Goal: Task Accomplishment & Management: Manage account settings

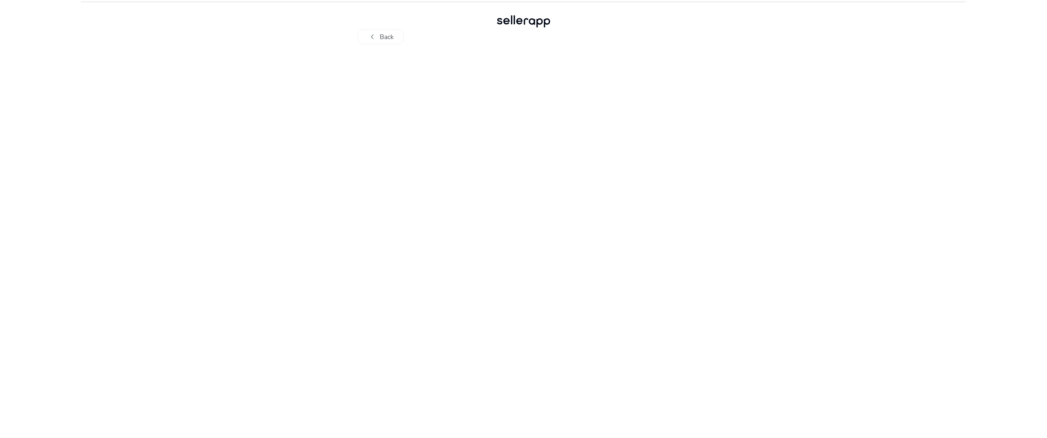
click at [549, 284] on div at bounding box center [523, 241] width 405 height 394
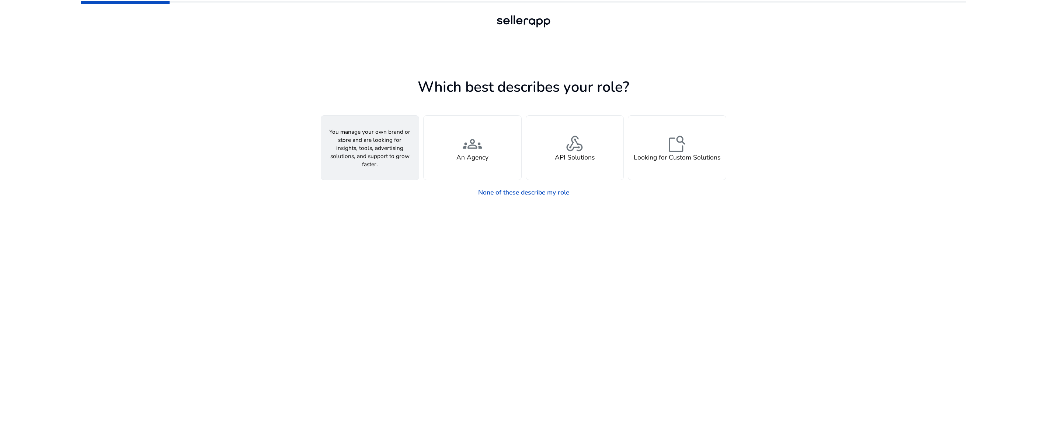
click at [354, 160] on div "person A Seller" at bounding box center [370, 148] width 98 height 64
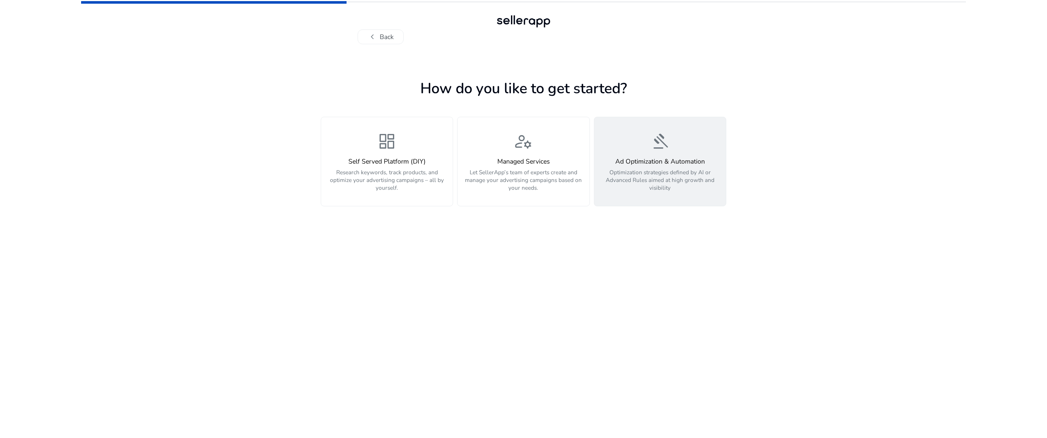
click at [618, 196] on button "gavel Ad Optimization & Automation Optimization strategies defined by AI or Adv…" at bounding box center [660, 162] width 132 height 90
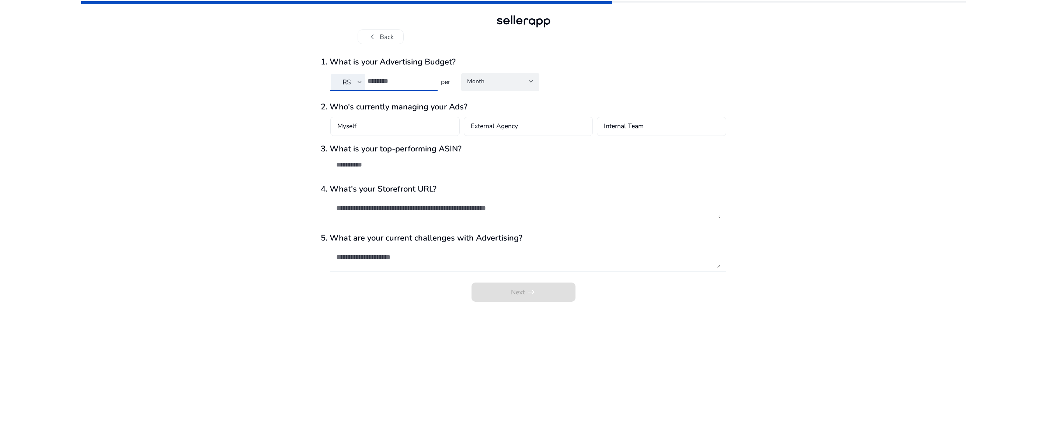
click at [396, 84] on input "number" at bounding box center [399, 81] width 64 height 8
type input "***"
click at [486, 87] on div "Month" at bounding box center [500, 81] width 66 height 16
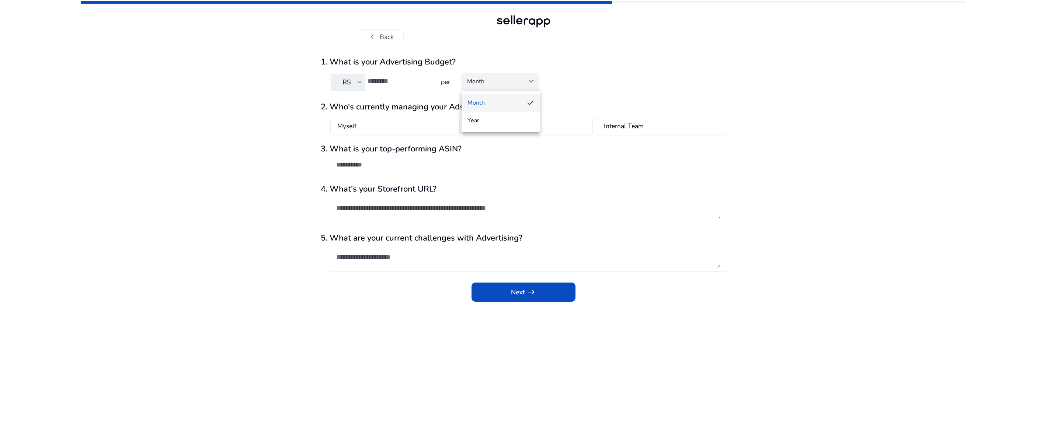
click at [486, 87] on div at bounding box center [523, 219] width 1047 height 438
click at [417, 127] on div "Myself" at bounding box center [394, 126] width 129 height 19
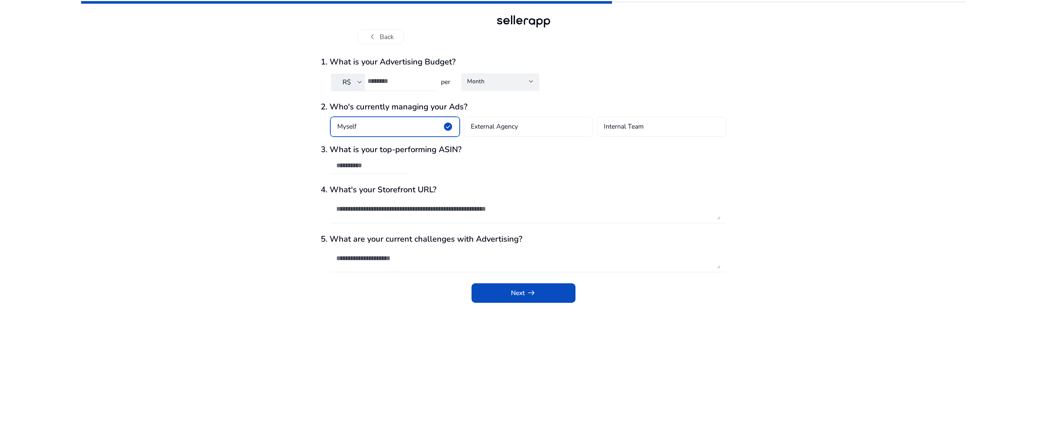
click at [403, 171] on div at bounding box center [369, 166] width 78 height 16
paste input "**********"
type input "**********"
click at [387, 208] on textarea at bounding box center [528, 209] width 384 height 21
click at [390, 262] on textarea at bounding box center [528, 258] width 384 height 21
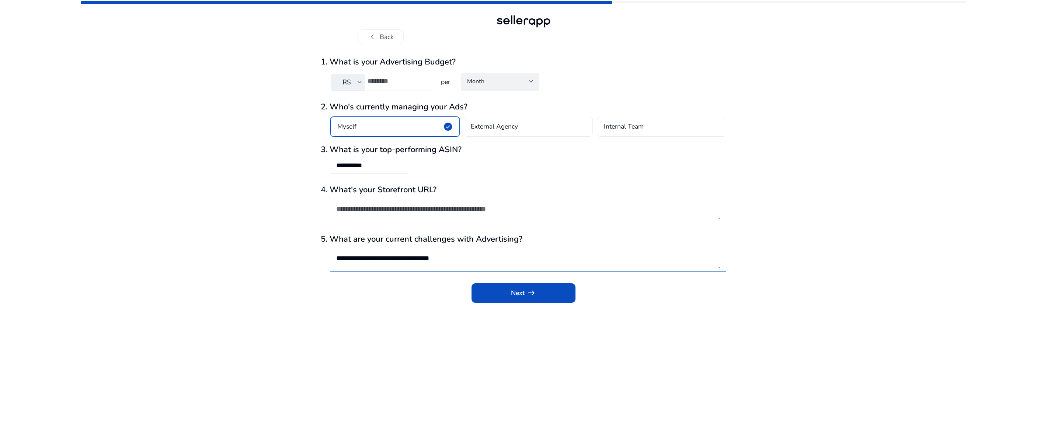
type textarea "**********"
click at [556, 305] on div "Next arrow_right_alt" at bounding box center [523, 294] width 405 height 22
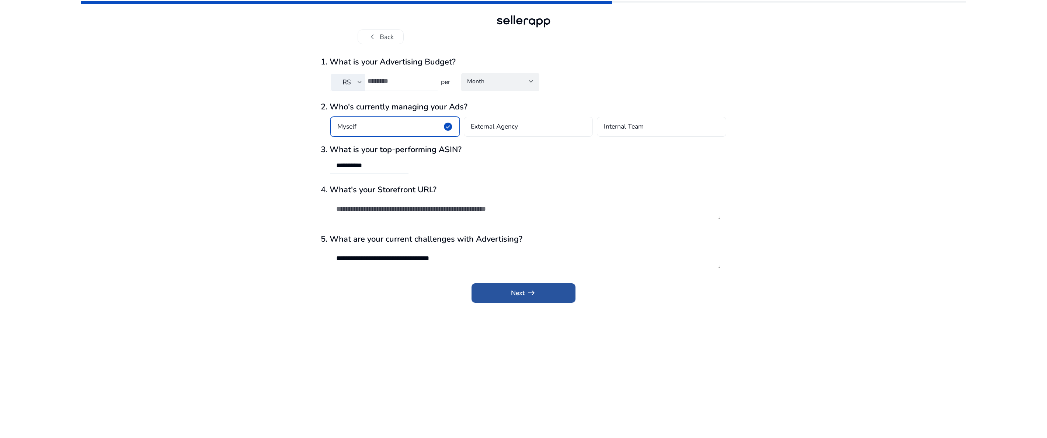
click at [545, 299] on span "submit" at bounding box center [523, 293] width 104 height 18
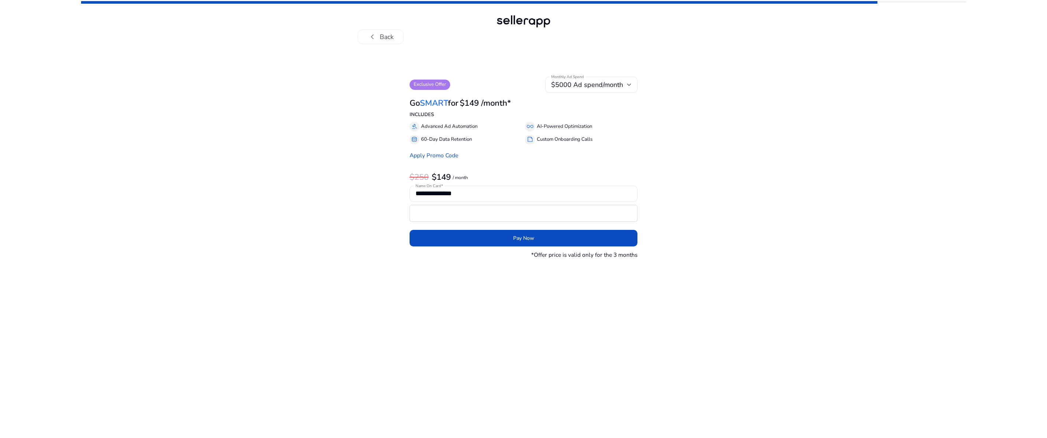
click at [481, 223] on mat-error at bounding box center [523, 226] width 228 height 8
click at [457, 245] on span "submit" at bounding box center [523, 239] width 228 height 18
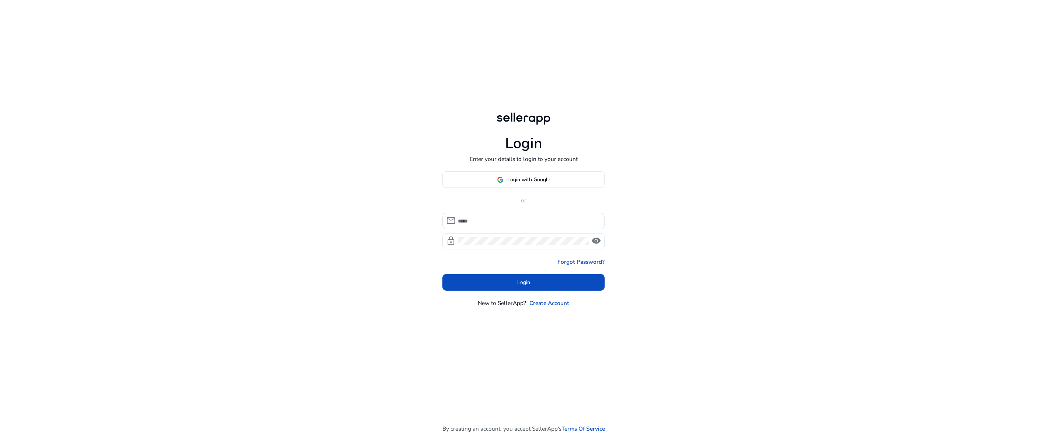
type input "**********"
click at [469, 287] on span at bounding box center [523, 282] width 162 height 18
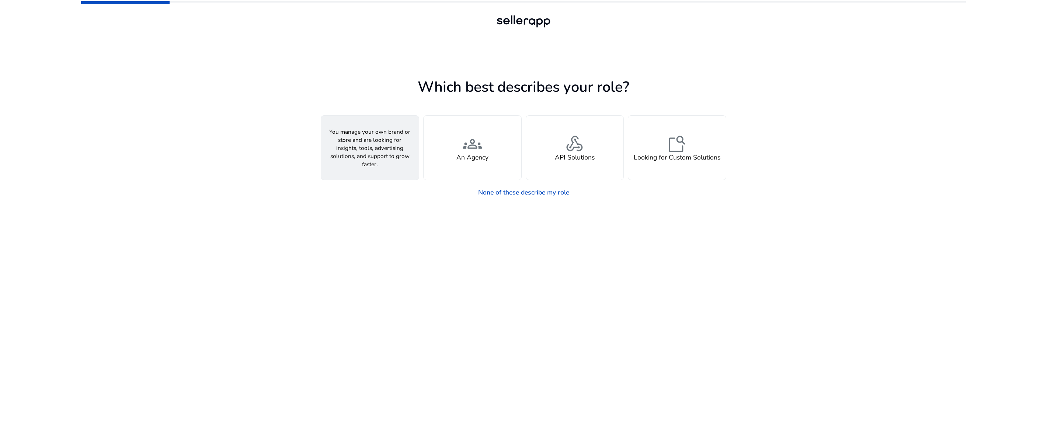
click at [386, 166] on div "person A Seller" at bounding box center [370, 148] width 98 height 64
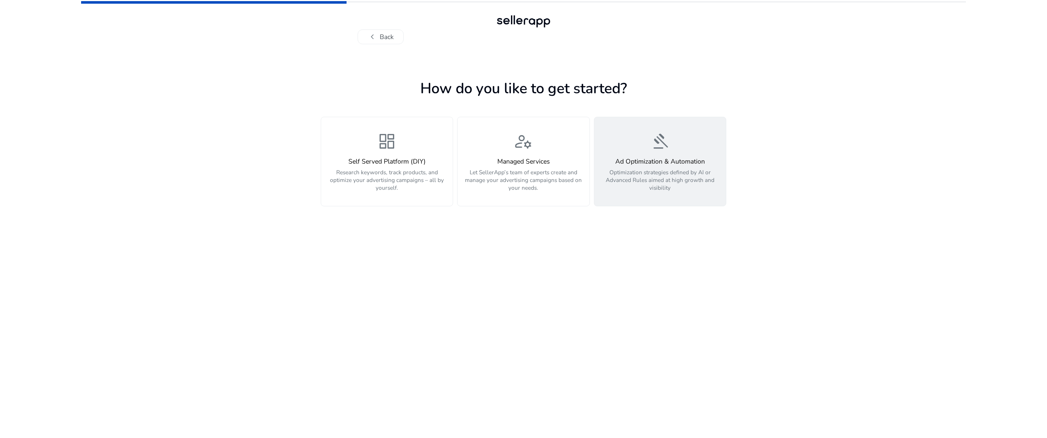
click at [630, 167] on div "Ad Optimization & Automation Optimization strategies defined by AI or Advanced …" at bounding box center [660, 175] width 122 height 34
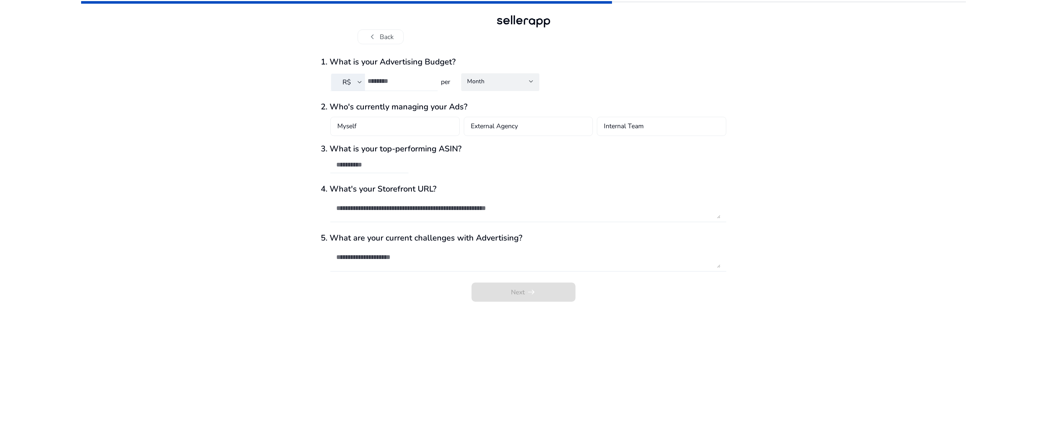
click at [392, 80] on input "number" at bounding box center [399, 81] width 64 height 8
type input "***"
click at [493, 87] on div "Month" at bounding box center [500, 81] width 66 height 16
click at [493, 87] on div at bounding box center [523, 219] width 1047 height 438
click at [415, 125] on div "Myself" at bounding box center [394, 126] width 129 height 19
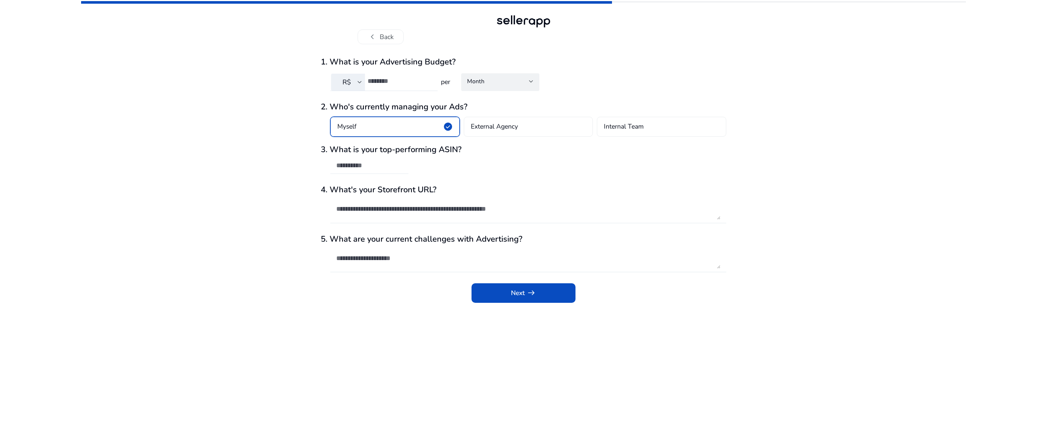
click at [394, 167] on input "text" at bounding box center [369, 165] width 66 height 8
paste input "**********"
drag, startPoint x: 377, startPoint y: 168, endPoint x: 486, endPoint y: 166, distance: 108.7
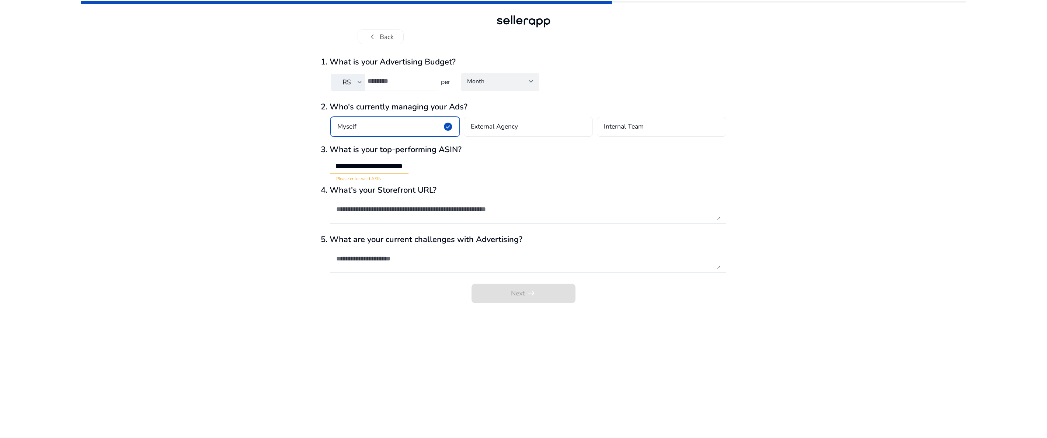
click at [402, 166] on input "**********" at bounding box center [369, 165] width 66 height 9
type input "**********"
click at [377, 266] on textarea at bounding box center [528, 258] width 384 height 21
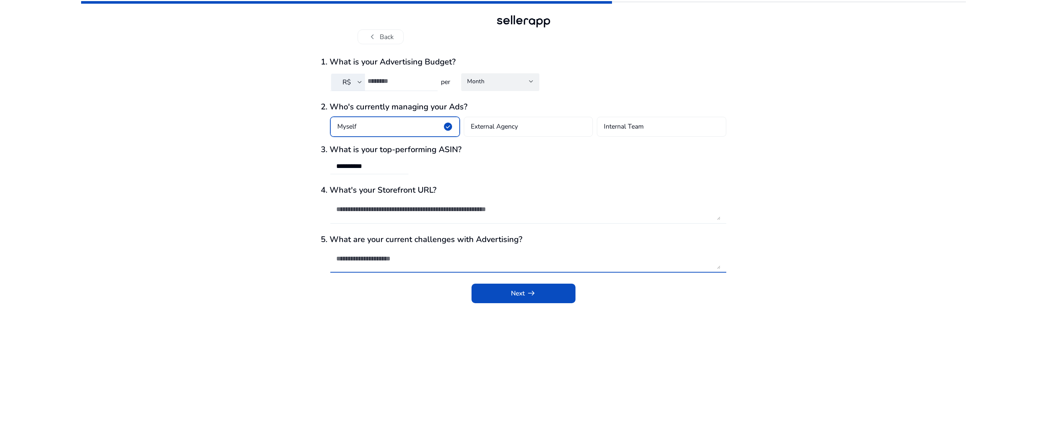
click at [377, 266] on textarea at bounding box center [528, 258] width 384 height 21
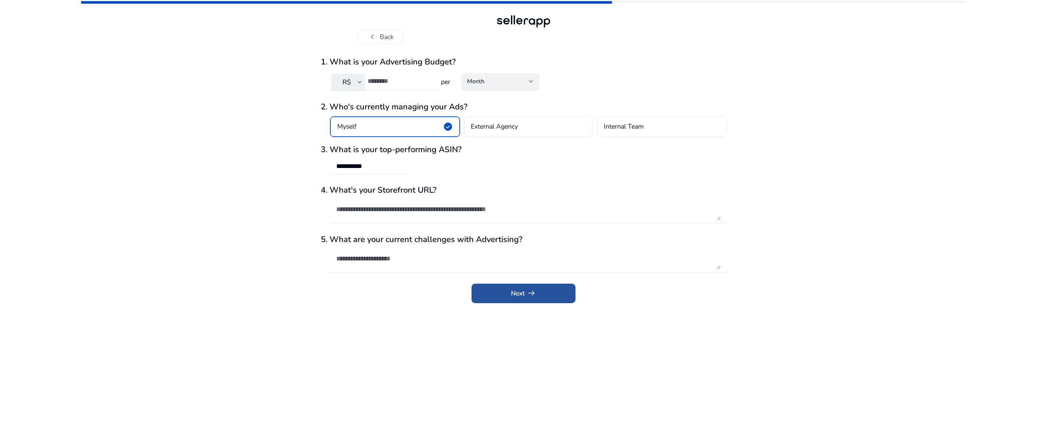
click at [493, 298] on span "submit" at bounding box center [523, 293] width 104 height 18
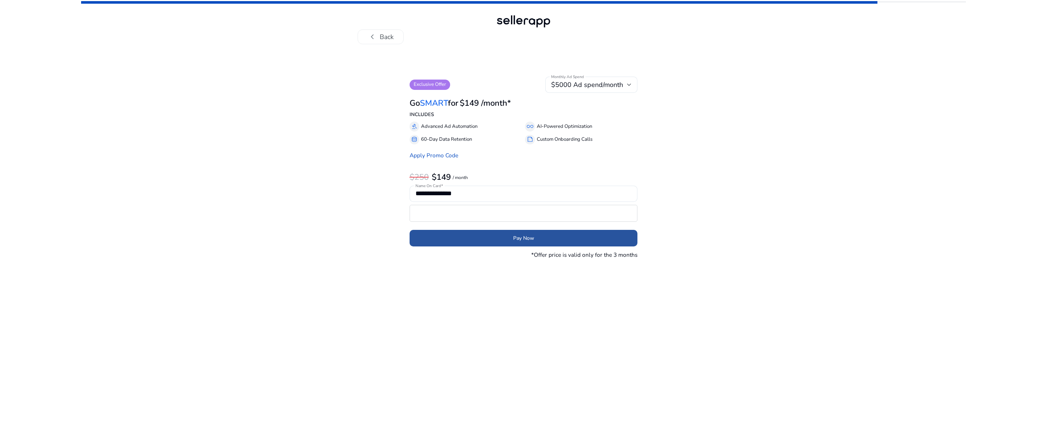
click at [558, 242] on span "submit" at bounding box center [523, 239] width 228 height 18
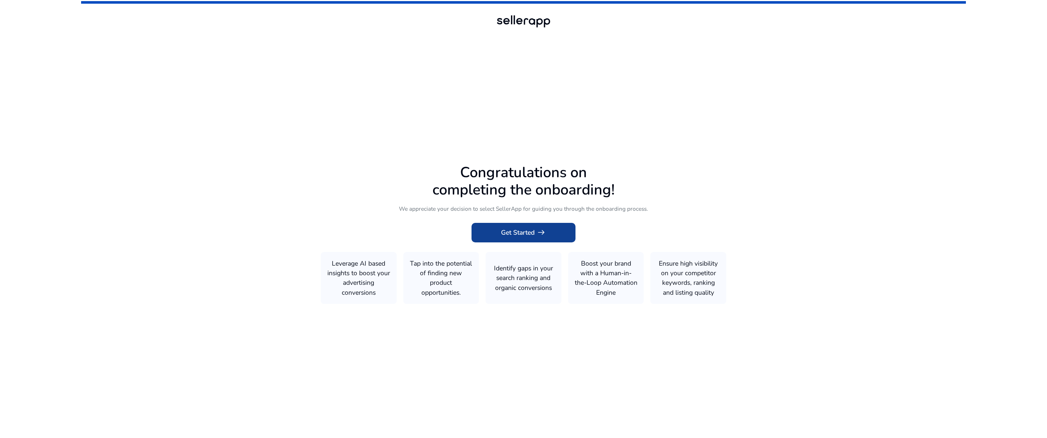
click at [523, 230] on span "Get Started arrow_right_alt" at bounding box center [523, 233] width 45 height 10
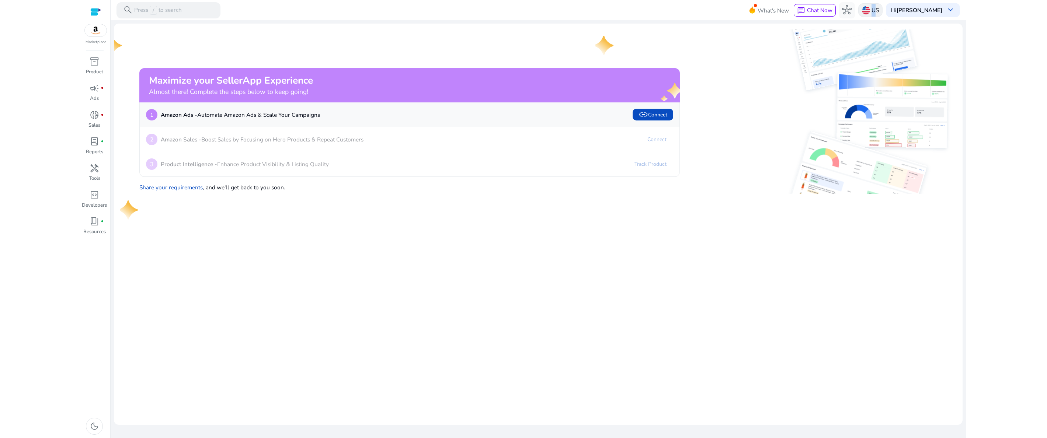
click at [879, 10] on p "US" at bounding box center [874, 10] width 7 height 13
click at [964, 82] on div at bounding box center [523, 219] width 1047 height 438
click at [655, 116] on span "link Connect" at bounding box center [652, 115] width 29 height 10
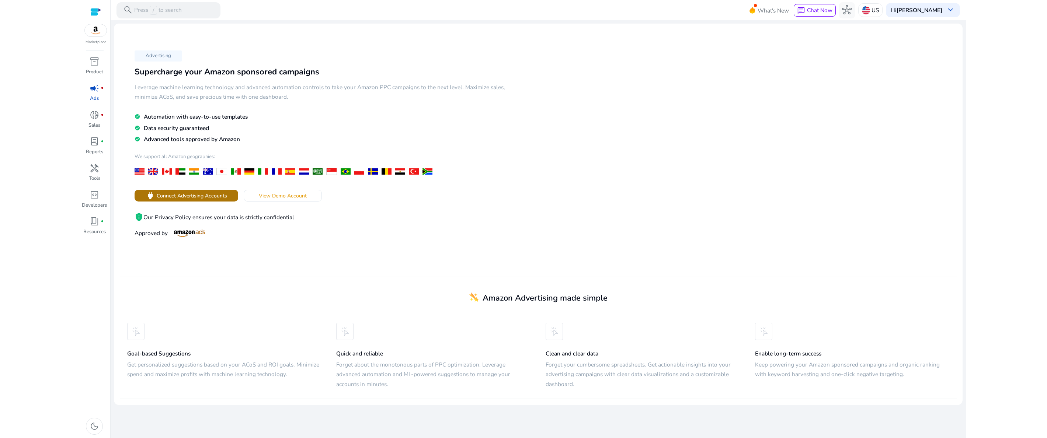
click at [201, 194] on span "Connect Advertising Accounts" at bounding box center [192, 196] width 70 height 8
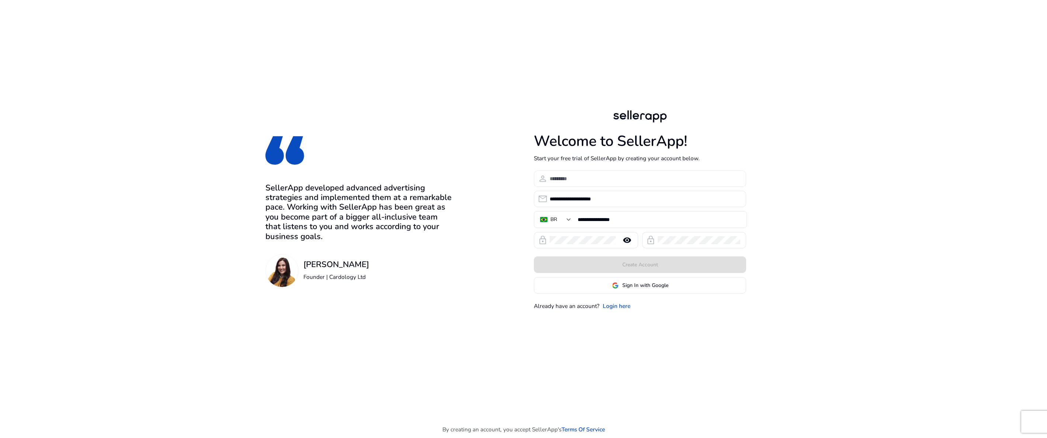
click at [563, 185] on div at bounding box center [644, 179] width 191 height 16
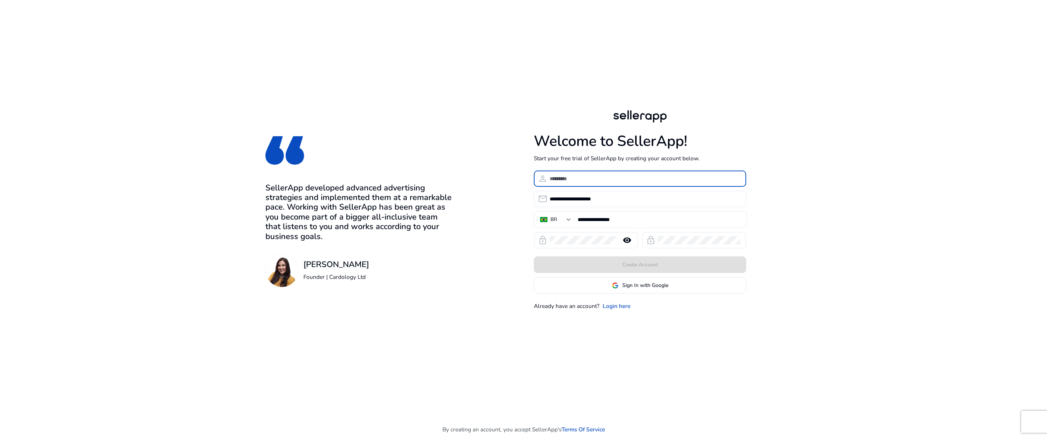
click at [571, 180] on input at bounding box center [644, 179] width 191 height 8
type input "**********"
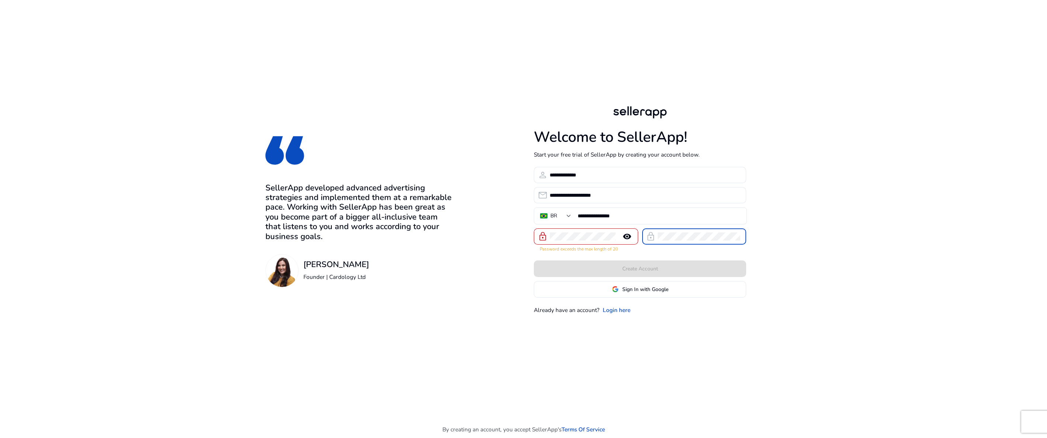
scroll to position [0, 50]
click at [549, 234] on protonpass-control-b3a3 at bounding box center [549, 236] width 0 height 8
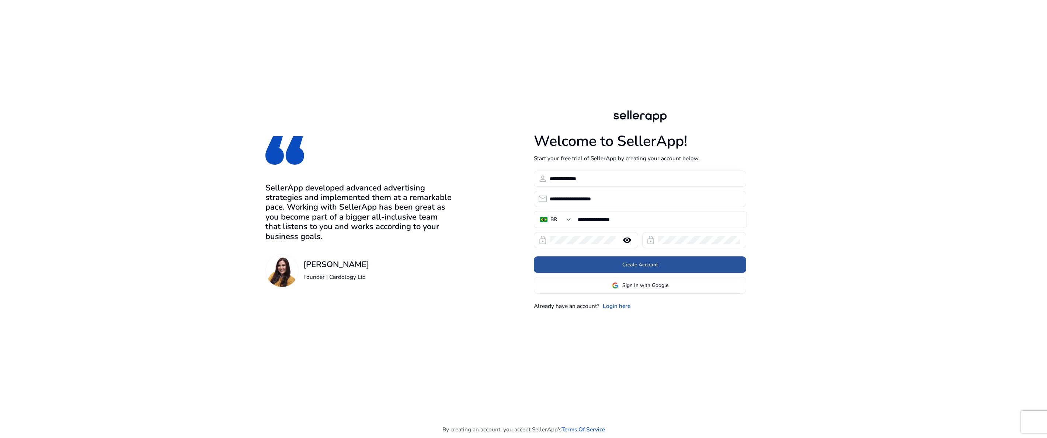
click at [672, 267] on span at bounding box center [640, 265] width 212 height 18
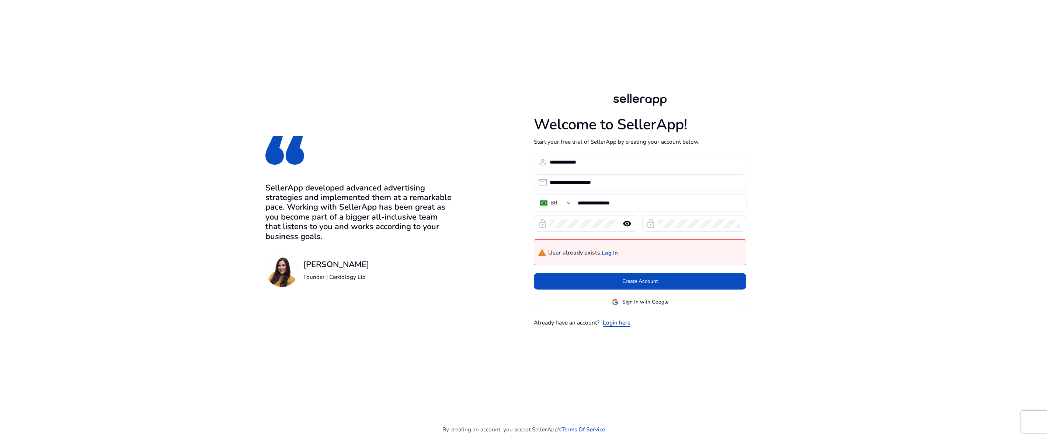
click at [623, 321] on link "Login here" at bounding box center [617, 322] width 28 height 8
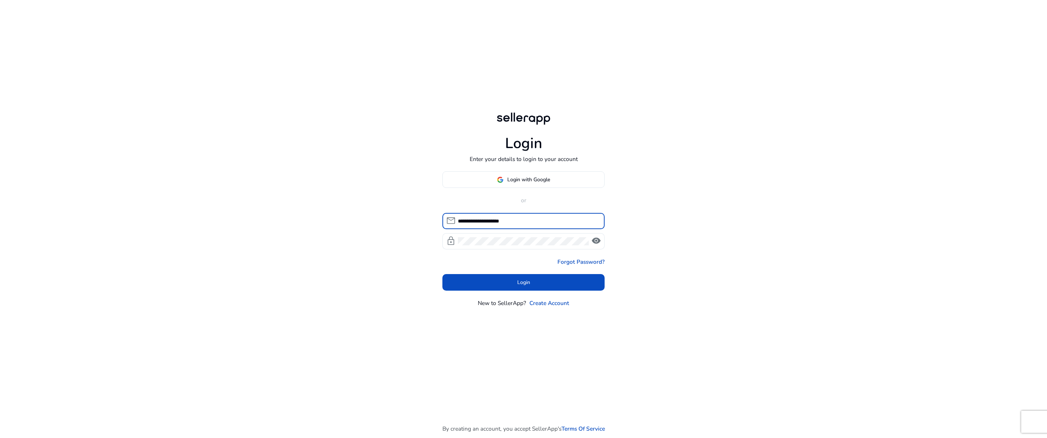
type input "**********"
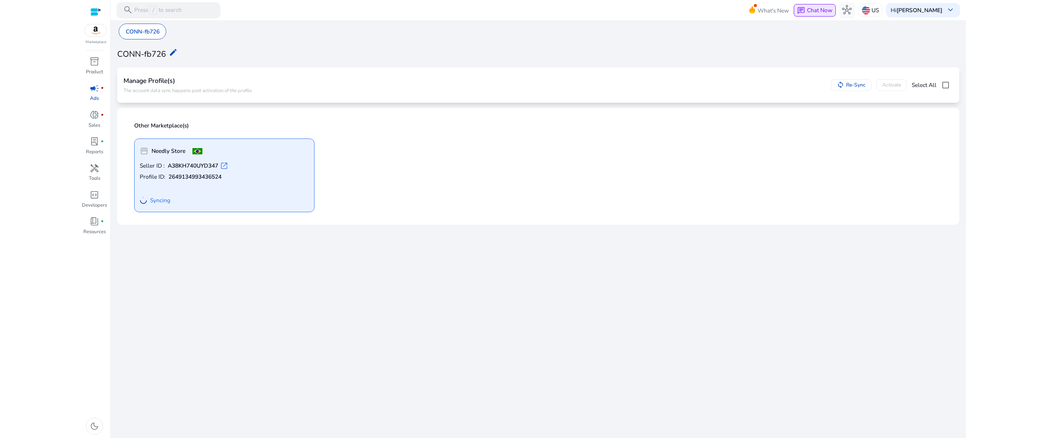
click at [827, 7] on span "Chat Now" at bounding box center [819, 10] width 25 height 8
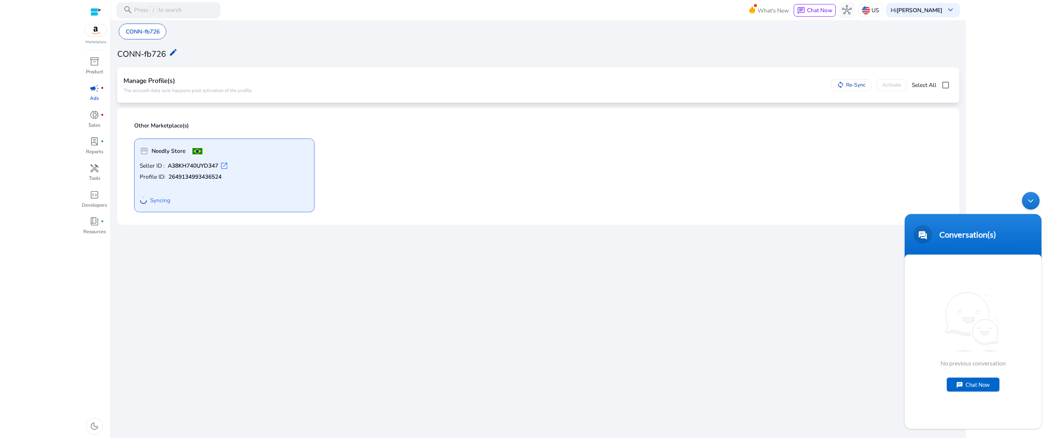
click at [966, 380] on div "Chat Now" at bounding box center [972, 385] width 53 height 14
type textarea "*"
type textarea "**********"
click at [916, 236] on div "Navigation go back" at bounding box center [914, 234] width 11 height 11
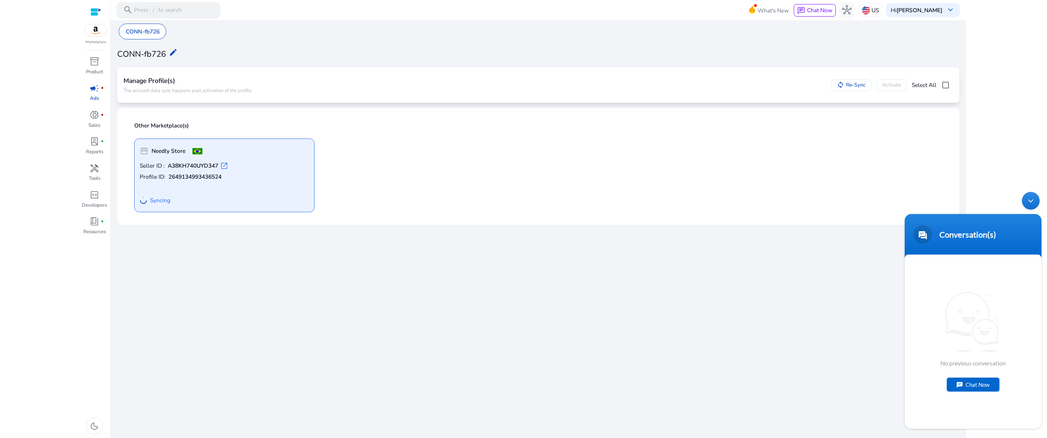
click at [1031, 201] on div "Minimize live chat window" at bounding box center [1030, 201] width 18 height 18
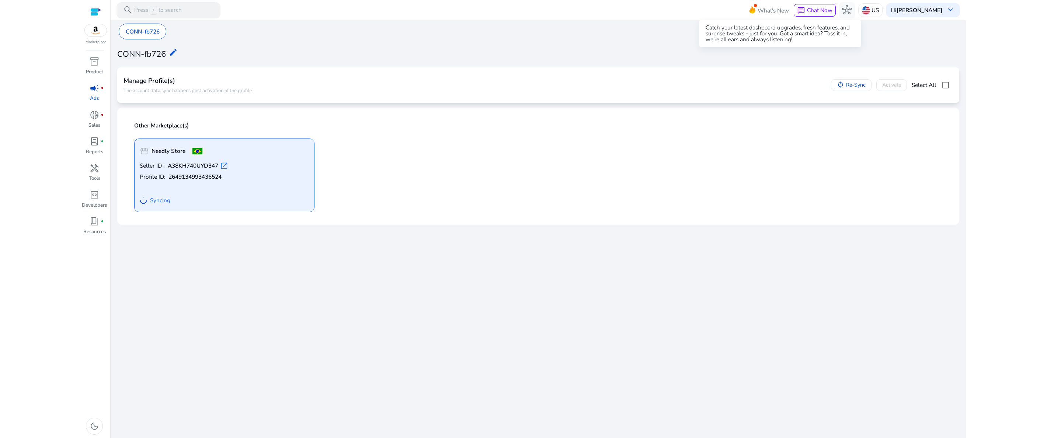
click at [773, 10] on span "What's New" at bounding box center [772, 10] width 31 height 13
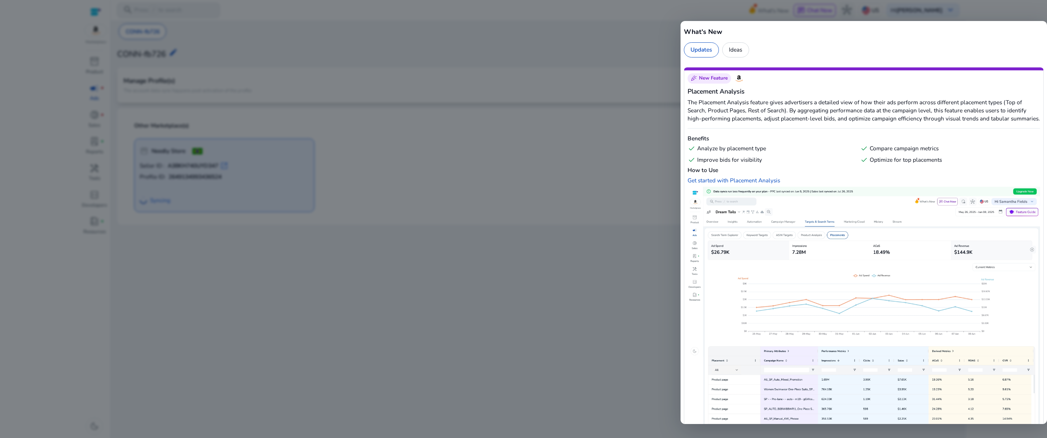
click at [582, 198] on div at bounding box center [523, 219] width 1047 height 438
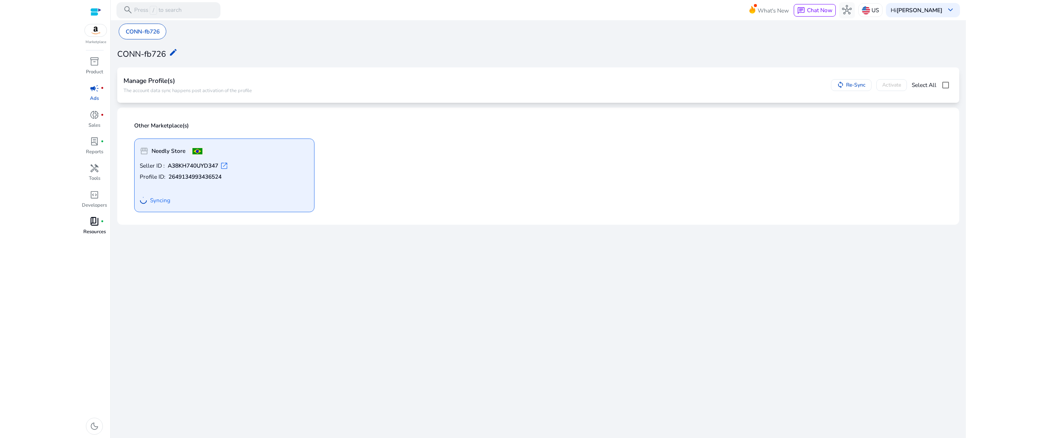
click at [95, 223] on span "book_4" at bounding box center [95, 222] width 10 height 10
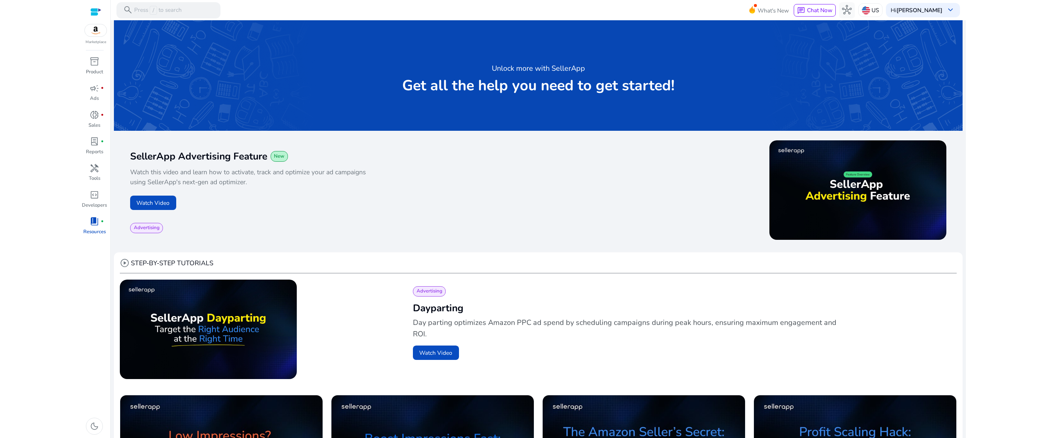
click at [91, 14] on div at bounding box center [95, 12] width 11 height 8
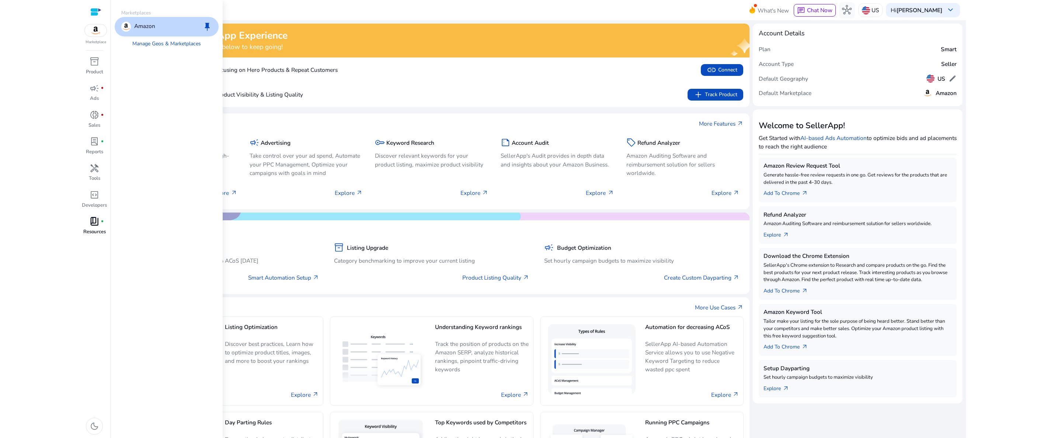
click at [152, 31] on p "Amazon" at bounding box center [144, 27] width 21 height 10
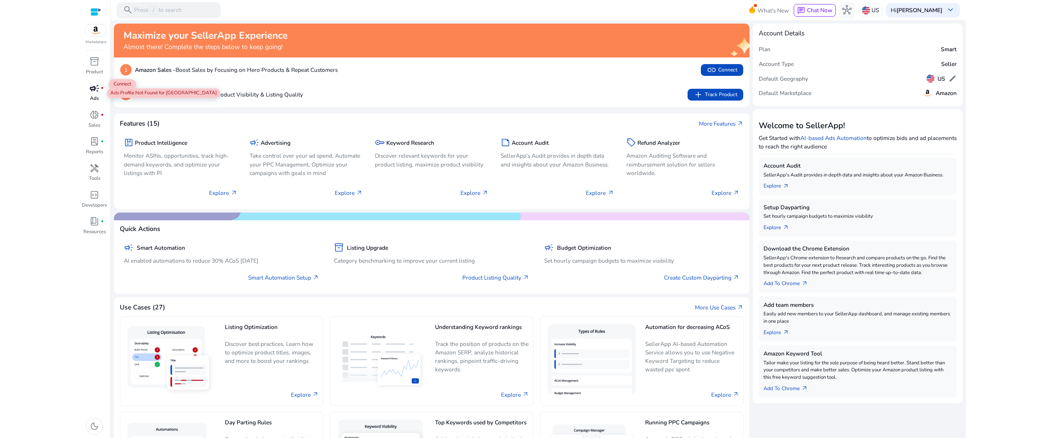
click at [99, 91] on span "campaign" at bounding box center [95, 89] width 10 height 10
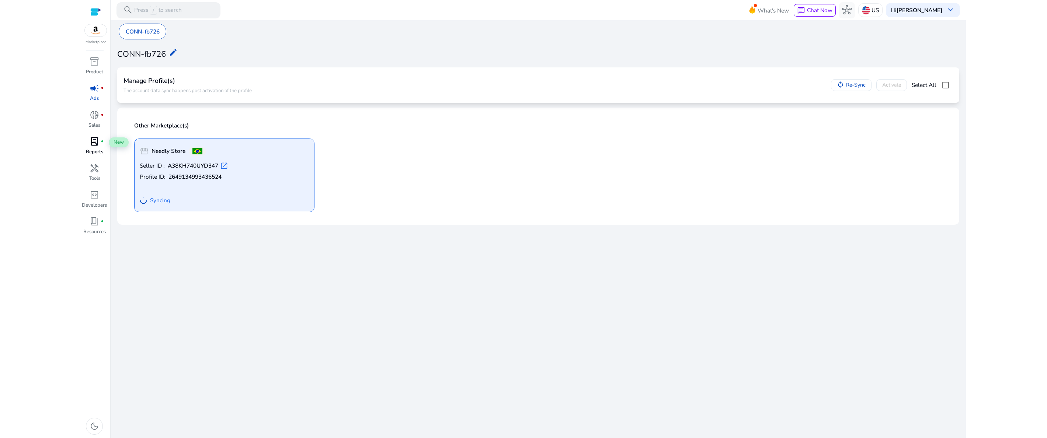
click at [92, 146] on span "lab_profile" at bounding box center [95, 142] width 10 height 10
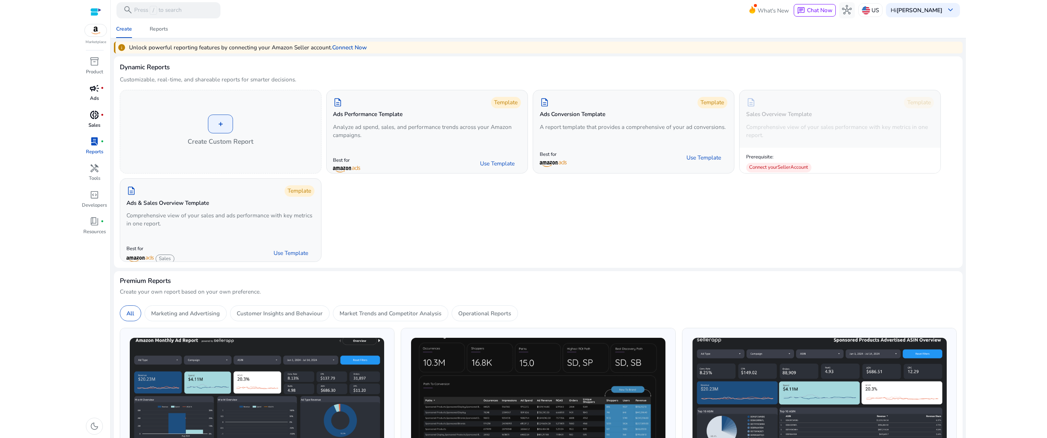
click at [92, 123] on p "Sales" at bounding box center [94, 125] width 12 height 7
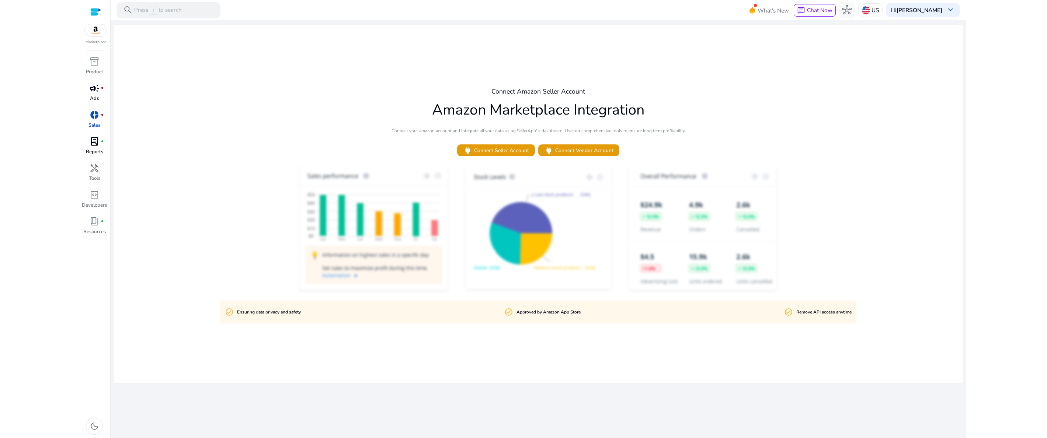
click at [97, 93] on span "campaign" at bounding box center [95, 89] width 10 height 10
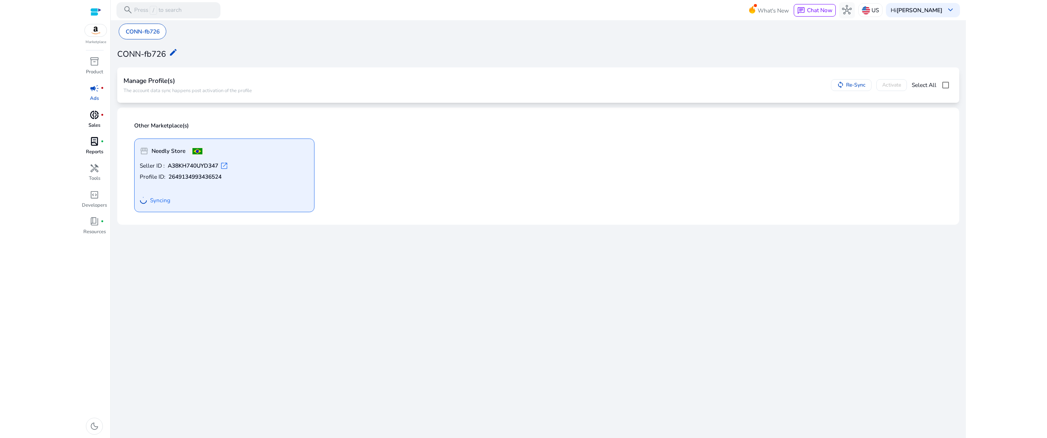
click at [98, 117] on span "donut_small" at bounding box center [95, 115] width 10 height 10
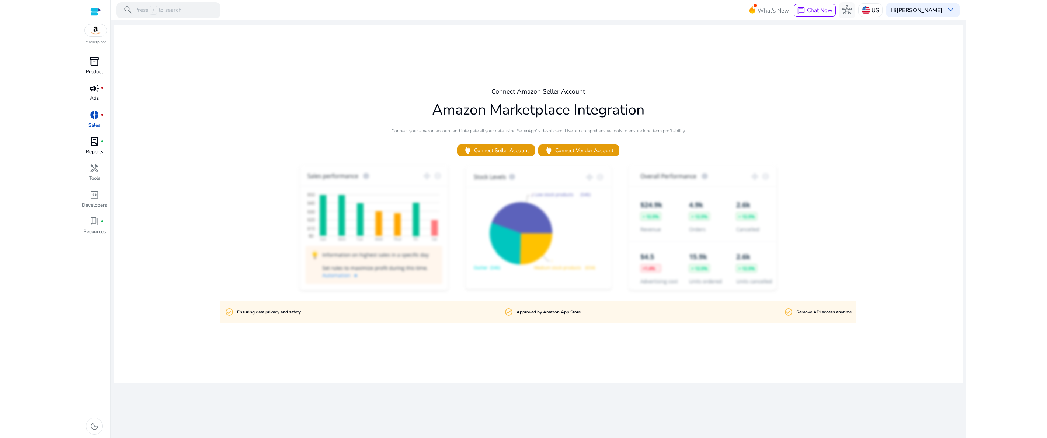
click at [93, 70] on p "Product" at bounding box center [94, 72] width 17 height 7
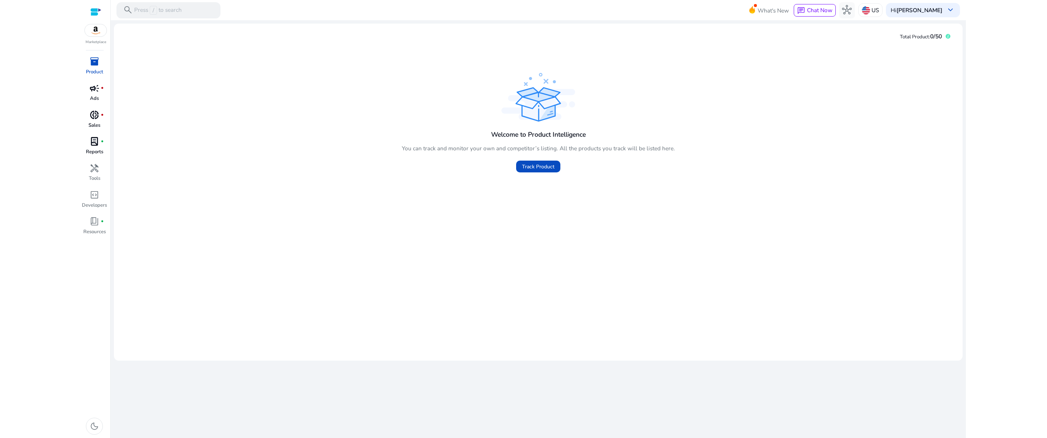
click at [104, 120] on div "donut_small fiber_manual_record" at bounding box center [94, 115] width 22 height 13
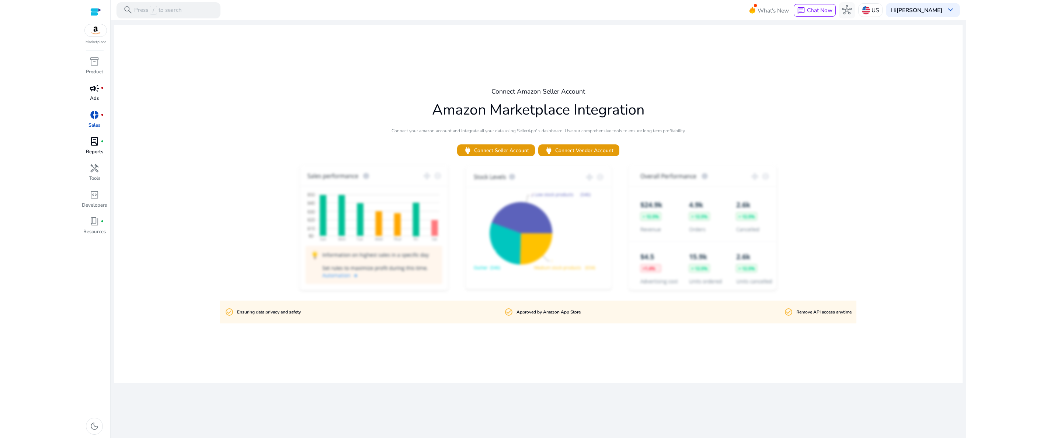
click at [97, 90] on span "campaign" at bounding box center [95, 89] width 10 height 10
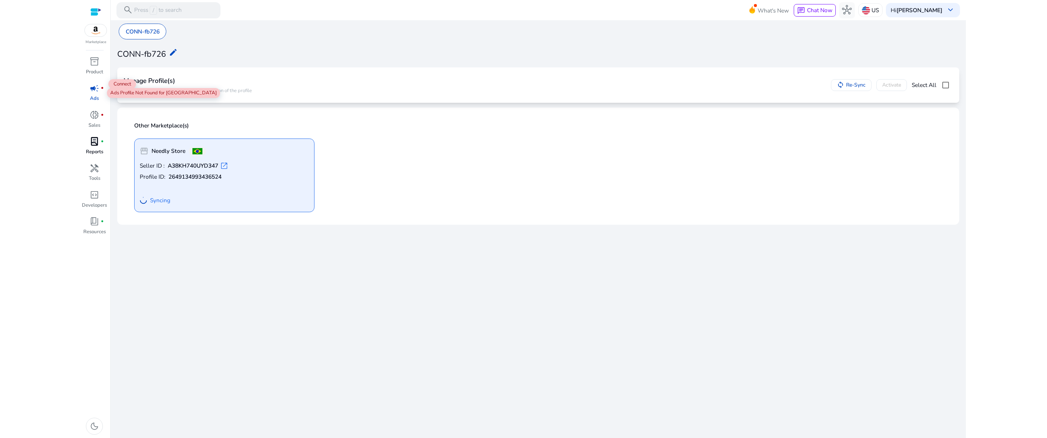
click at [99, 90] on span "campaign" at bounding box center [95, 89] width 10 height 10
click at [97, 121] on div "donut_small fiber_manual_record" at bounding box center [94, 115] width 22 height 13
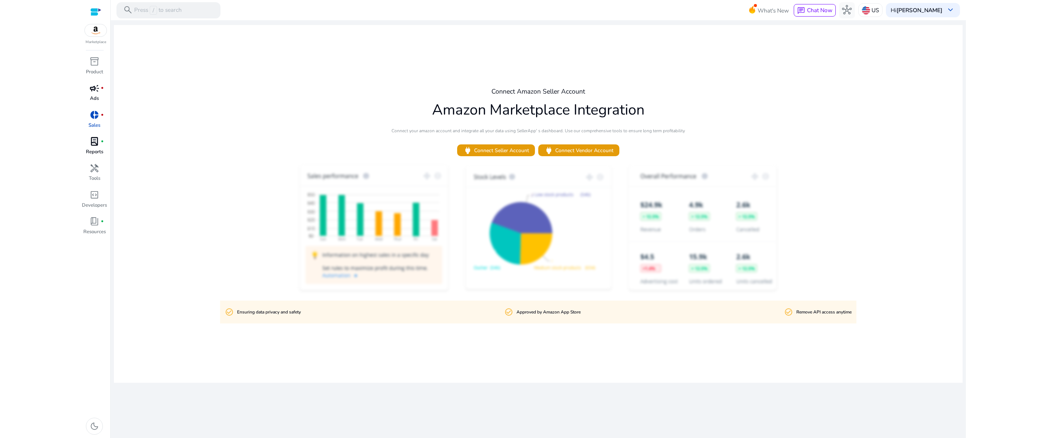
click at [97, 86] on span "campaign" at bounding box center [95, 89] width 10 height 10
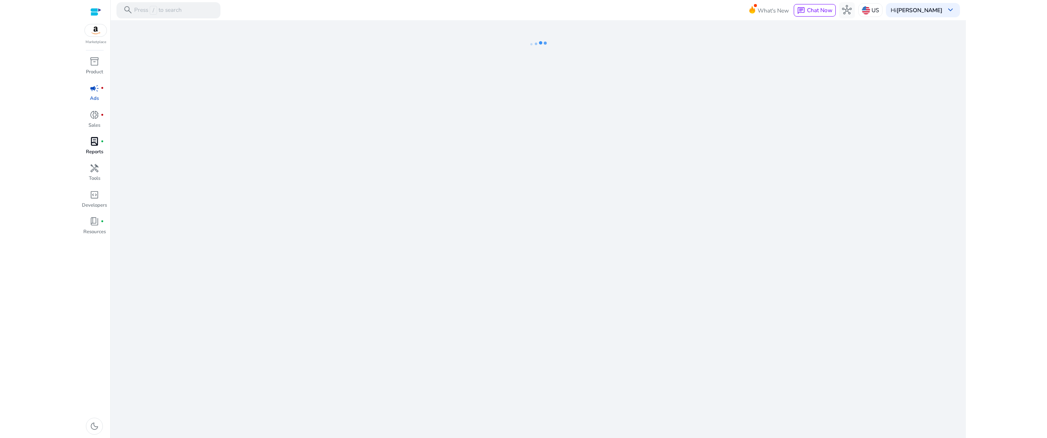
click at [94, 30] on img at bounding box center [96, 30] width 22 height 12
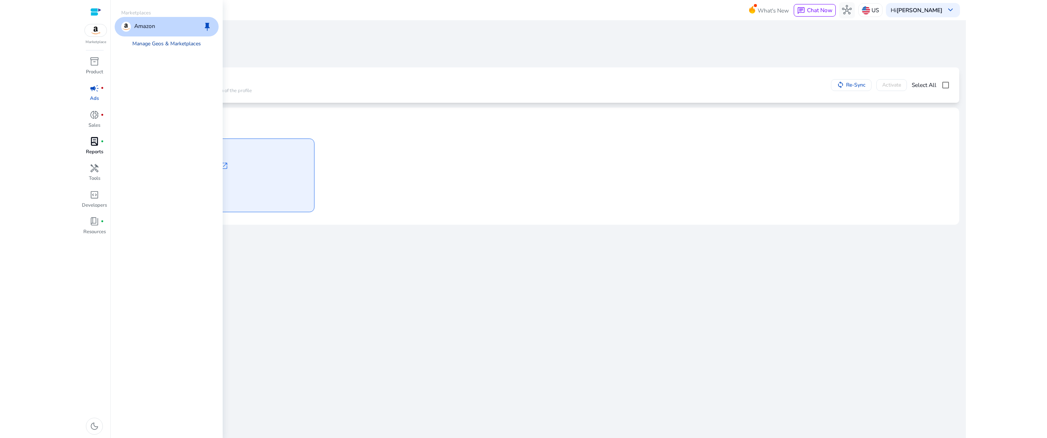
click at [136, 45] on link "Manage Geos & Marketplaces" at bounding box center [166, 43] width 81 height 15
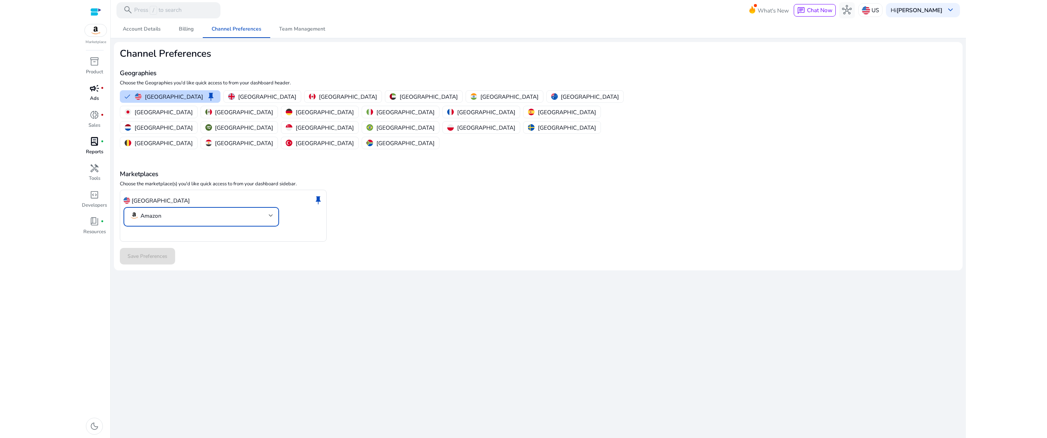
click at [255, 211] on mat-select-trigger "Amazon" at bounding box center [198, 216] width 139 height 10
click at [255, 184] on div at bounding box center [523, 219] width 1047 height 438
click at [366, 124] on div "Brazil" at bounding box center [400, 128] width 68 height 8
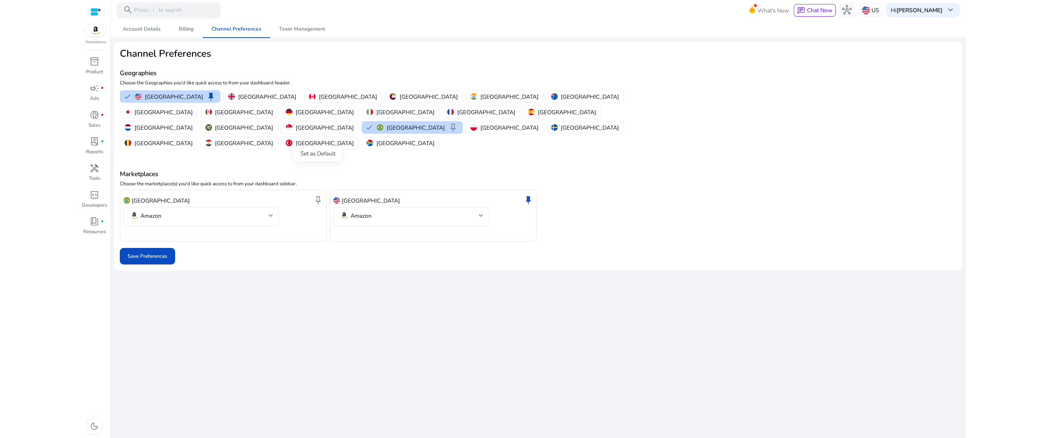
click at [321, 195] on span "keep" at bounding box center [318, 200] width 10 height 10
click at [124, 100] on button "United States keep" at bounding box center [170, 97] width 100 height 12
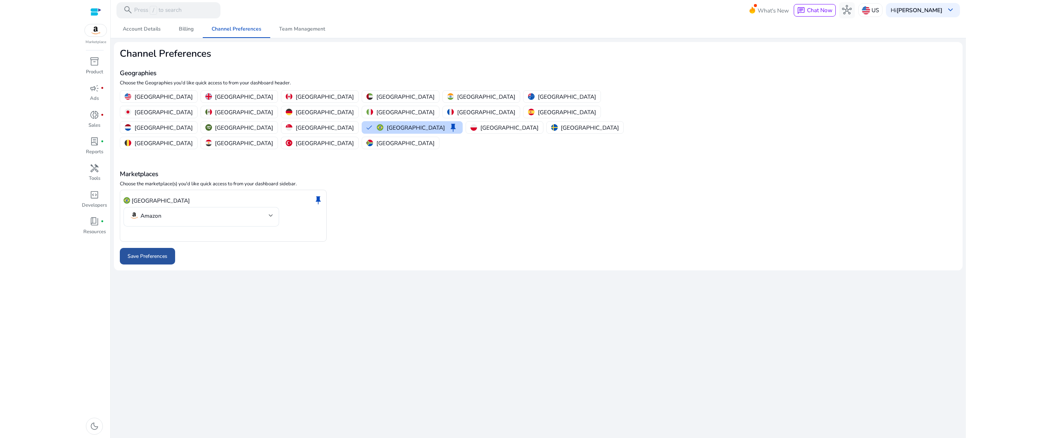
click at [149, 252] on span "Save Preferences" at bounding box center [148, 256] width 40 height 8
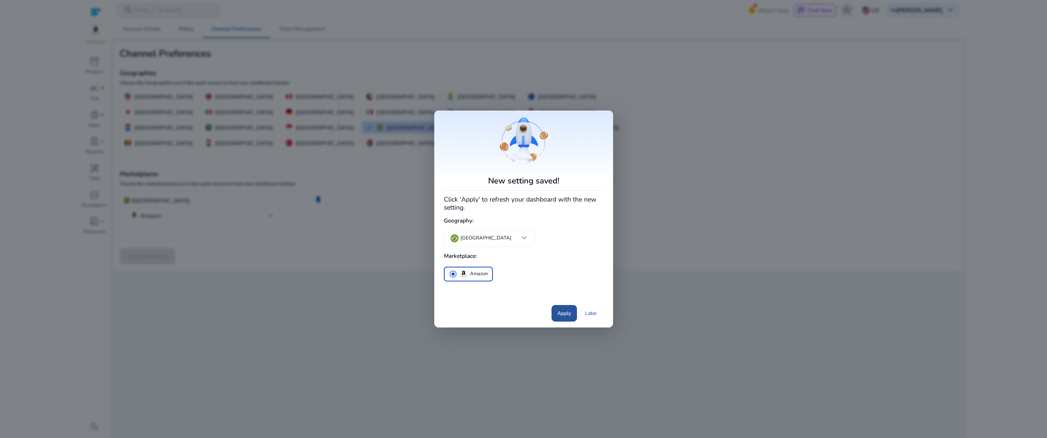
click at [559, 317] on span "Apply" at bounding box center [564, 314] width 14 height 8
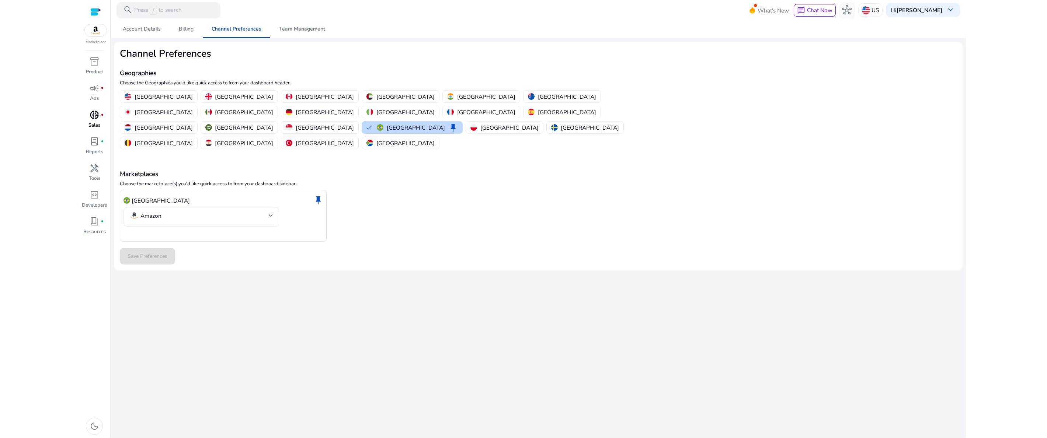
click at [102, 118] on div "donut_small fiber_manual_record" at bounding box center [94, 115] width 22 height 13
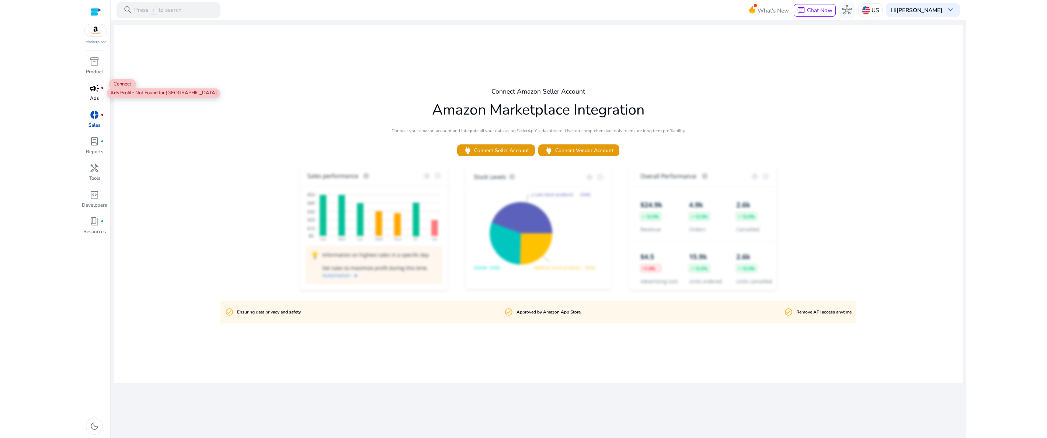
click at [98, 88] on span "campaign" at bounding box center [95, 89] width 10 height 10
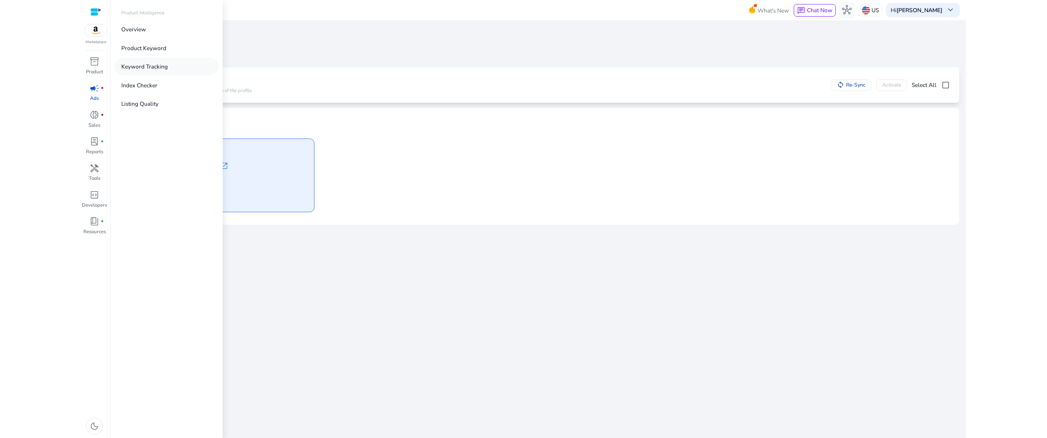
click at [139, 71] on p "Keyword Tracking" at bounding box center [144, 66] width 46 height 8
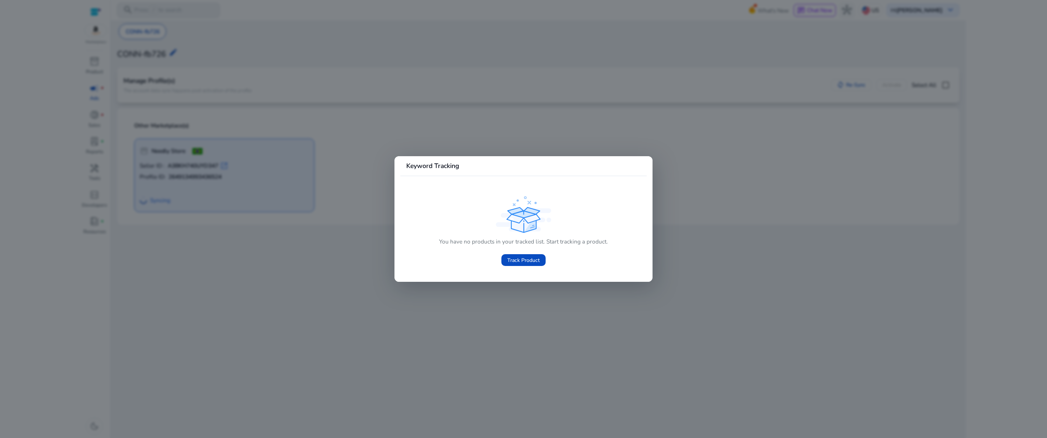
click at [143, 73] on div at bounding box center [523, 219] width 1047 height 438
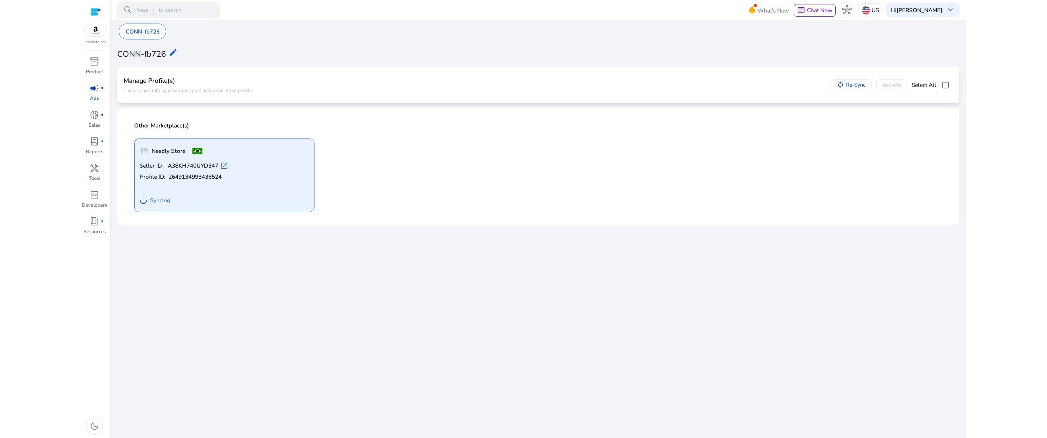
click at [105, 94] on link "campaign fiber_manual_record Ads" at bounding box center [94, 95] width 27 height 27
click at [101, 70] on p "Product" at bounding box center [94, 72] width 17 height 7
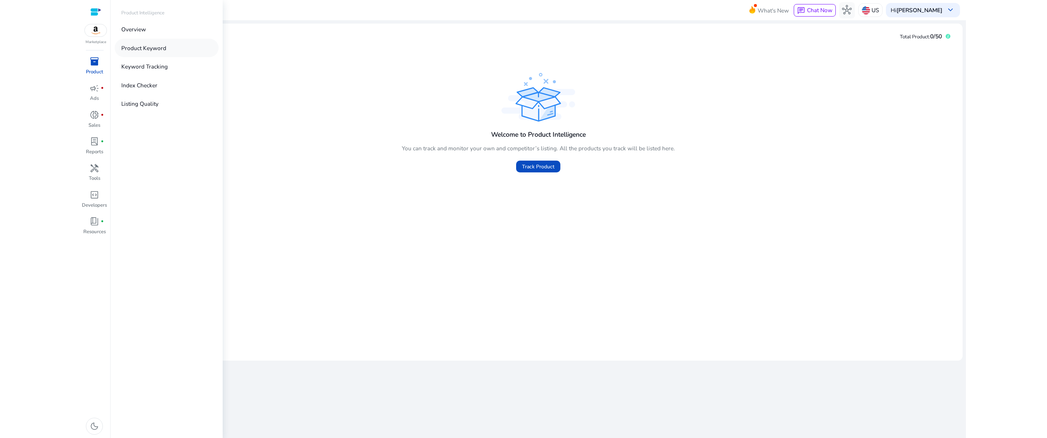
click at [149, 46] on p "Product Keyword" at bounding box center [143, 48] width 45 height 8
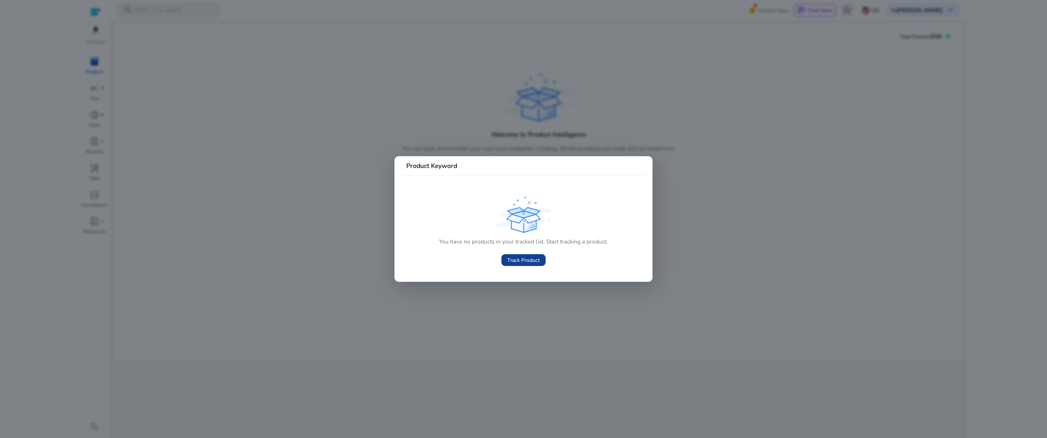
click at [523, 262] on span "Track Product" at bounding box center [523, 260] width 32 height 8
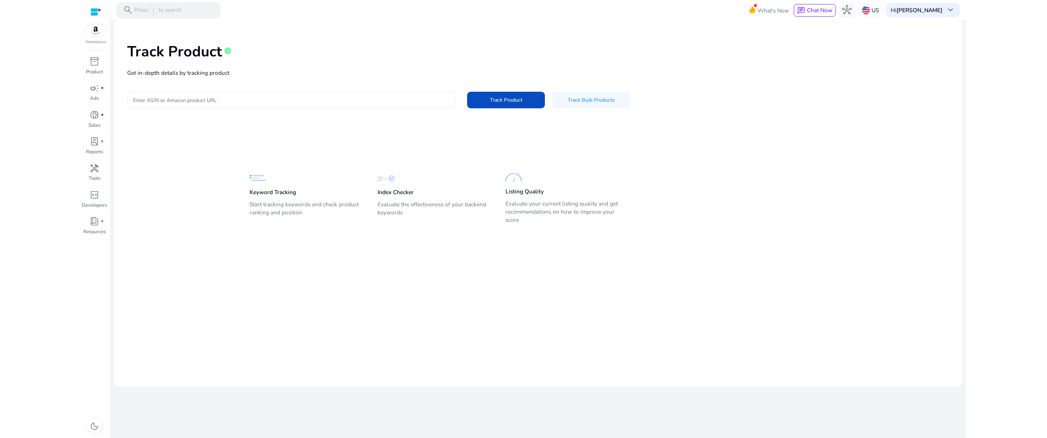
click at [191, 99] on input "Enter ASIN or Amazon product URL" at bounding box center [291, 100] width 317 height 8
click at [209, 122] on div "Track Product info Get in-depth details by tracking product Enter ASIN or Amazo…" at bounding box center [538, 74] width 836 height 97
paste input "**********"
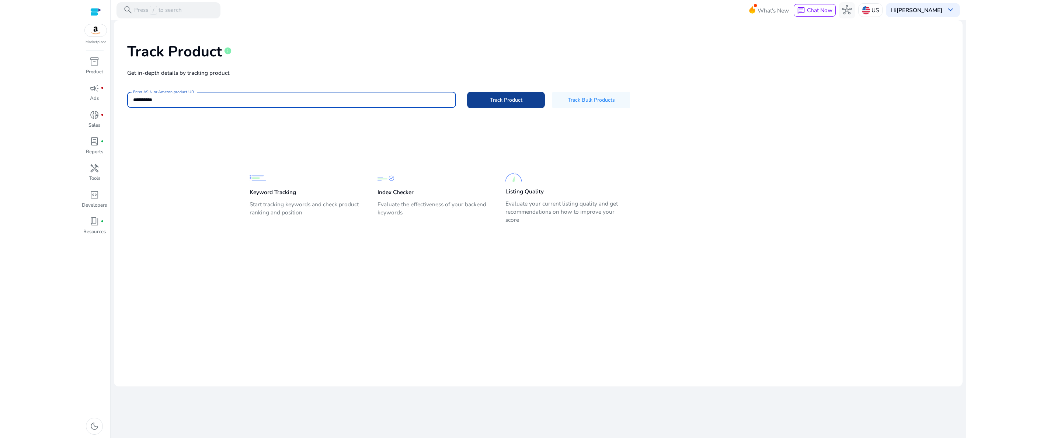
type input "**********"
click at [481, 99] on span at bounding box center [506, 100] width 78 height 18
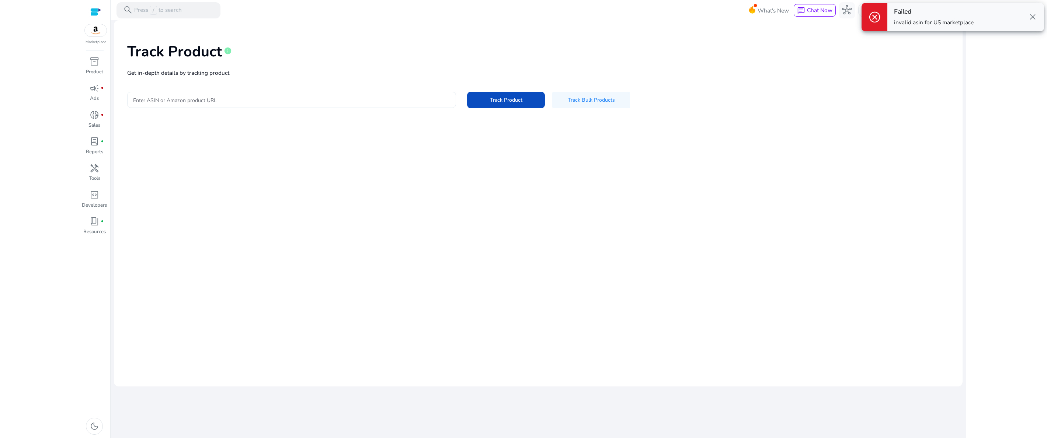
click at [235, 99] on input "Enter ASIN or Amazon product URL" at bounding box center [291, 100] width 317 height 8
click at [364, 65] on div "Track Product info" at bounding box center [538, 50] width 822 height 33
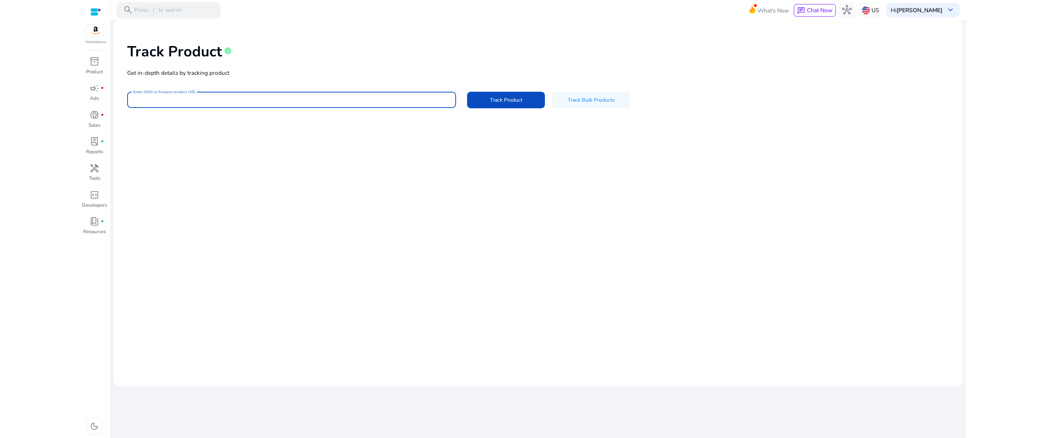
paste input "**********"
type input "**********"
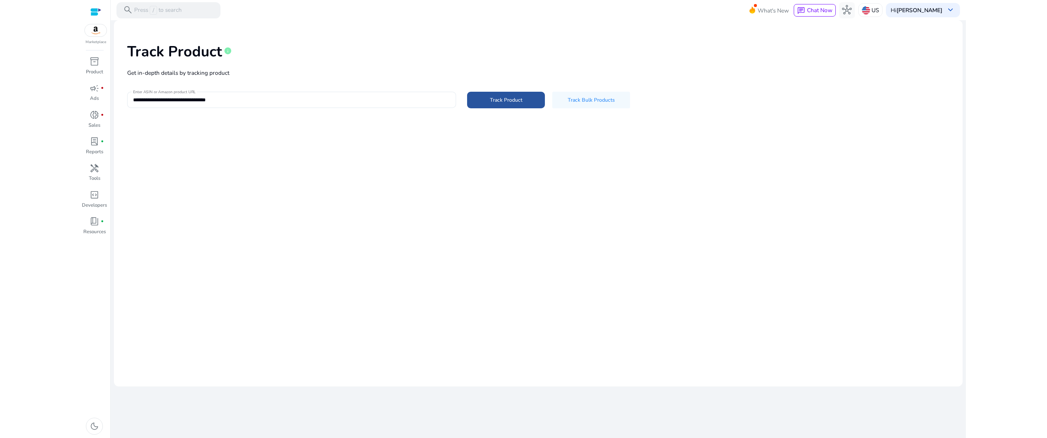
click at [516, 98] on span "Track Product" at bounding box center [506, 100] width 32 height 8
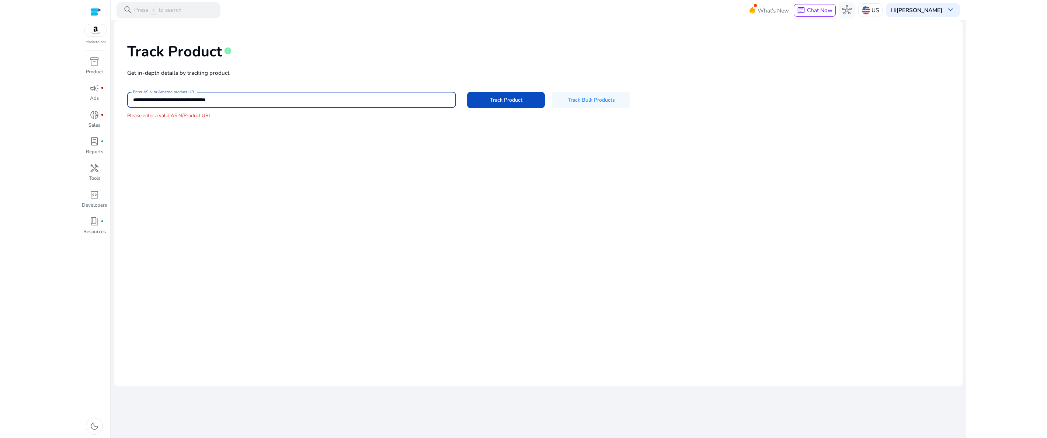
drag, startPoint x: 255, startPoint y: 102, endPoint x: 48, endPoint y: 86, distance: 207.3
click at [133, 96] on input "**********" at bounding box center [291, 100] width 317 height 8
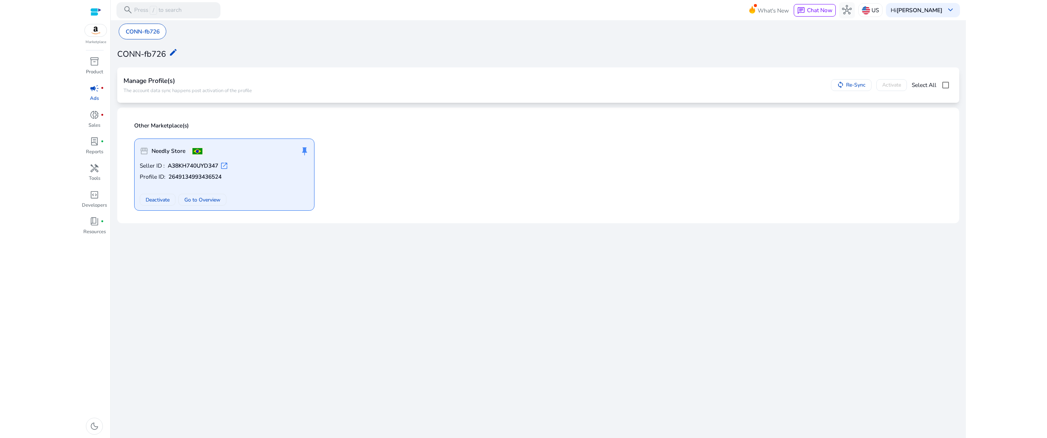
click at [97, 95] on link "campaign fiber_manual_record Ads" at bounding box center [94, 95] width 27 height 27
click at [104, 119] on div "donut_small fiber_manual_record" at bounding box center [94, 115] width 22 height 13
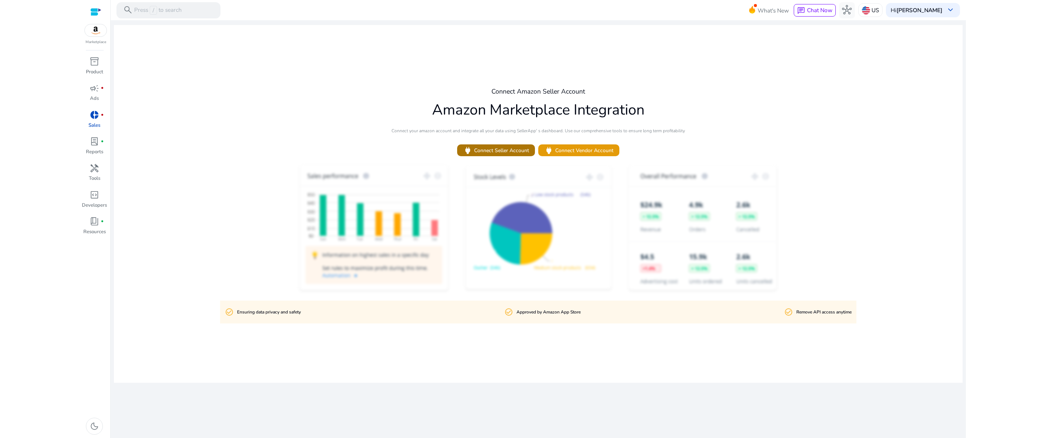
click at [507, 153] on span "power Connect Seller Account" at bounding box center [496, 151] width 66 height 10
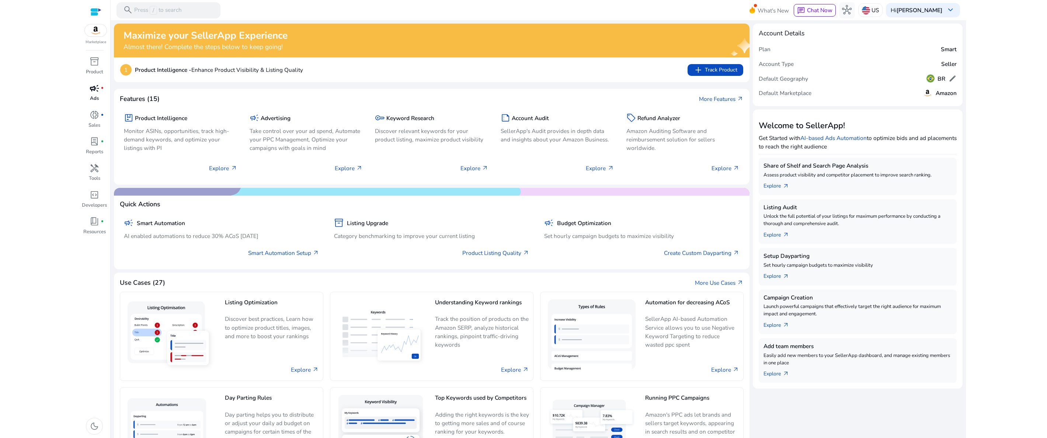
click at [96, 94] on div "campaign fiber_manual_record" at bounding box center [94, 88] width 22 height 13
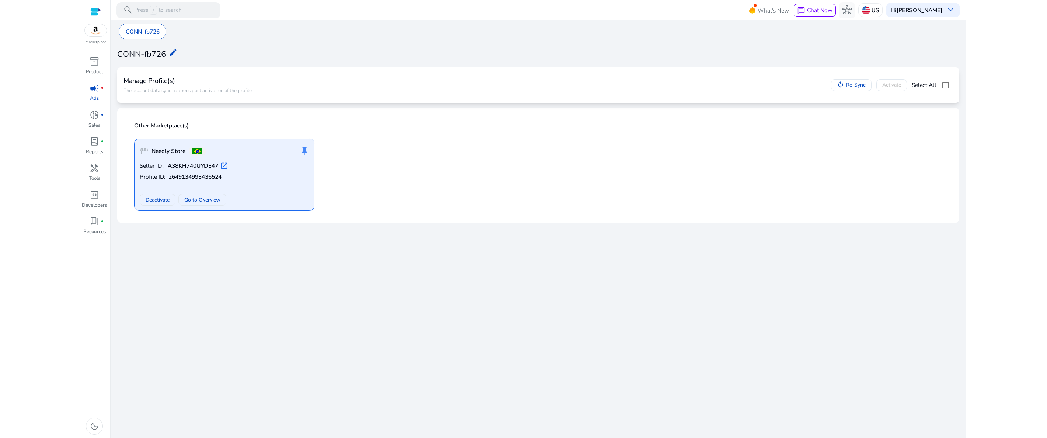
click at [96, 35] on img at bounding box center [96, 30] width 22 height 12
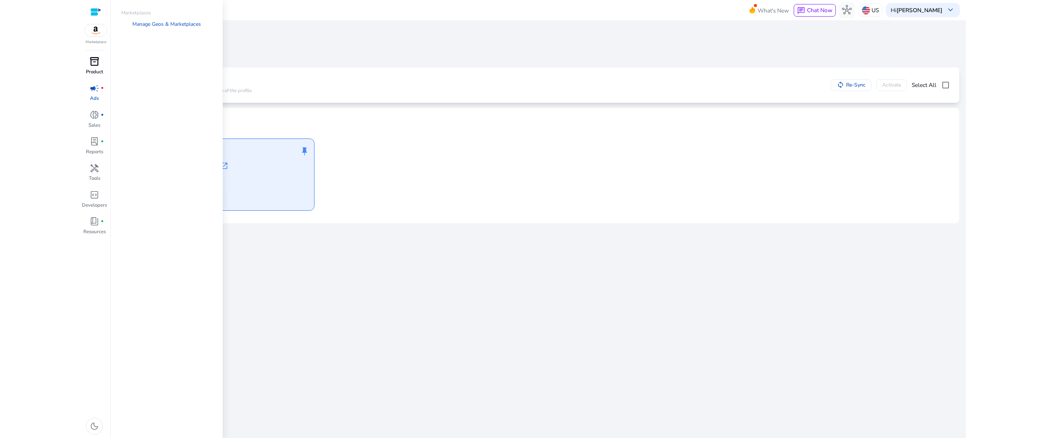
click at [104, 64] on div "inventory_2" at bounding box center [94, 61] width 22 height 13
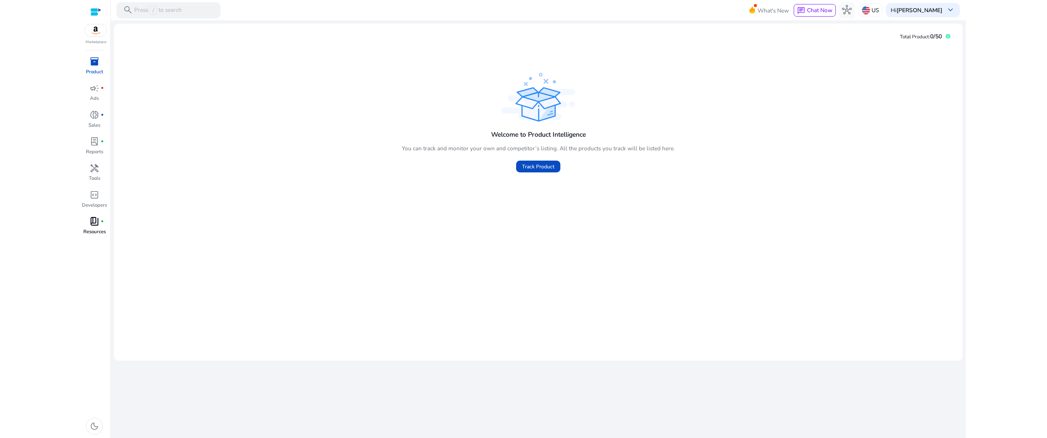
click at [97, 224] on span "book_4" at bounding box center [95, 222] width 10 height 10
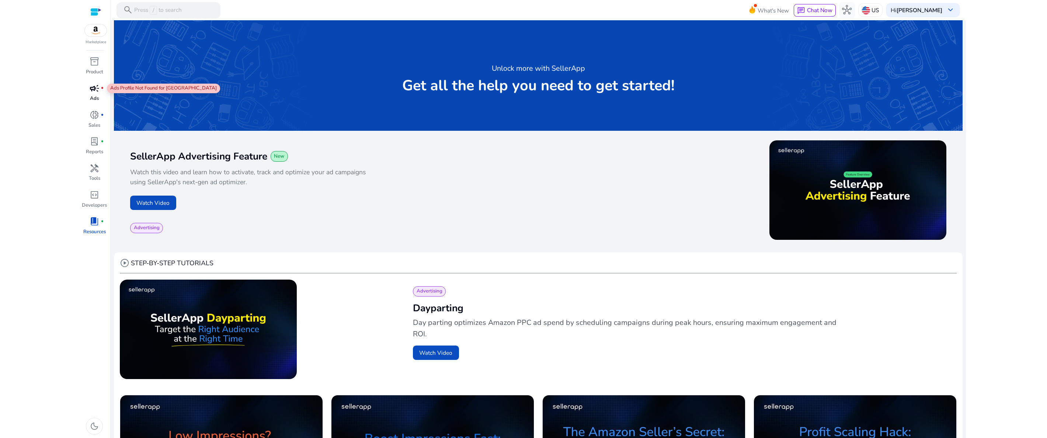
click at [95, 90] on span "campaign" at bounding box center [95, 89] width 10 height 10
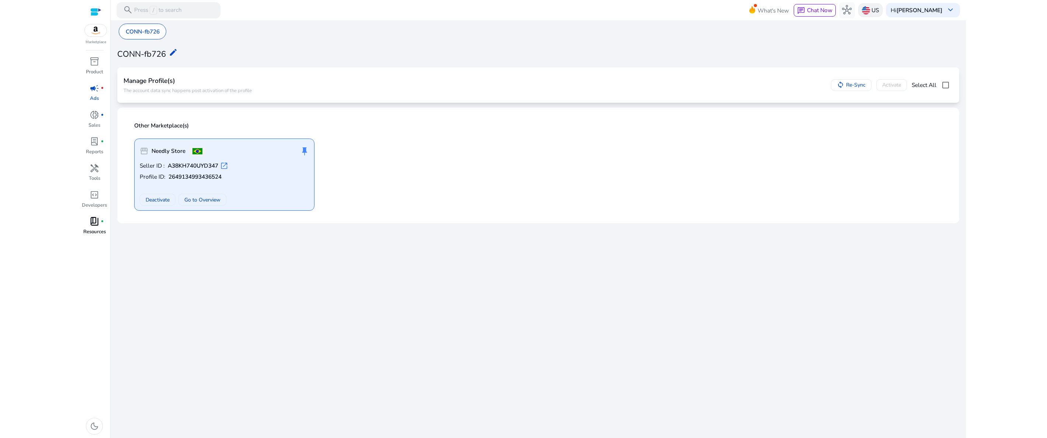
click at [878, 11] on div "US" at bounding box center [870, 10] width 24 height 14
click at [887, 26] on p "[GEOGRAPHIC_DATA]" at bounding box center [914, 26] width 58 height 9
click at [103, 112] on div "donut_small fiber_manual_record" at bounding box center [94, 115] width 22 height 13
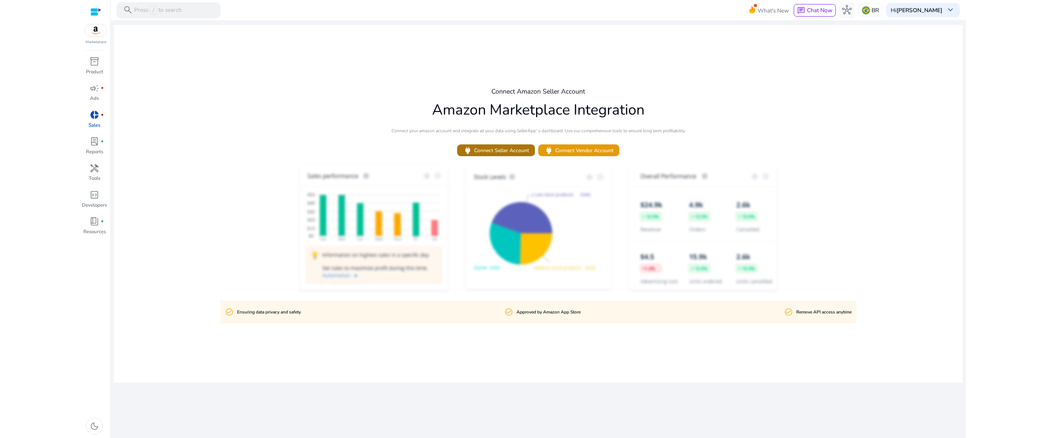
click at [491, 151] on span "power Connect Seller Account" at bounding box center [496, 151] width 66 height 10
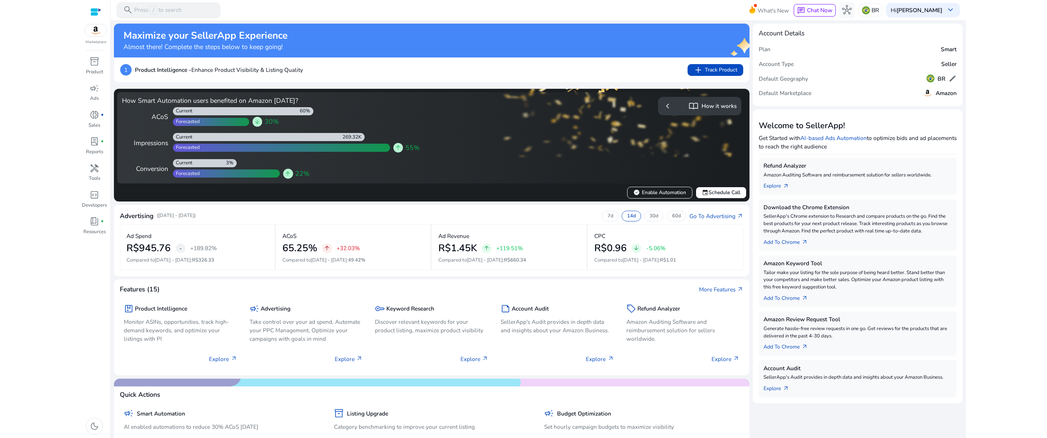
click at [289, 99] on h4 "How Smart Automation users benefited on Amazon [DATE]?" at bounding box center [275, 101] width 307 height 8
click at [657, 219] on p "30d" at bounding box center [653, 216] width 9 height 7
click at [610, 216] on p "7d" at bounding box center [610, 216] width 6 height 7
click at [631, 219] on p "14d" at bounding box center [631, 216] width 9 height 7
click at [651, 216] on p "30d" at bounding box center [653, 216] width 9 height 7
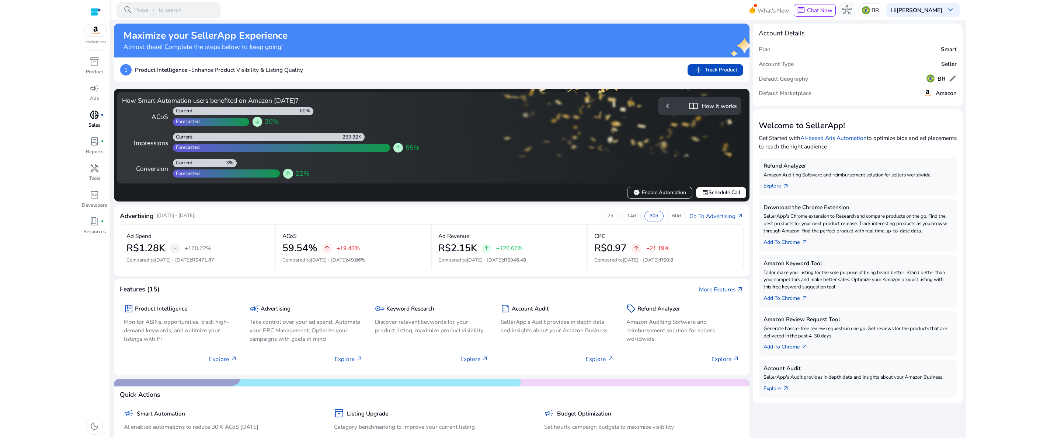
click at [101, 116] on div "donut_small fiber_manual_record" at bounding box center [94, 115] width 22 height 13
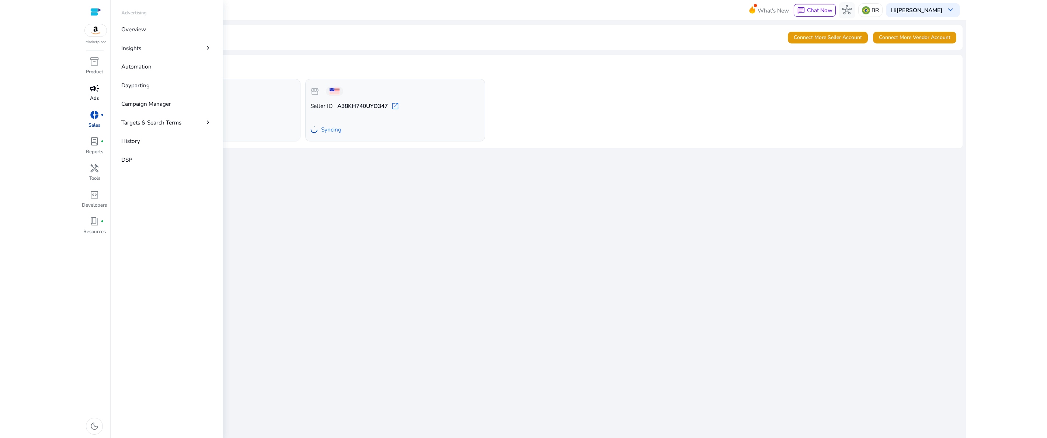
click at [99, 93] on span "campaign" at bounding box center [95, 89] width 10 height 10
click at [139, 30] on p "Overview" at bounding box center [133, 29] width 25 height 8
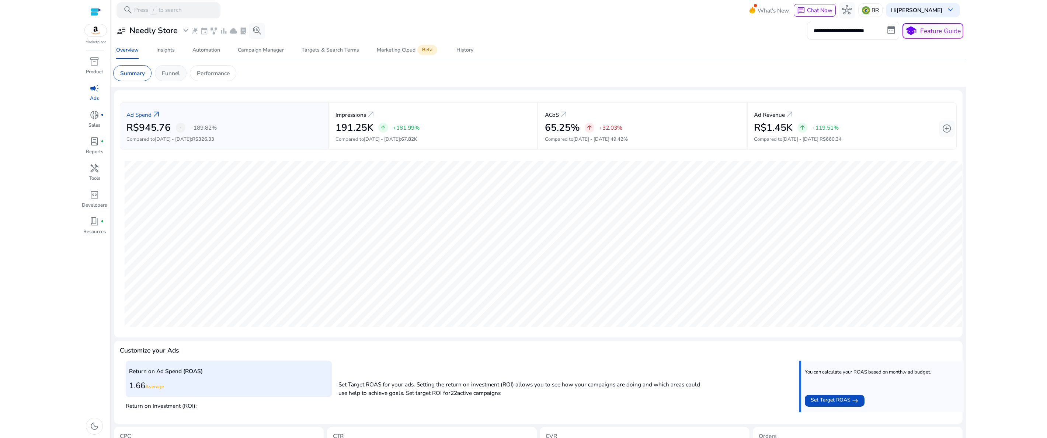
click at [177, 77] on p "Funnel" at bounding box center [171, 73] width 18 height 8
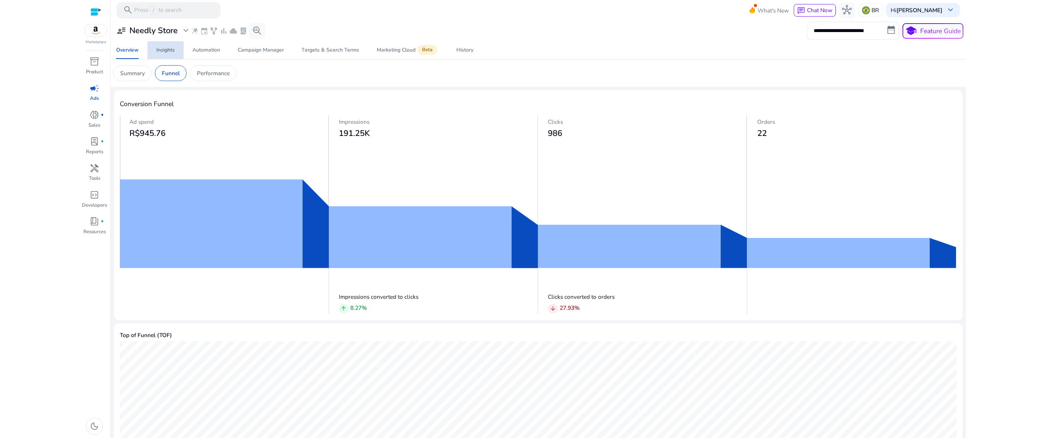
click at [167, 46] on span "Insights" at bounding box center [165, 50] width 18 height 18
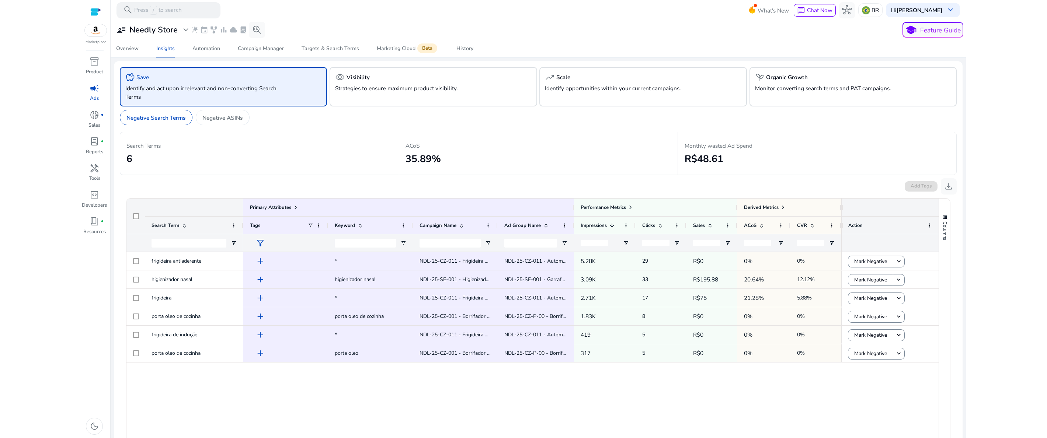
drag, startPoint x: 760, startPoint y: 145, endPoint x: 684, endPoint y: 144, distance: 76.7
click at [684, 144] on div "Monthly wasted Ad Spend R$48.61" at bounding box center [816, 153] width 279 height 43
click at [646, 167] on div "ACoS 35.89%" at bounding box center [538, 153] width 266 height 29
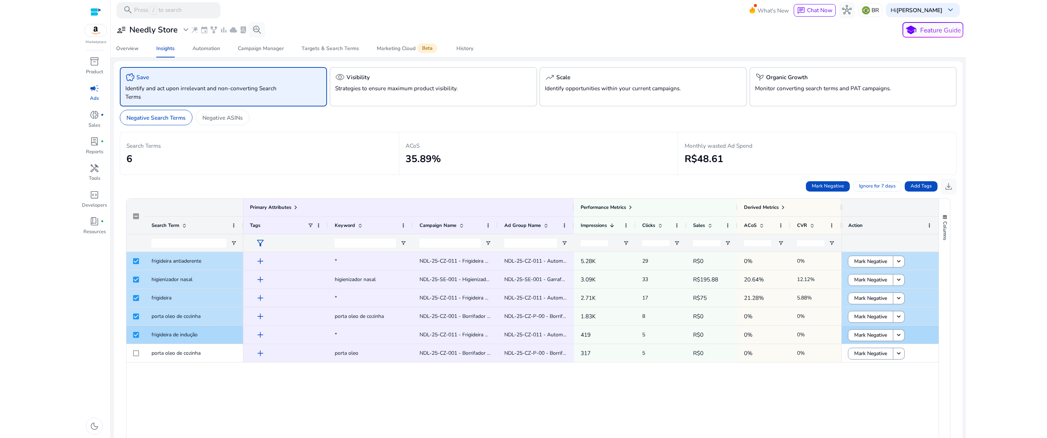
click at [136, 338] on div at bounding box center [136, 334] width 6 height 15
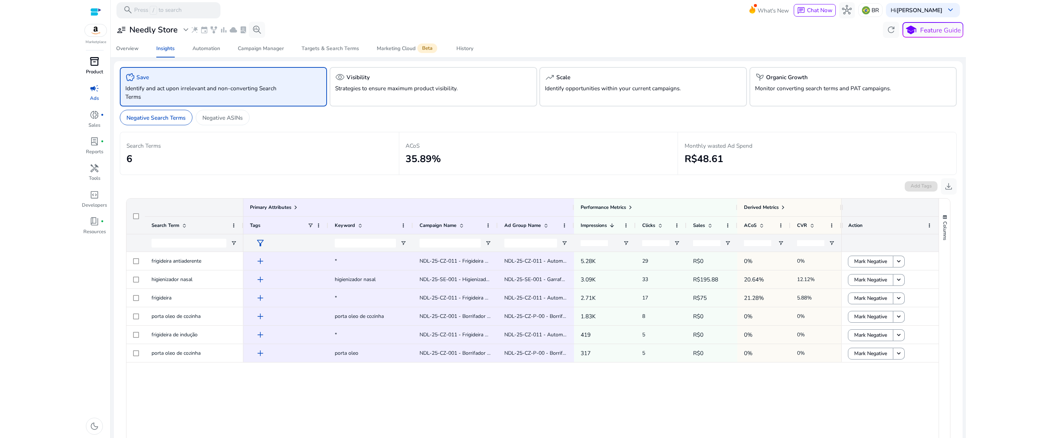
click at [98, 66] on span "inventory_2" at bounding box center [95, 62] width 10 height 10
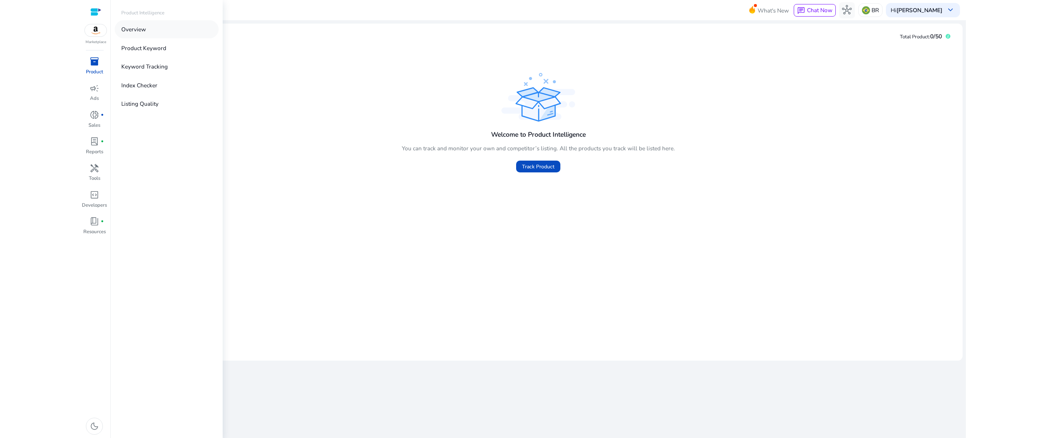
click at [128, 32] on p "Overview" at bounding box center [133, 29] width 25 height 8
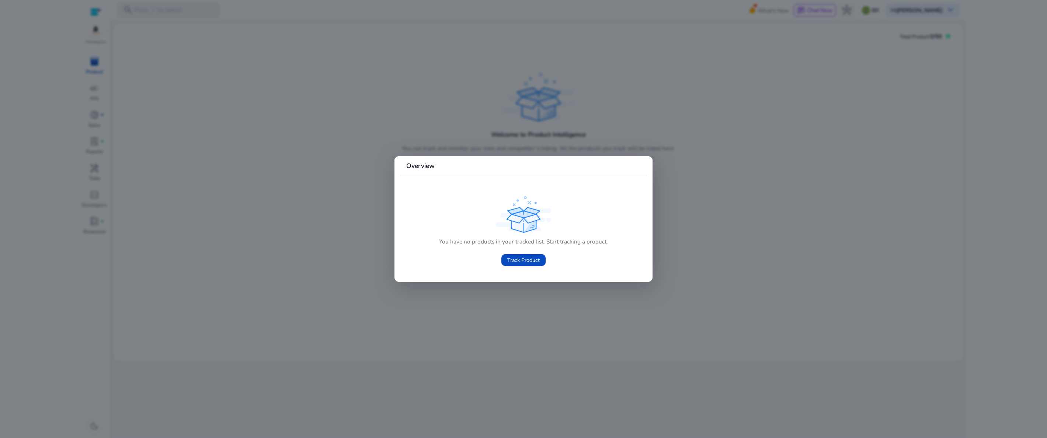
click at [375, 155] on div at bounding box center [523, 219] width 1047 height 438
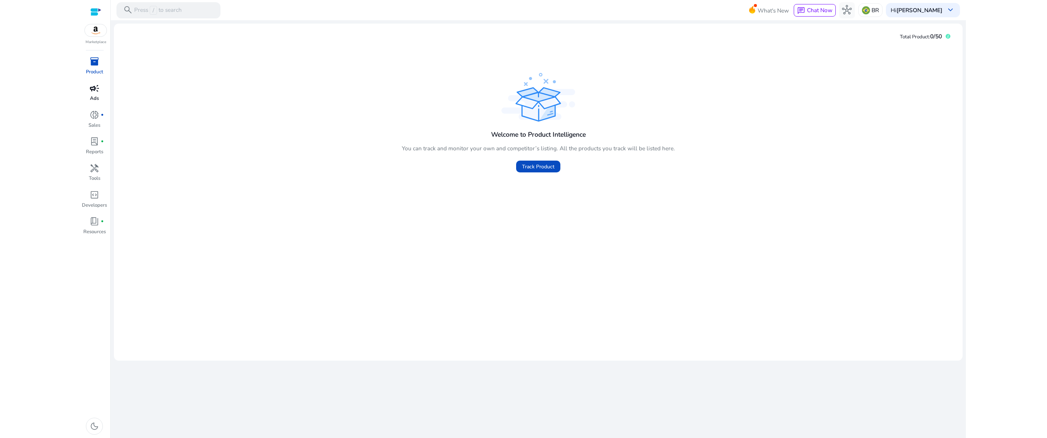
click at [83, 88] on link "campaign Ads" at bounding box center [94, 95] width 27 height 27
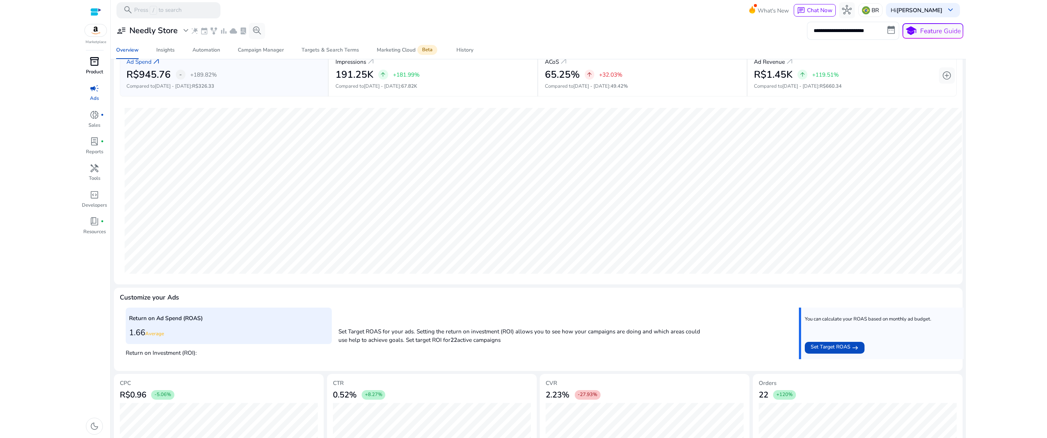
scroll to position [92, 0]
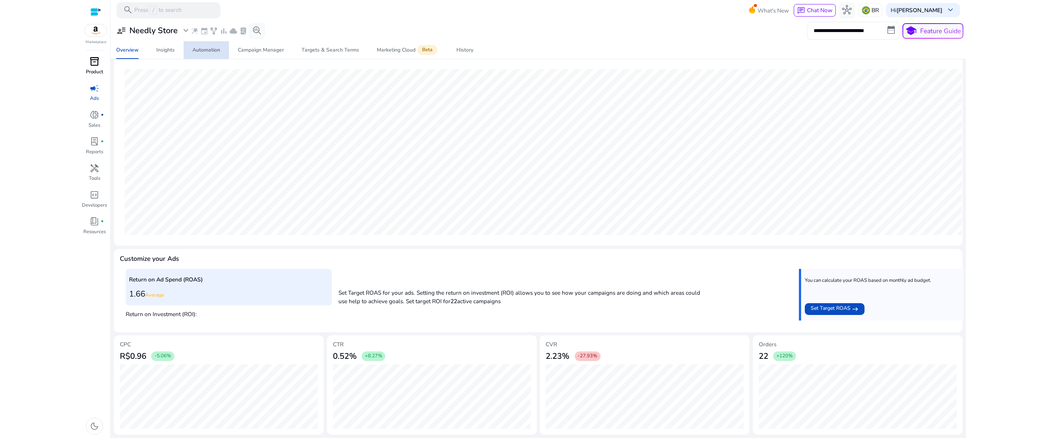
click at [202, 48] on div "Automation" at bounding box center [206, 50] width 28 height 5
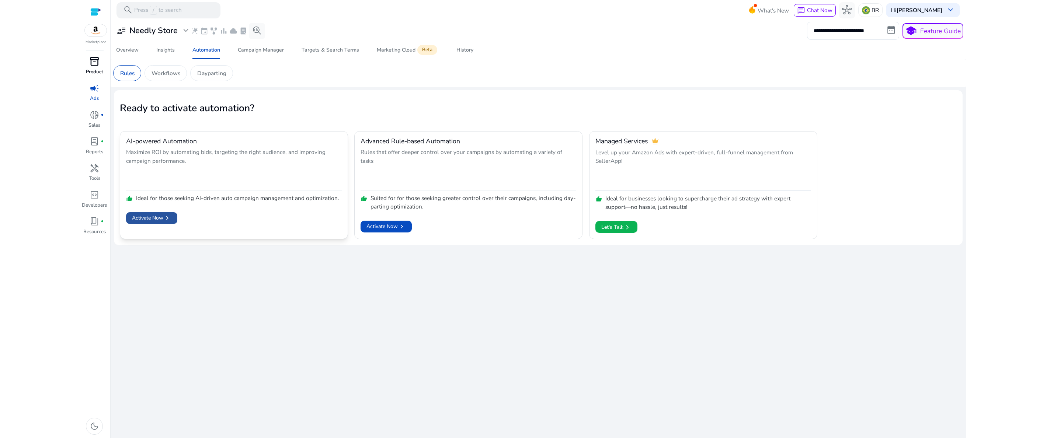
click at [140, 219] on span "Activate Now chevron_right" at bounding box center [151, 218] width 39 height 8
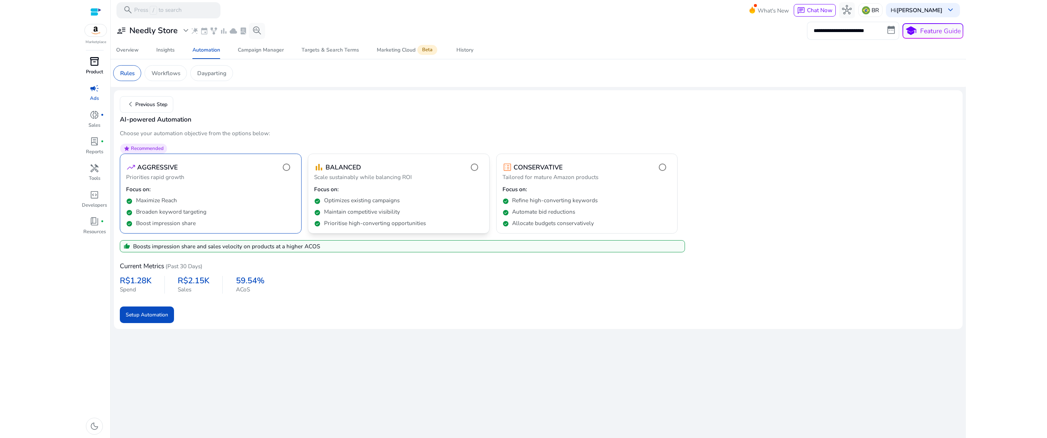
click at [363, 203] on p "Optimizes existing campaigns" at bounding box center [362, 200] width 76 height 8
click at [268, 194] on div "check_circle Maximize Reach" at bounding box center [210, 198] width 169 height 11
click at [168, 319] on span "submit" at bounding box center [147, 315] width 54 height 18
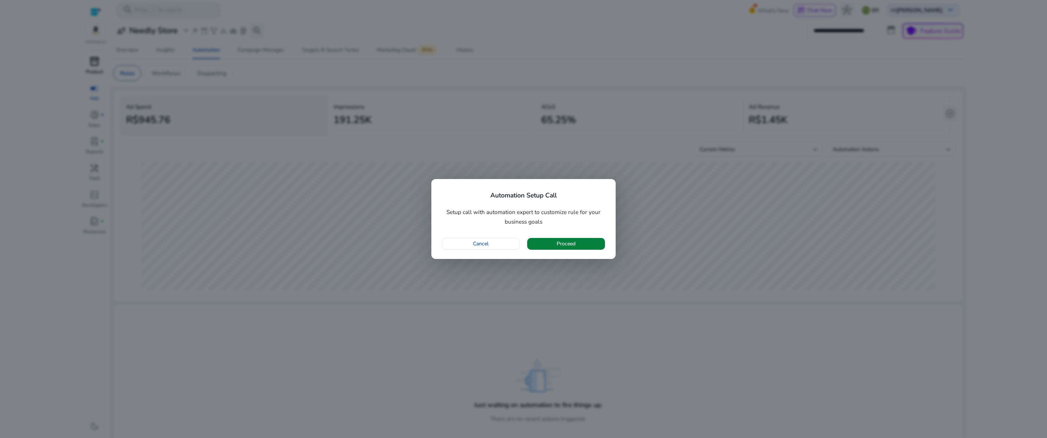
click at [569, 246] on span "Proceed" at bounding box center [565, 244] width 19 height 8
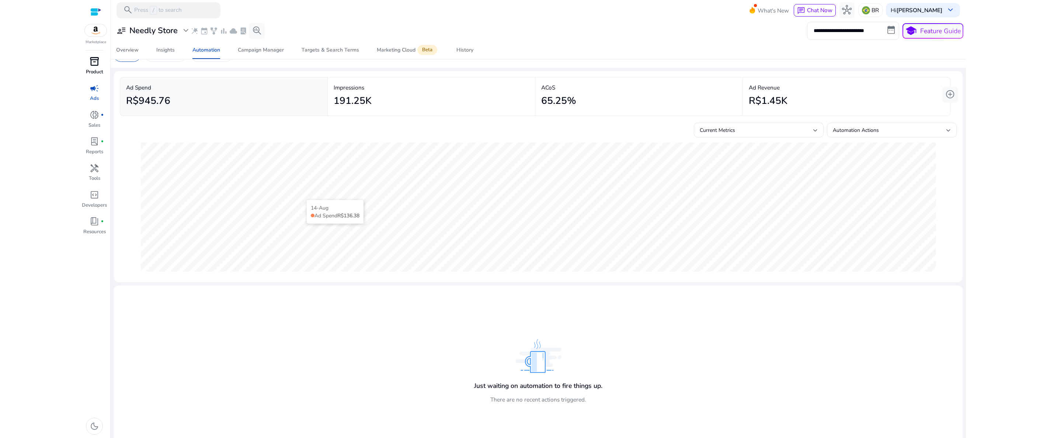
scroll to position [29, 0]
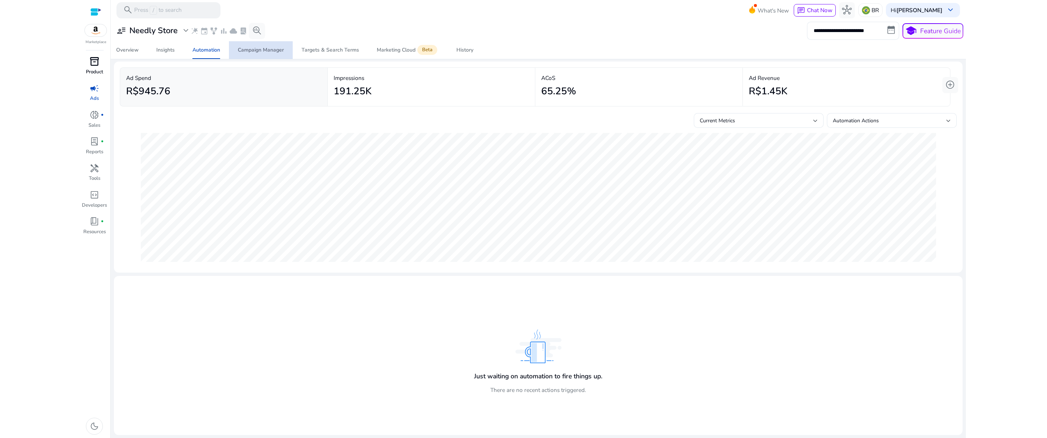
click at [259, 54] on span "Campaign Manager" at bounding box center [261, 50] width 46 height 18
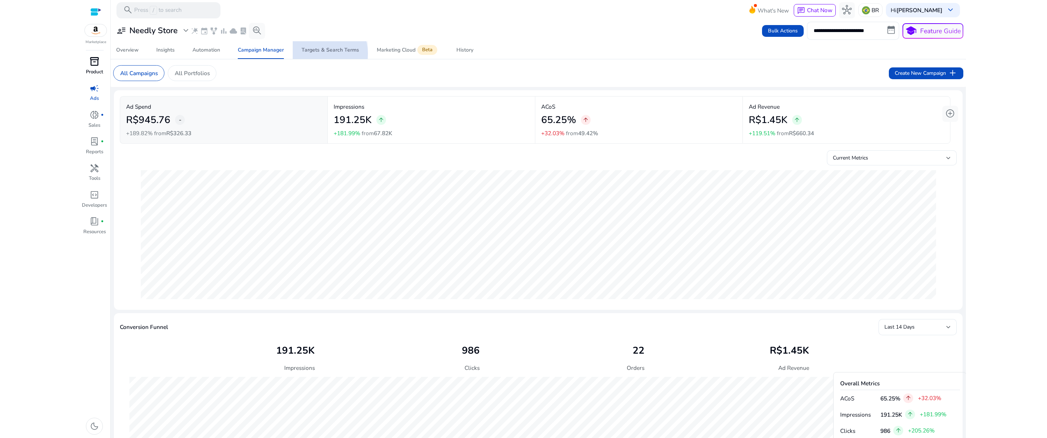
click at [318, 53] on div "Targets & Search Terms" at bounding box center [329, 50] width 57 height 5
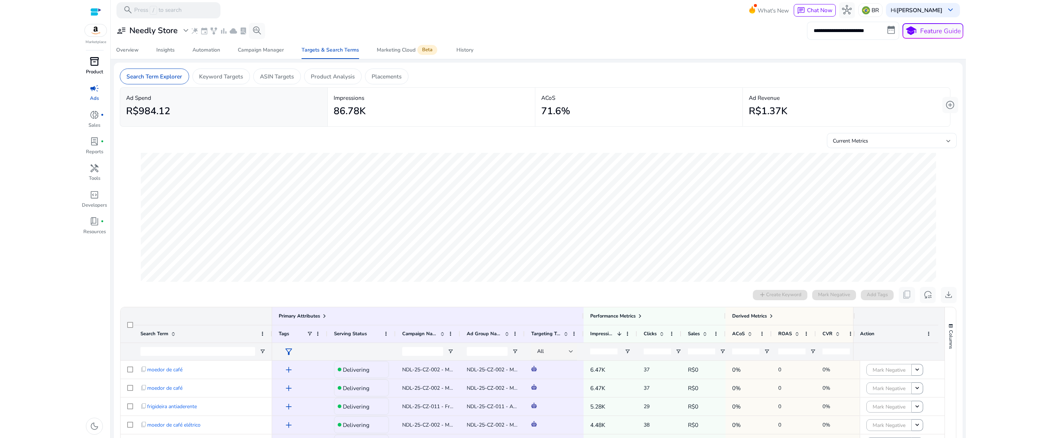
click at [856, 28] on input "**********" at bounding box center [853, 31] width 92 height 18
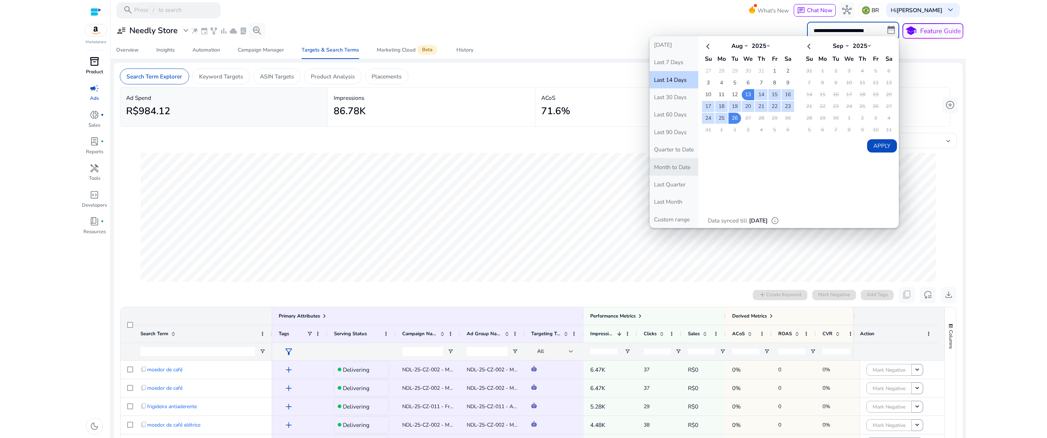
click at [660, 164] on button "Month to Date" at bounding box center [673, 166] width 49 height 17
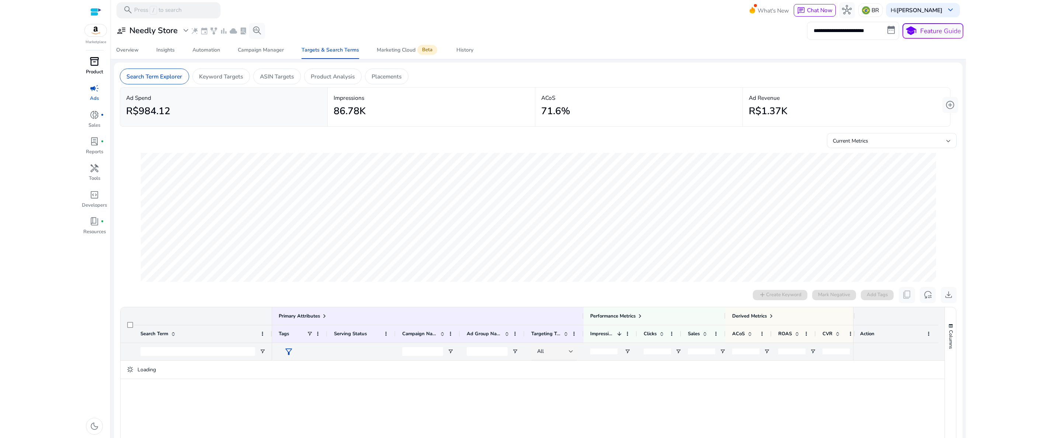
type input "**********"
click at [237, 80] on p "Keyword Targets" at bounding box center [221, 76] width 44 height 8
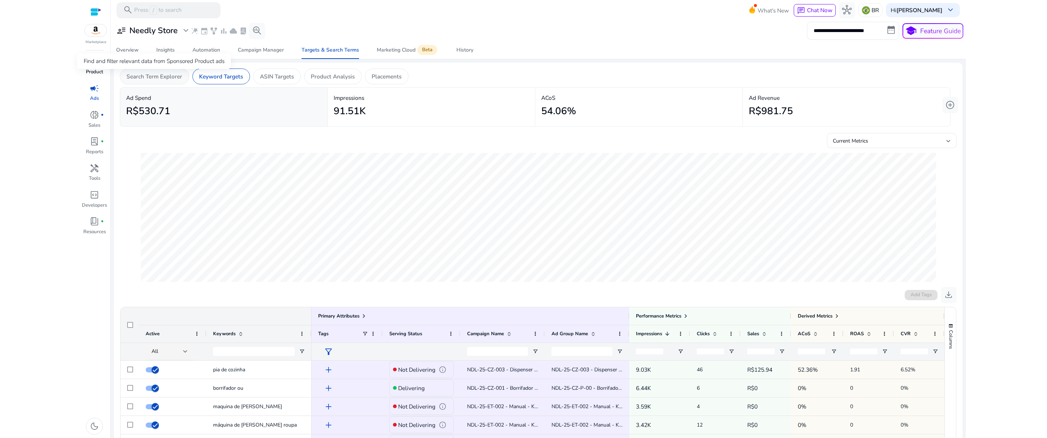
click at [179, 78] on p "Search Term Explorer" at bounding box center [154, 76] width 56 height 8
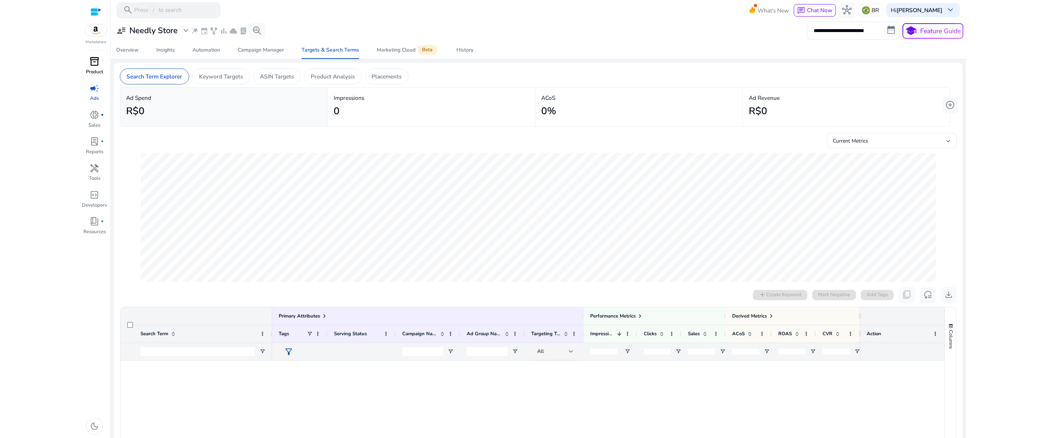
click at [556, 115] on div "0%" at bounding box center [638, 111] width 195 height 18
click at [223, 77] on p "Keyword Targets" at bounding box center [221, 76] width 44 height 8
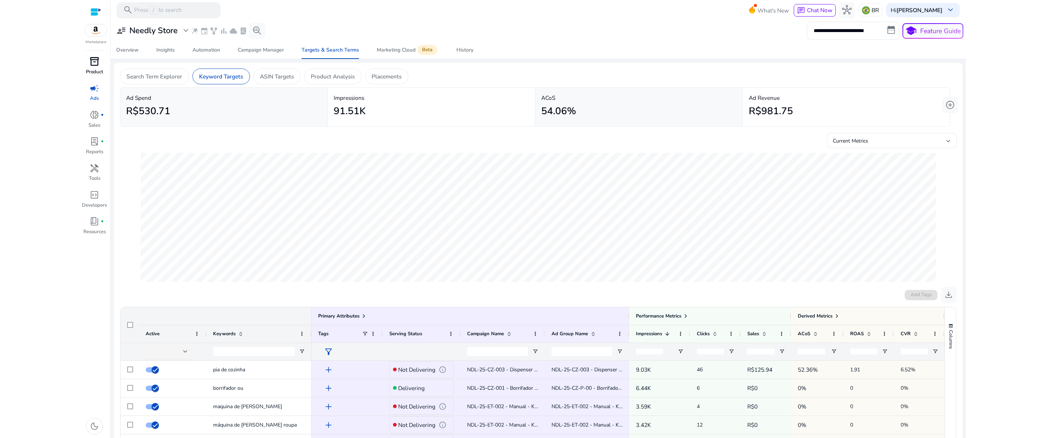
click at [103, 67] on div "inventory_2" at bounding box center [94, 61] width 22 height 13
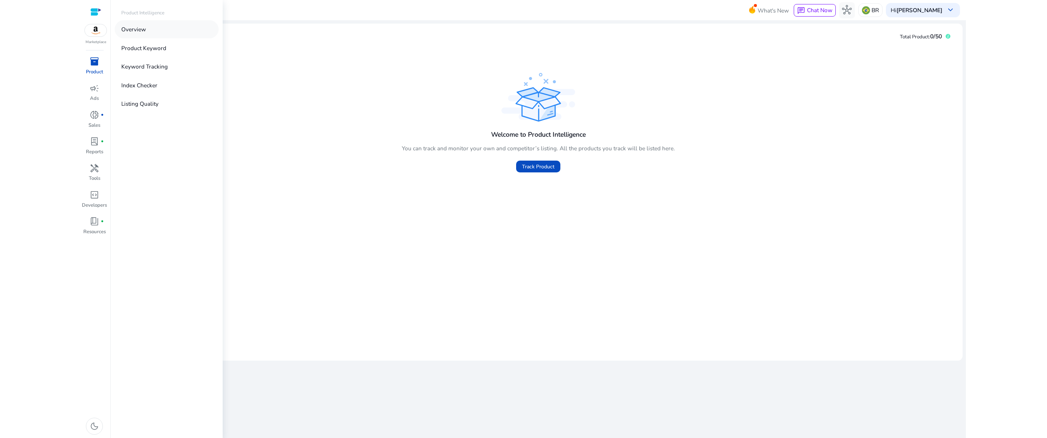
click at [131, 26] on p "Overview" at bounding box center [133, 29] width 25 height 8
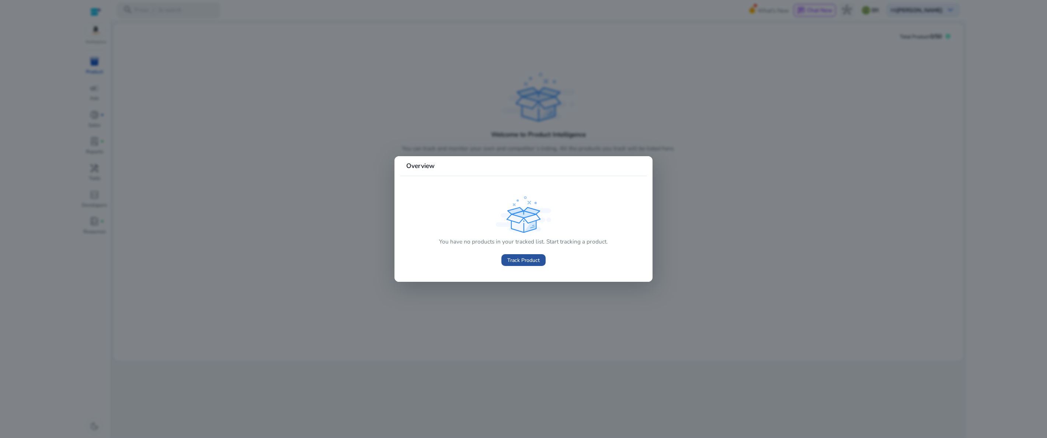
click at [521, 258] on span "Track Product" at bounding box center [523, 260] width 32 height 8
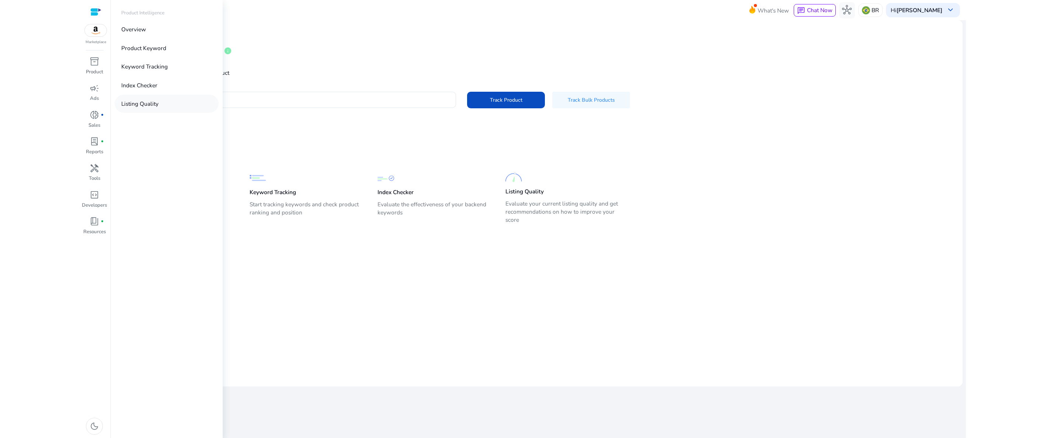
click at [152, 106] on p "Listing Quality" at bounding box center [139, 103] width 37 height 8
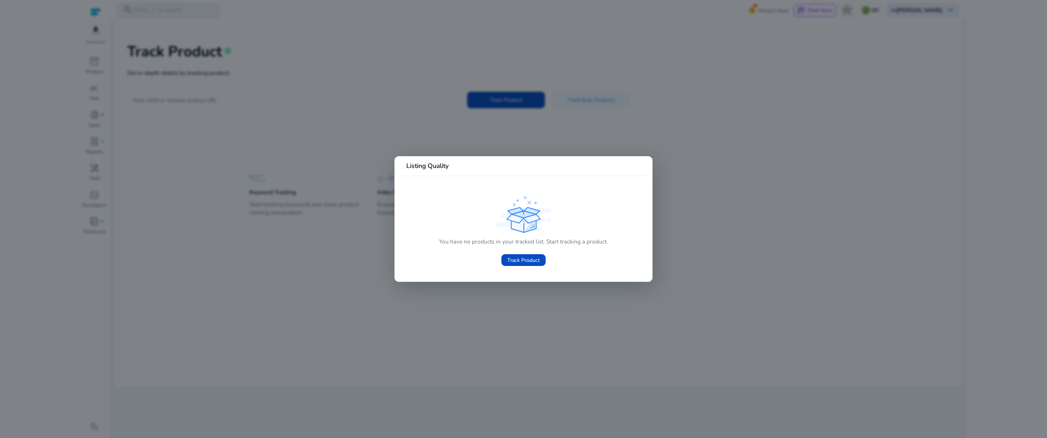
click at [426, 125] on div at bounding box center [523, 219] width 1047 height 438
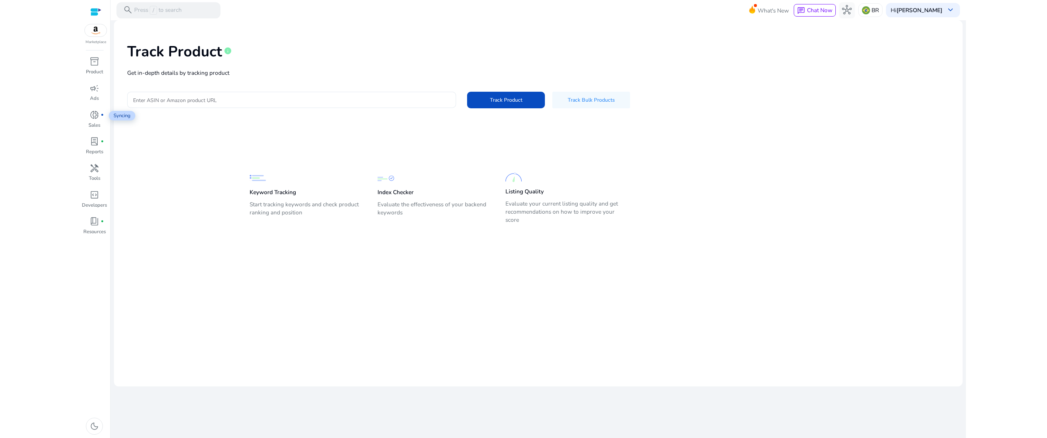
click at [91, 111] on span "donut_small" at bounding box center [95, 115] width 10 height 10
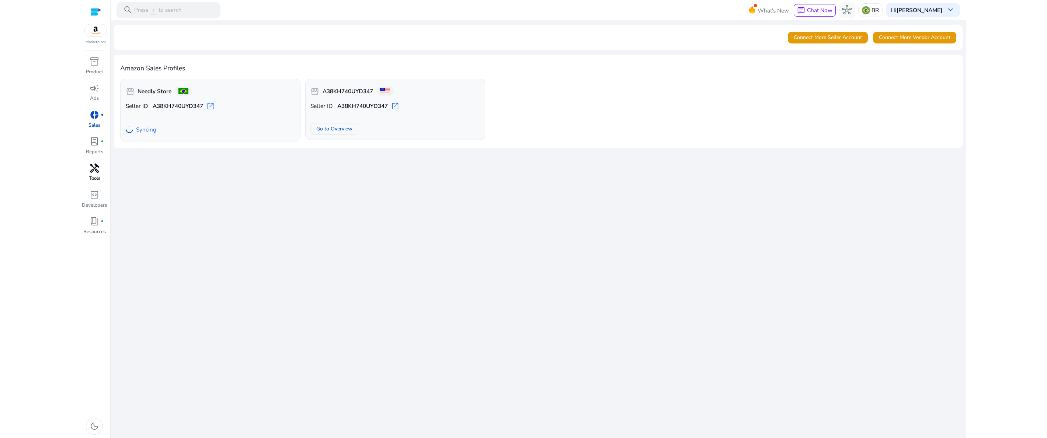
click at [100, 175] on p "Tools" at bounding box center [94, 178] width 11 height 7
click at [97, 11] on div at bounding box center [95, 12] width 11 height 8
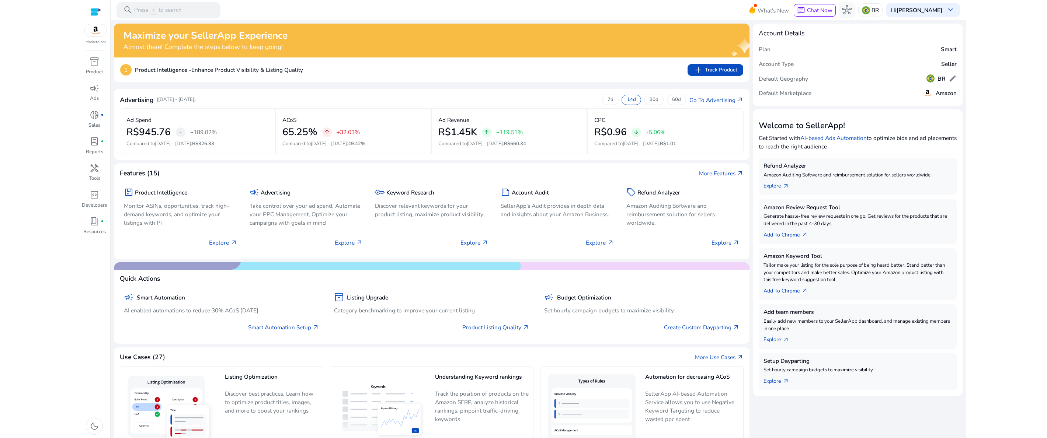
click at [160, 69] on b "Product Intelligence -" at bounding box center [163, 70] width 56 height 8
click at [128, 67] on p "1" at bounding box center [125, 69] width 11 height 11
click at [141, 45] on h4 "Almost there! Complete the steps below to keep going!" at bounding box center [205, 47] width 164 height 8
click at [161, 34] on h2 "Maximize your SellerApp Experience" at bounding box center [205, 36] width 164 height 12
click at [254, 45] on h4 "Almost there! Complete the steps below to keep going!" at bounding box center [205, 47] width 164 height 8
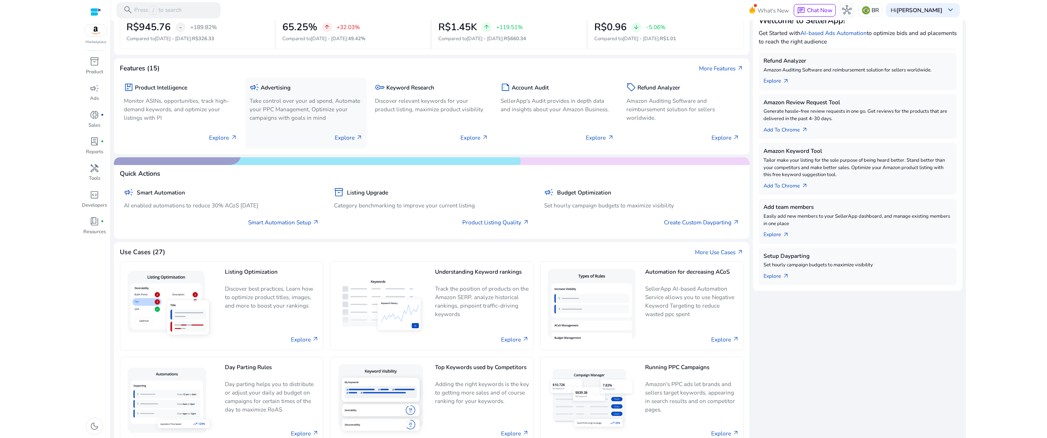
scroll to position [106, 0]
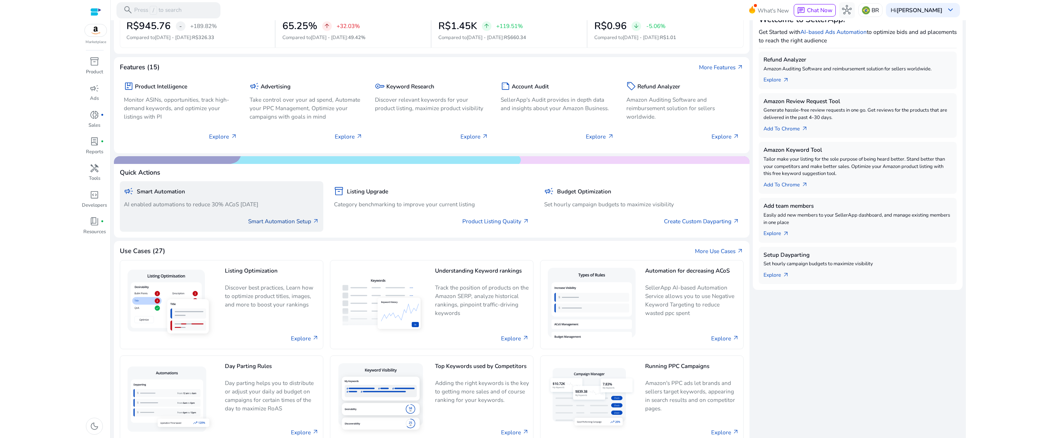
click at [282, 225] on link "Smart Automation Setup arrow_outward" at bounding box center [283, 221] width 71 height 8
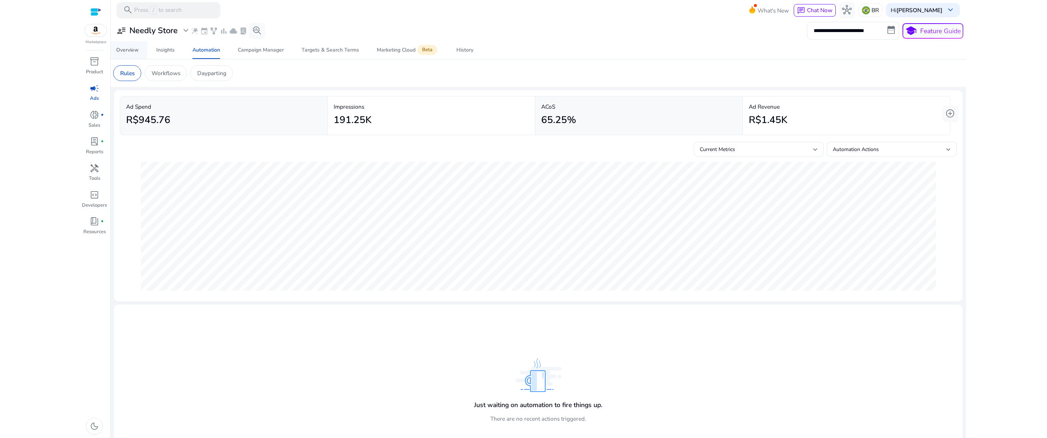
click at [125, 55] on span "Overview" at bounding box center [127, 50] width 22 height 18
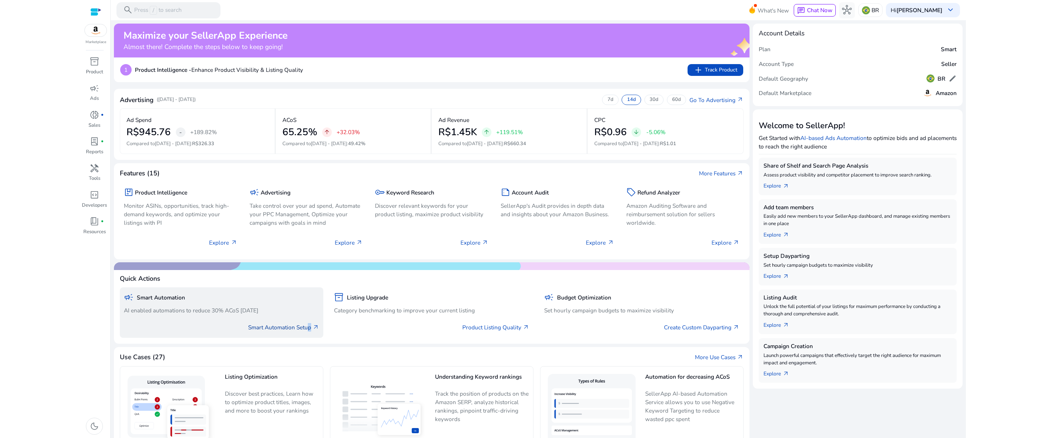
click at [306, 328] on link "Smart Automation Setup arrow_outward" at bounding box center [283, 327] width 71 height 8
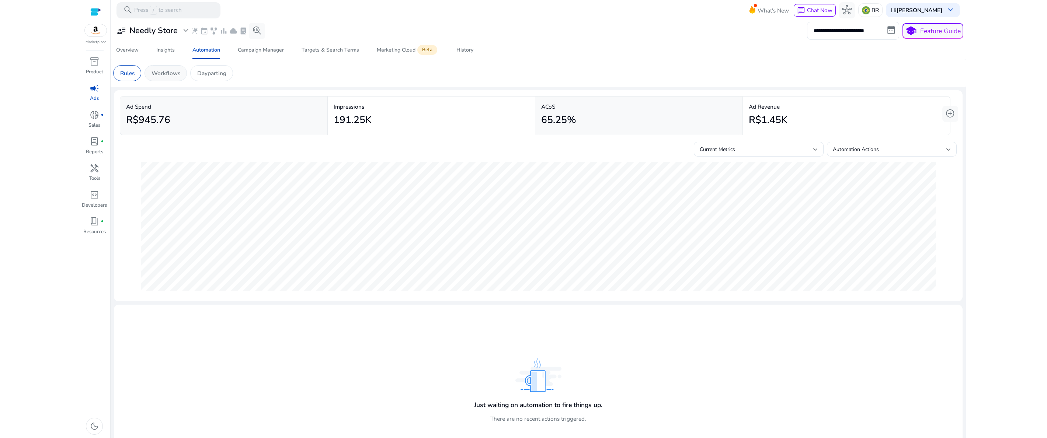
click at [175, 73] on p "Workflows" at bounding box center [165, 73] width 29 height 8
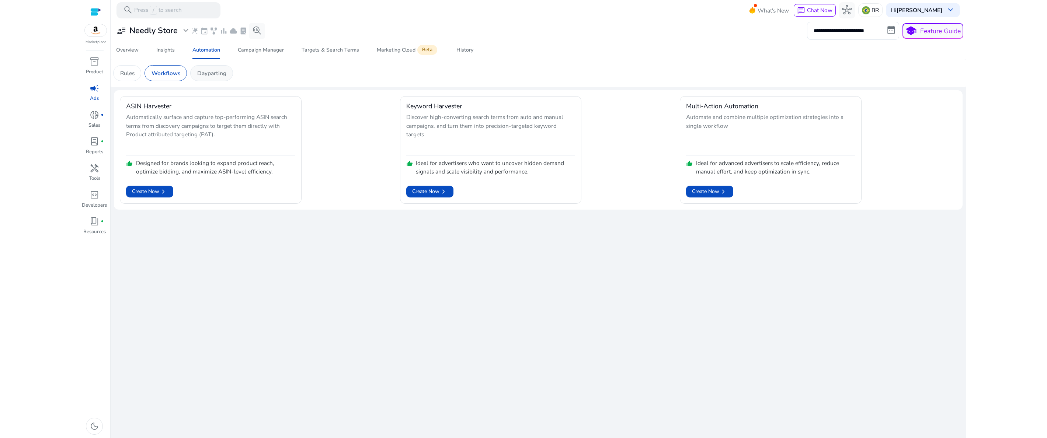
click at [229, 76] on div "Dayparting" at bounding box center [211, 73] width 43 height 16
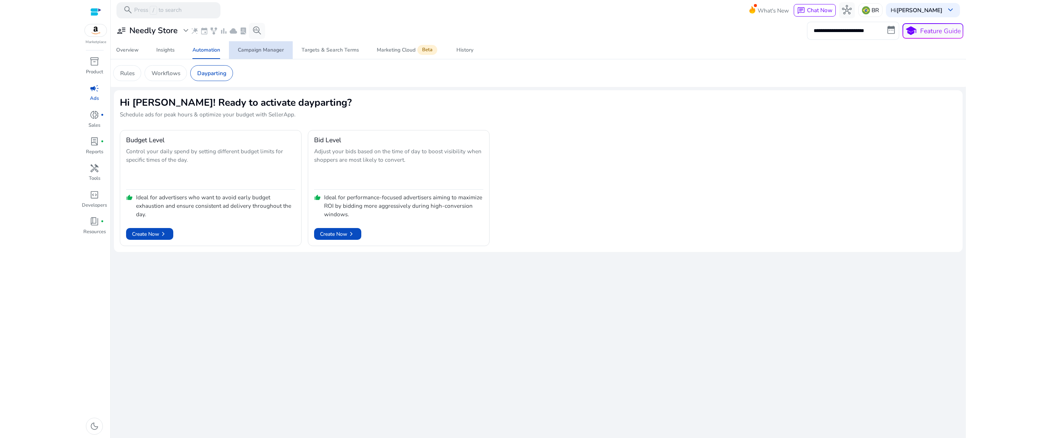
click at [254, 54] on span "Campaign Manager" at bounding box center [261, 50] width 46 height 18
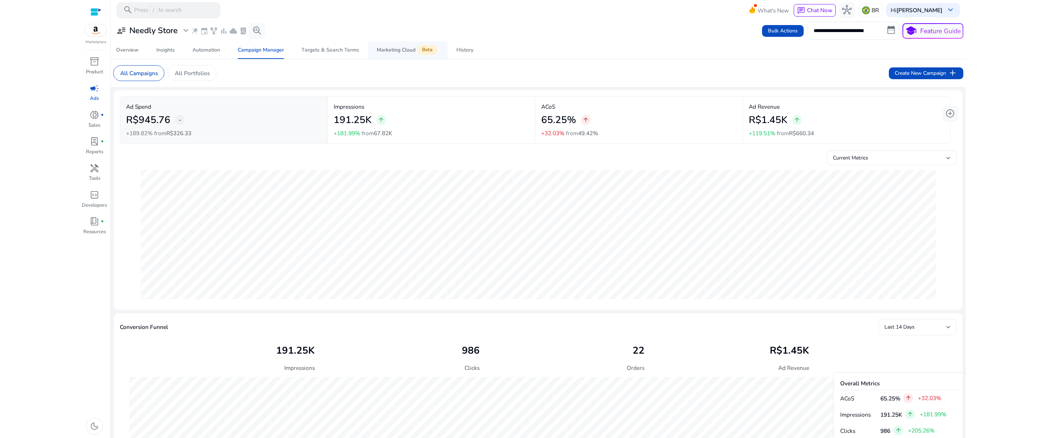
click at [388, 50] on div "Marketing Cloud Beta" at bounding box center [408, 50] width 62 height 7
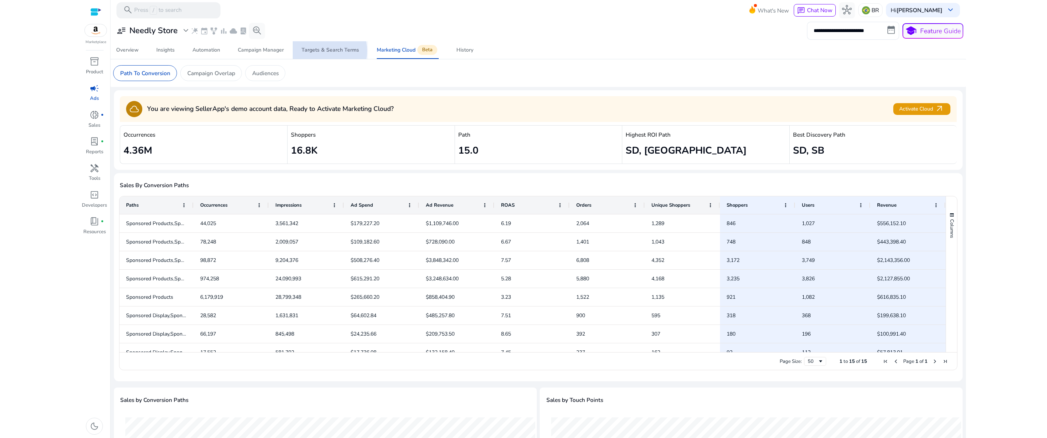
click at [323, 51] on div "Targets & Search Terms" at bounding box center [329, 50] width 57 height 5
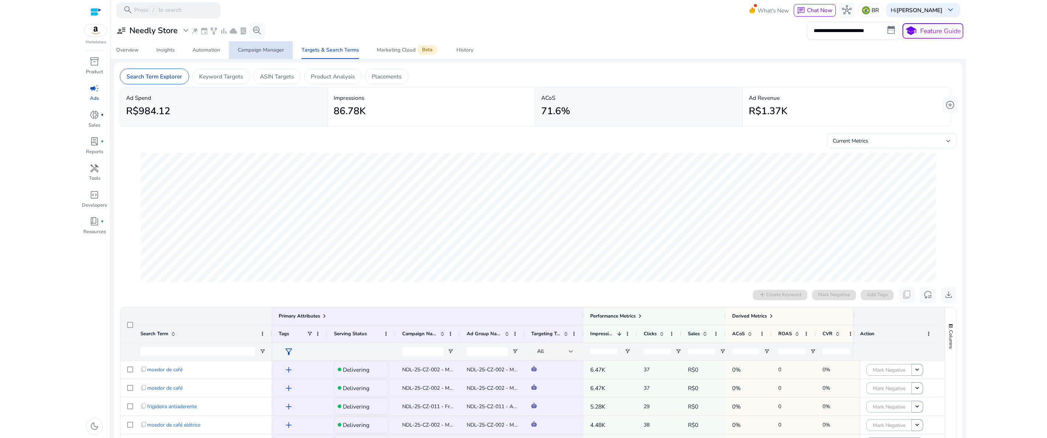
click at [265, 53] on div "Campaign Manager" at bounding box center [261, 50] width 46 height 5
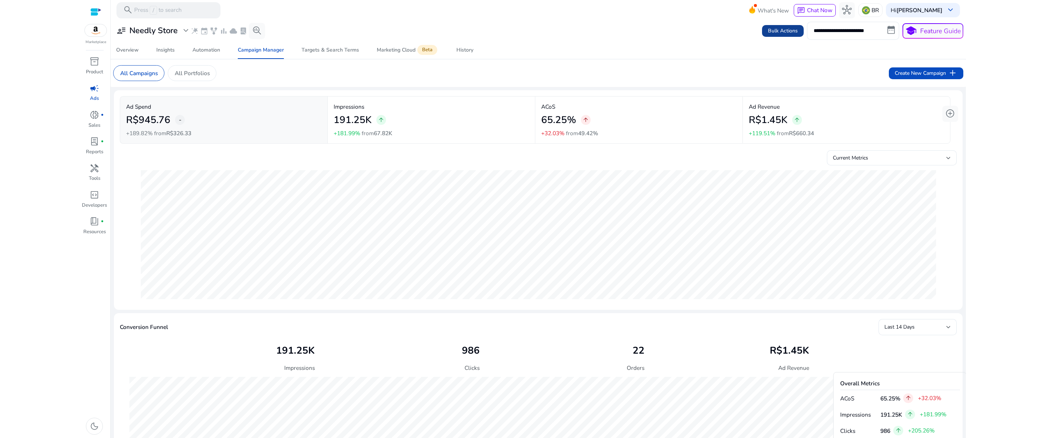
click at [793, 23] on span at bounding box center [783, 31] width 42 height 18
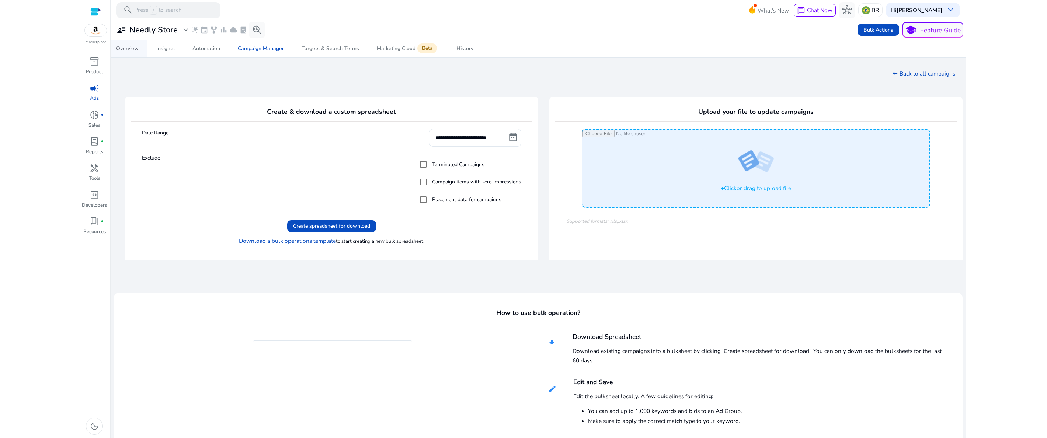
click at [128, 50] on div "Overview" at bounding box center [127, 48] width 22 height 5
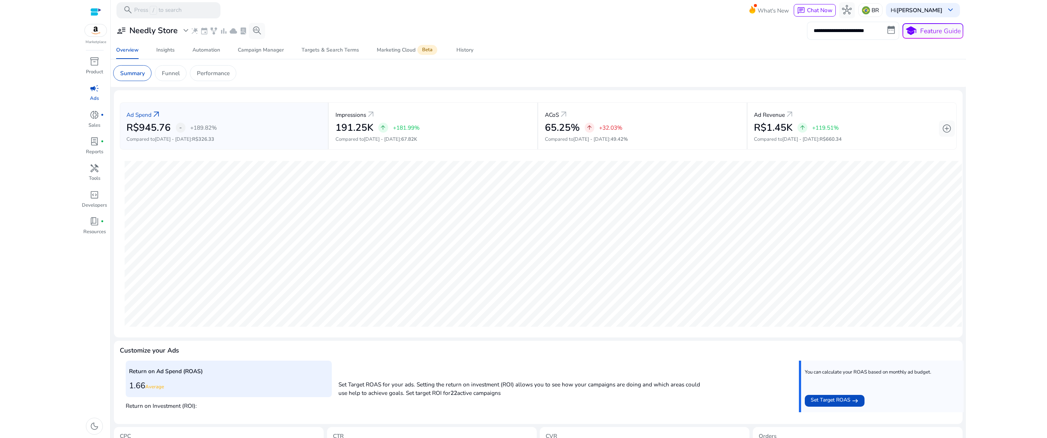
click at [853, 33] on input "**********" at bounding box center [853, 31] width 92 height 18
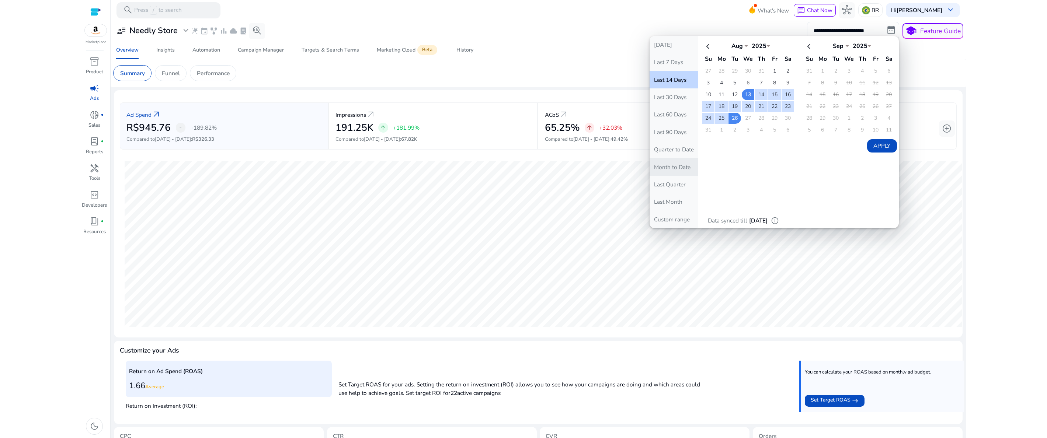
click at [681, 167] on button "Month to Date" at bounding box center [673, 166] width 49 height 17
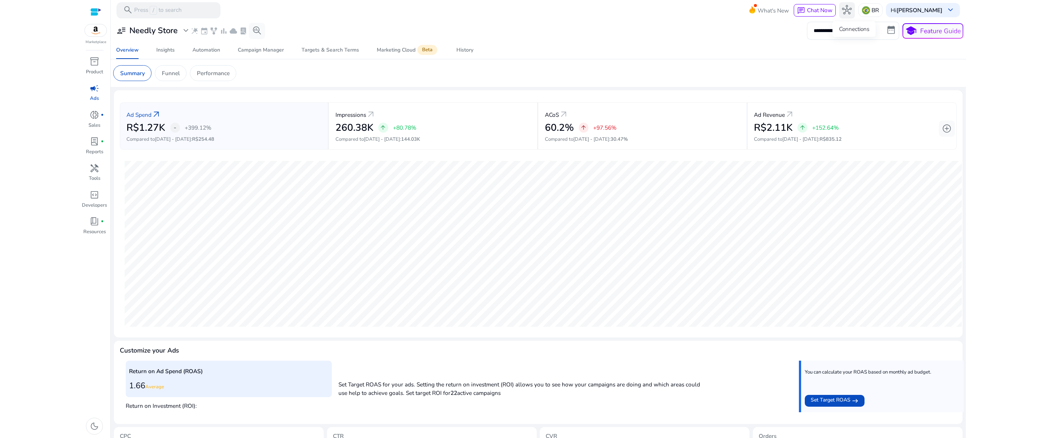
click at [851, 13] on span "hub" at bounding box center [847, 10] width 10 height 10
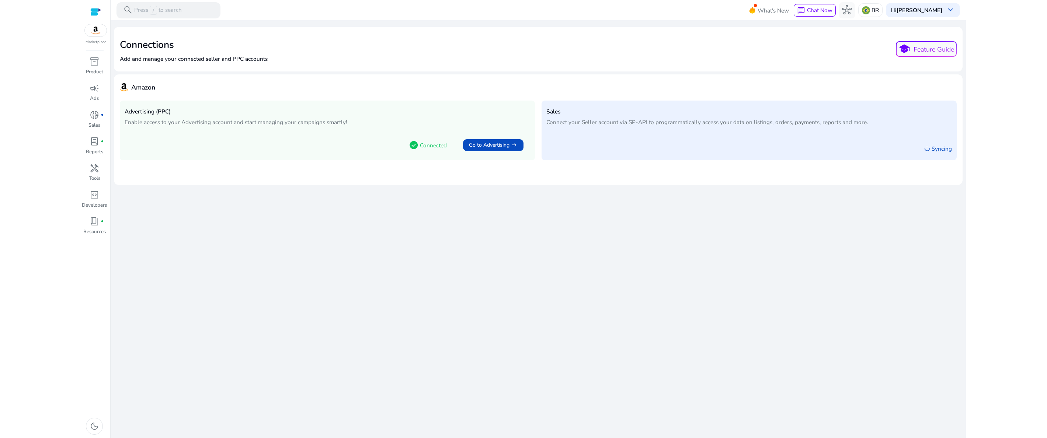
click at [93, 14] on div at bounding box center [95, 12] width 11 height 8
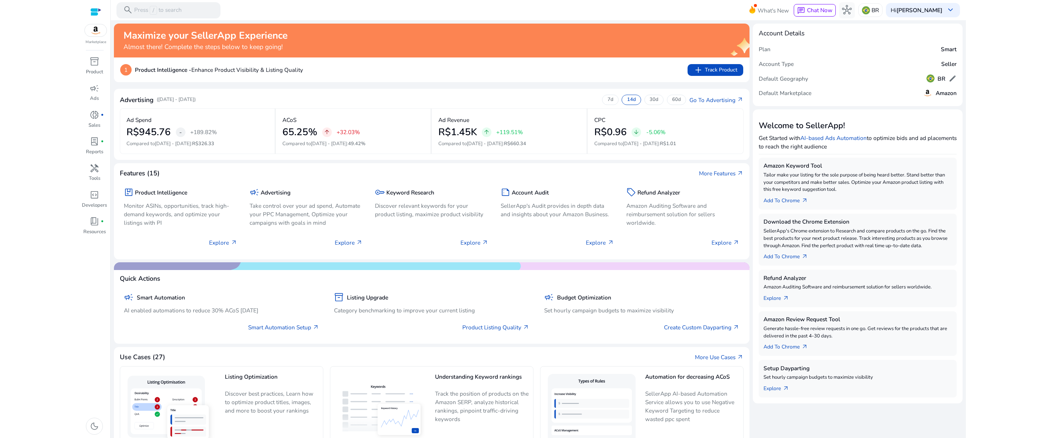
click at [31, 312] on html "We recommend switching to desktop view for the best experience. Marketplace inv…" at bounding box center [523, 219] width 1047 height 438
click at [682, 94] on mat-card "Advertising ([DATE] - [DATE]) 7d 14d 30d 60d Go To Advertising arrow_outward Ad…" at bounding box center [432, 124] width 636 height 71
click at [679, 101] on p "60d" at bounding box center [676, 100] width 9 height 7
click at [654, 103] on p "30d" at bounding box center [653, 100] width 9 height 7
click at [636, 101] on p "14d" at bounding box center [631, 100] width 9 height 7
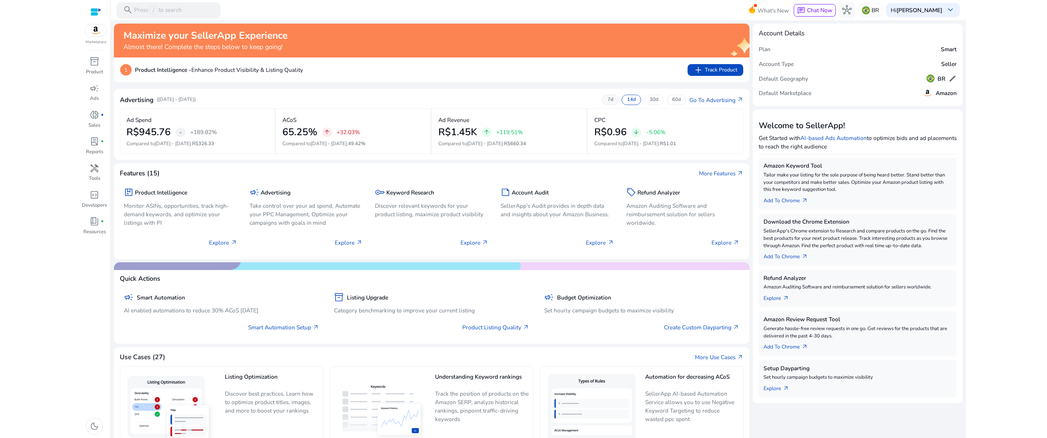
click at [614, 102] on div "7d" at bounding box center [610, 100] width 16 height 10
drag, startPoint x: 304, startPoint y: 72, endPoint x: 195, endPoint y: 67, distance: 108.8
click at [195, 67] on div "1 Product Intelligence - Enhance Product Visibility & Listing Quality add Track…" at bounding box center [431, 70] width 622 height 12
click at [233, 80] on div "1 Product Intelligence - Enhance Product Visibility & Listing Quality add Track…" at bounding box center [432, 69] width 636 height 25
click at [99, 90] on span "campaign" at bounding box center [95, 89] width 10 height 10
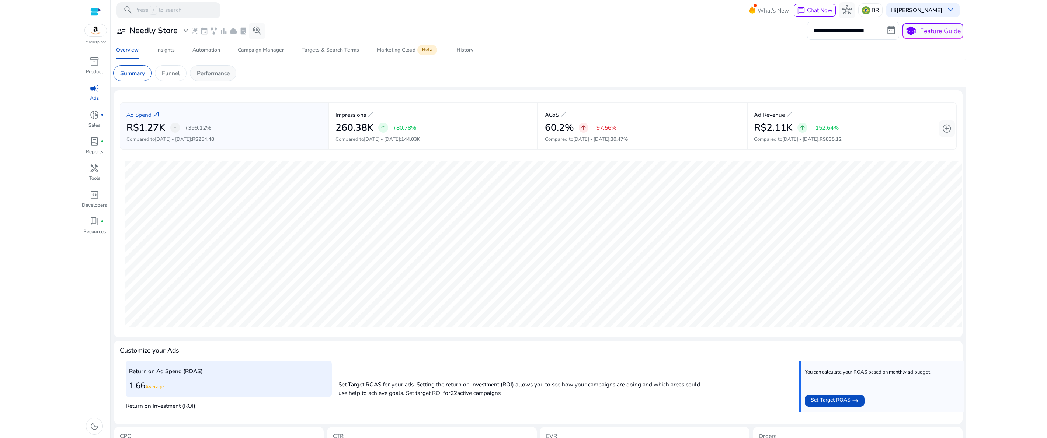
click at [215, 77] on p "Performance" at bounding box center [213, 73] width 33 height 8
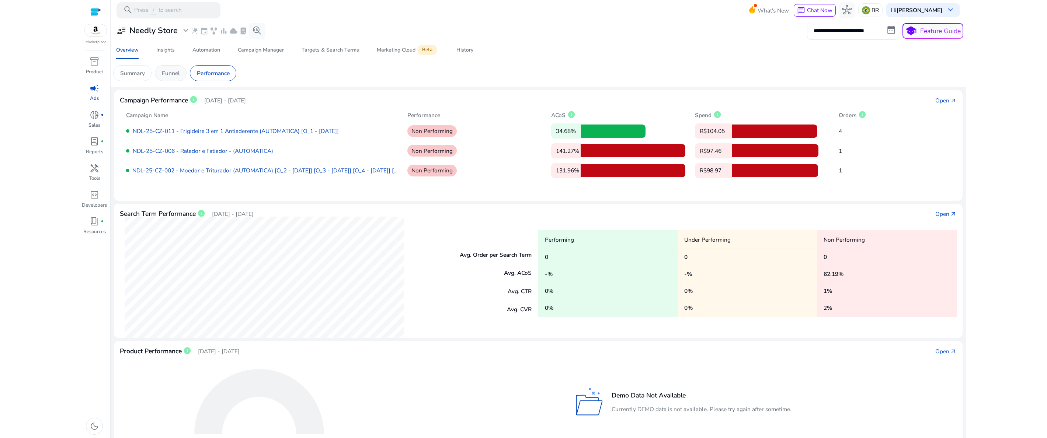
click at [179, 73] on p "Funnel" at bounding box center [171, 73] width 18 height 8
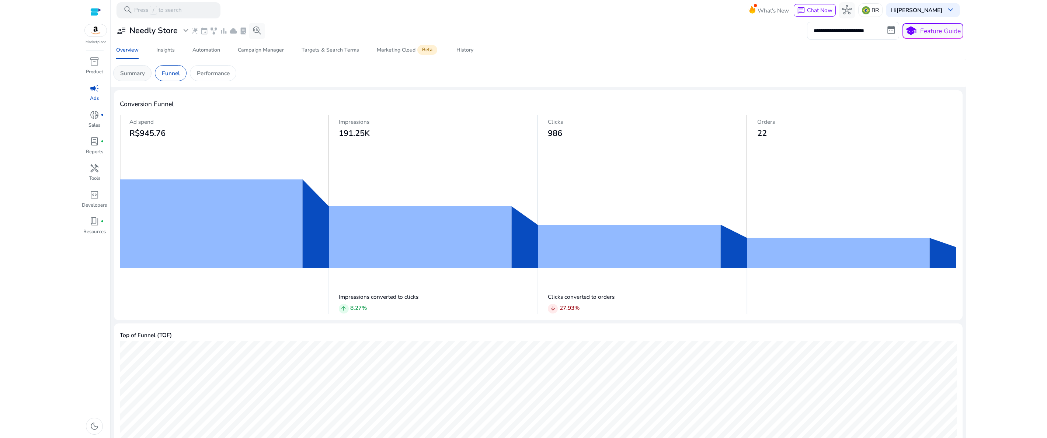
click at [131, 77] on p "Summary" at bounding box center [132, 73] width 25 height 8
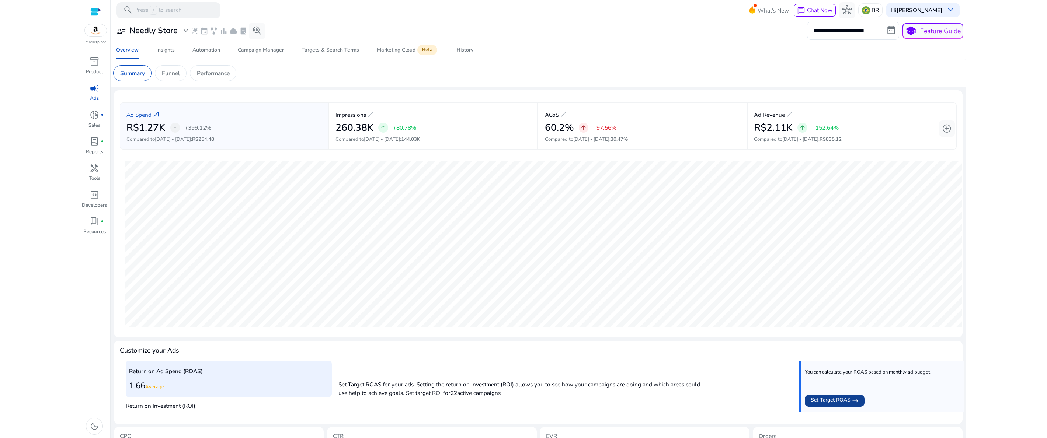
click at [842, 402] on span "Set Target ROAS" at bounding box center [830, 401] width 40 height 10
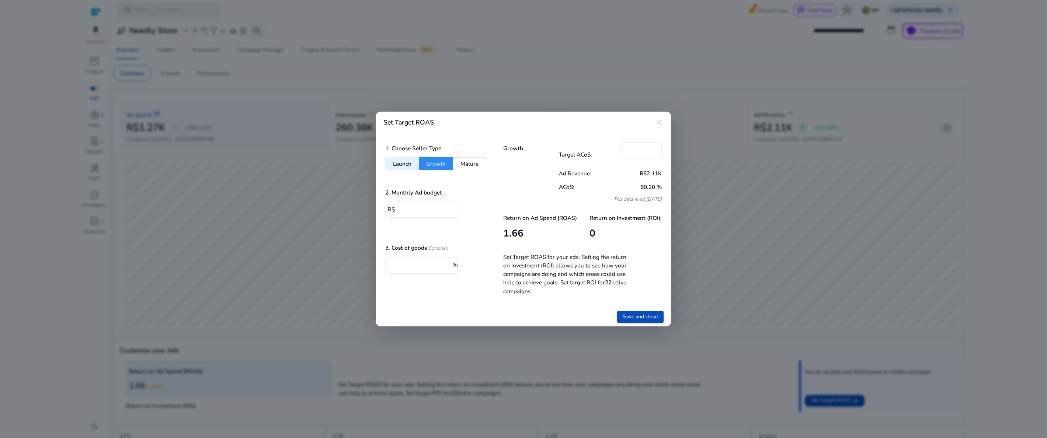
click at [639, 154] on div "*" at bounding box center [640, 150] width 29 height 16
click at [638, 153] on input "*" at bounding box center [640, 150] width 29 height 8
drag, startPoint x: 638, startPoint y: 153, endPoint x: 618, endPoint y: 151, distance: 19.7
click at [626, 151] on input "*" at bounding box center [640, 150] width 29 height 8
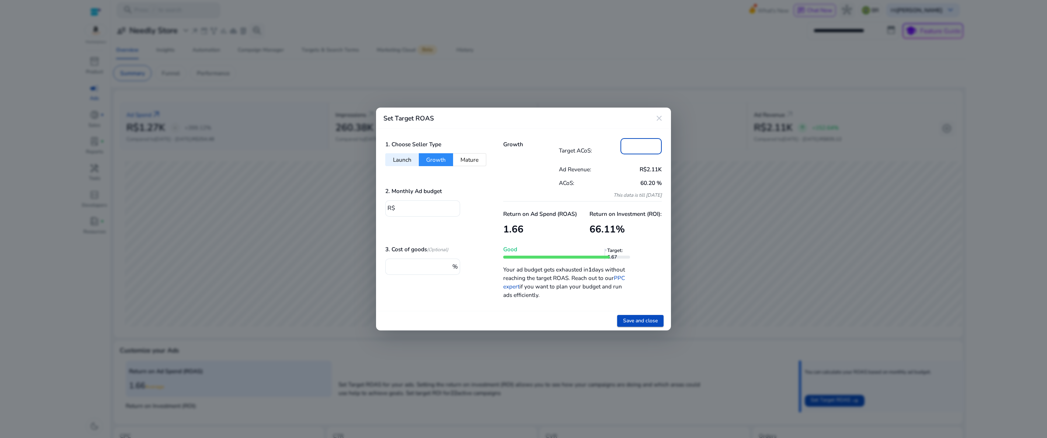
type input "**"
click at [619, 178] on div "60.20 %" at bounding box center [636, 183] width 52 height 14
click at [400, 268] on input "*" at bounding box center [420, 266] width 59 height 8
click at [408, 208] on input "*" at bounding box center [425, 208] width 57 height 8
drag, startPoint x: 409, startPoint y: 208, endPoint x: 397, endPoint y: 208, distance: 12.2
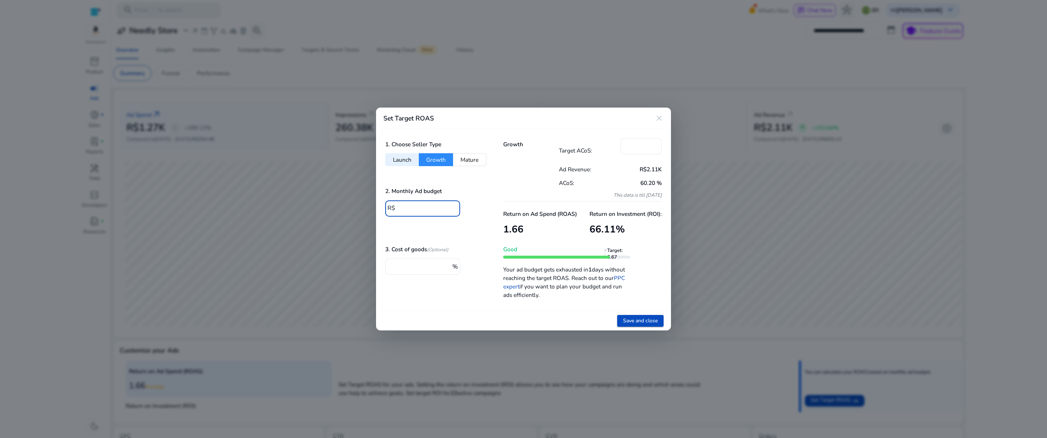
click at [397, 208] on input "*" at bounding box center [425, 208] width 57 height 8
click at [431, 267] on input "*" at bounding box center [420, 266] width 59 height 8
drag, startPoint x: 420, startPoint y: 205, endPoint x: 395, endPoint y: 202, distance: 25.6
click at [397, 204] on input "***" at bounding box center [425, 208] width 57 height 8
type input "****"
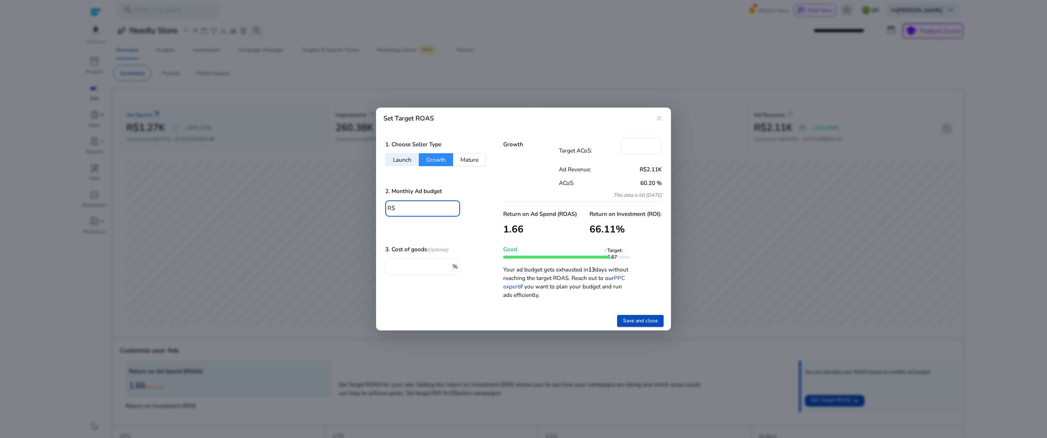
click at [414, 269] on input "*" at bounding box center [420, 266] width 59 height 8
click at [404, 163] on button "Launch" at bounding box center [402, 159] width 34 height 13
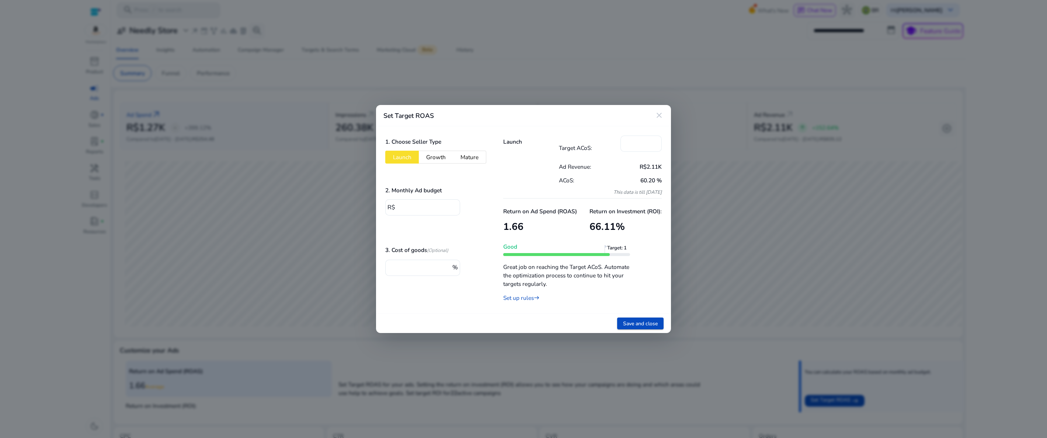
click at [635, 144] on input "***" at bounding box center [640, 143] width 29 height 8
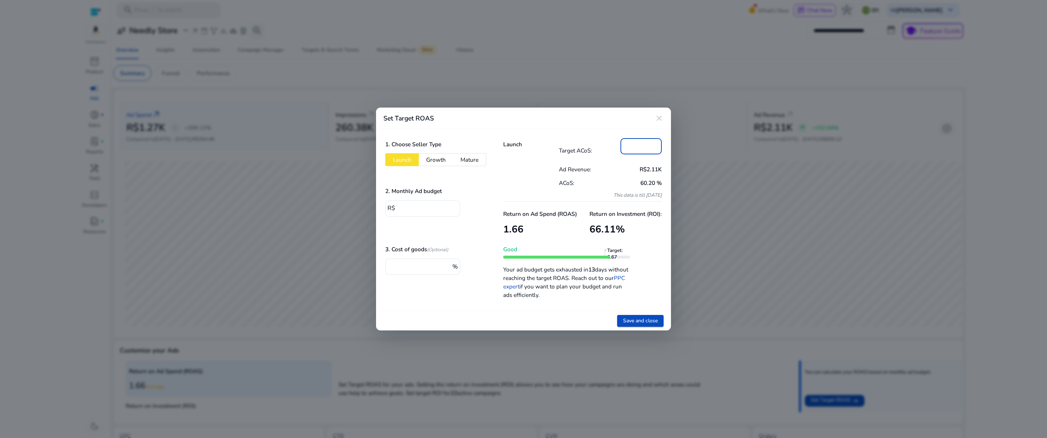
type input "**"
click at [449, 226] on div "1. Choose Seller Type Launch Growth Mature 2. Monthly Ad budget R$ **** 3. Cost…" at bounding box center [435, 220] width 118 height 182
click at [624, 322] on span "Save and close" at bounding box center [640, 321] width 35 height 8
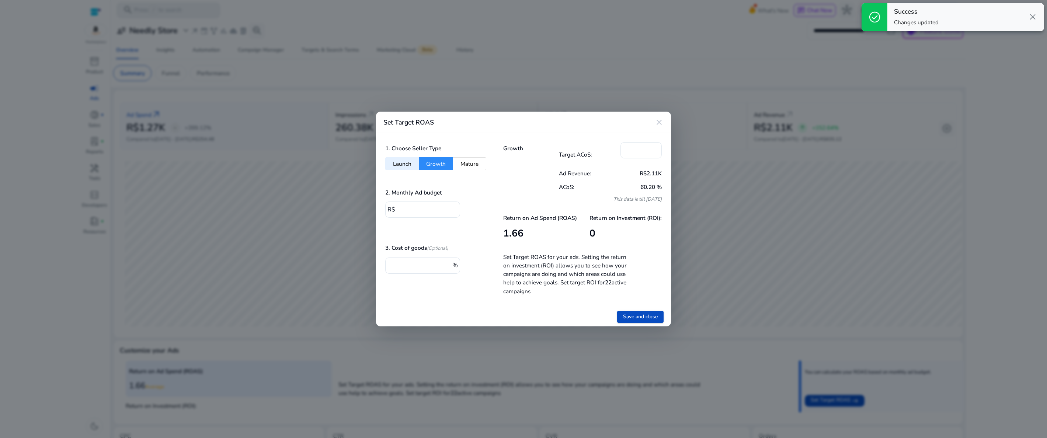
type input "*"
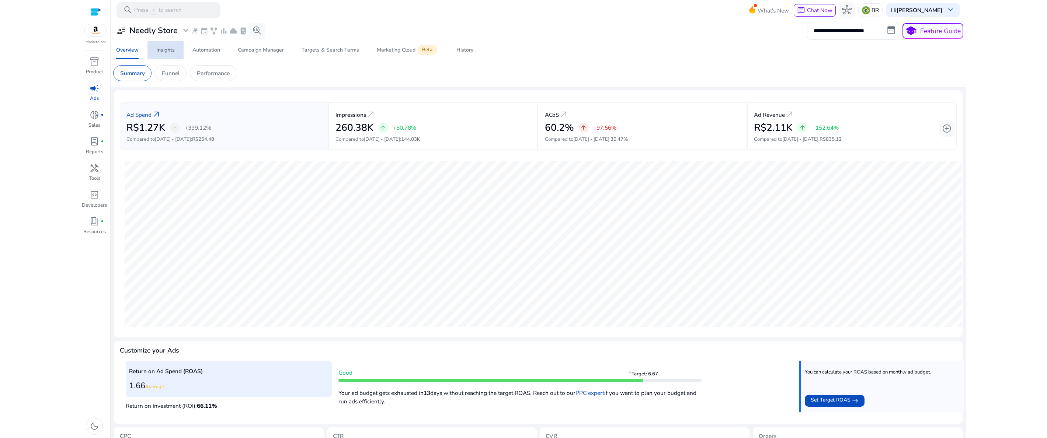
click at [160, 55] on span "Insights" at bounding box center [165, 50] width 18 height 18
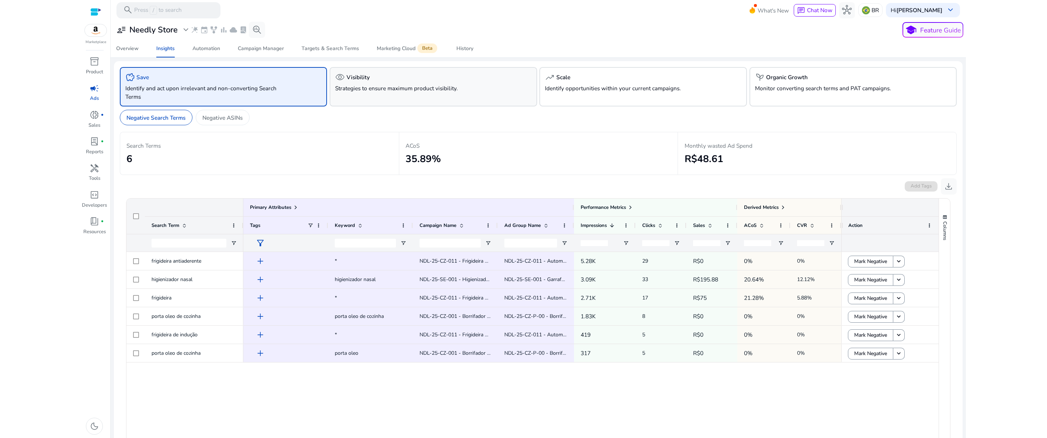
click at [423, 89] on p "Strategies to ensure maximum product visibility." at bounding box center [417, 88] width 164 height 8
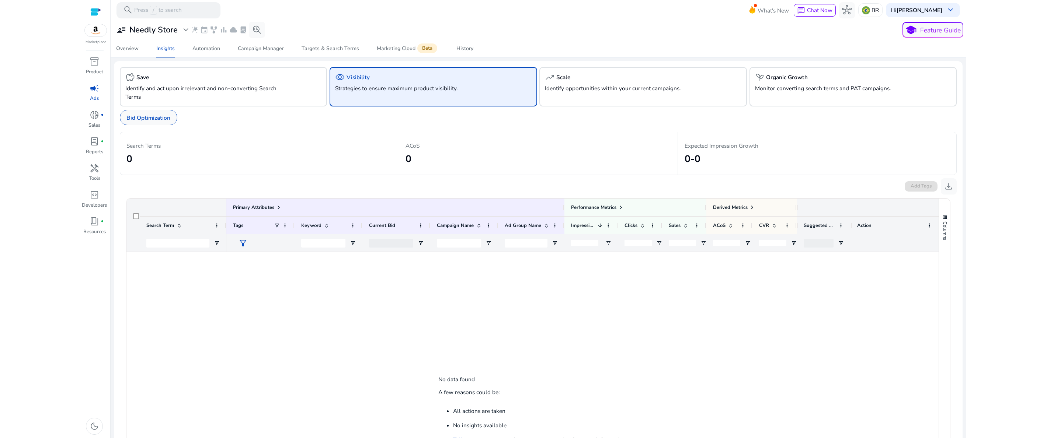
click at [172, 120] on div "Bid Optimization" at bounding box center [148, 118] width 57 height 16
click at [620, 75] on div "trending_up Scale" at bounding box center [643, 78] width 196 height 10
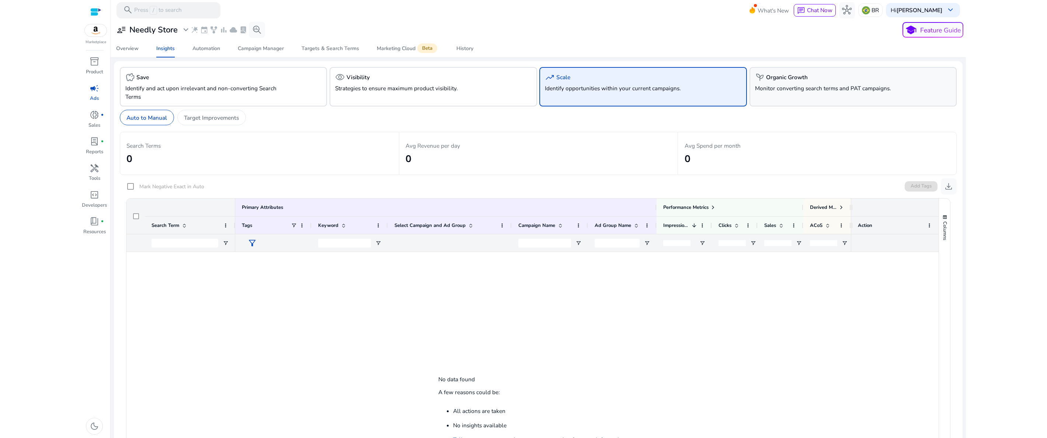
click at [792, 86] on p "Monitor converting search terms and PAT campaigns." at bounding box center [837, 88] width 164 height 8
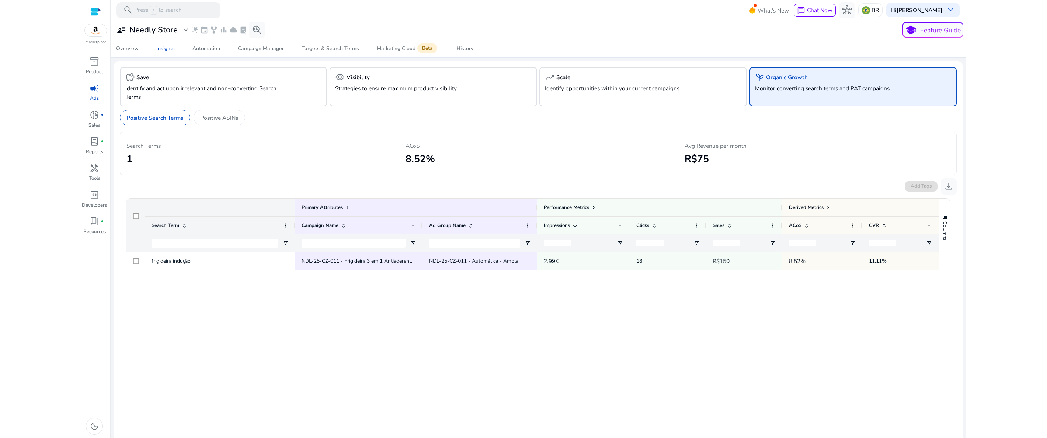
click at [314, 170] on div "Search Terms 1" at bounding box center [259, 153] width 279 height 43
click at [125, 86] on div "savings Save Identify and act upon irrelevant and non-converting Search Terms" at bounding box center [223, 86] width 207 height 39
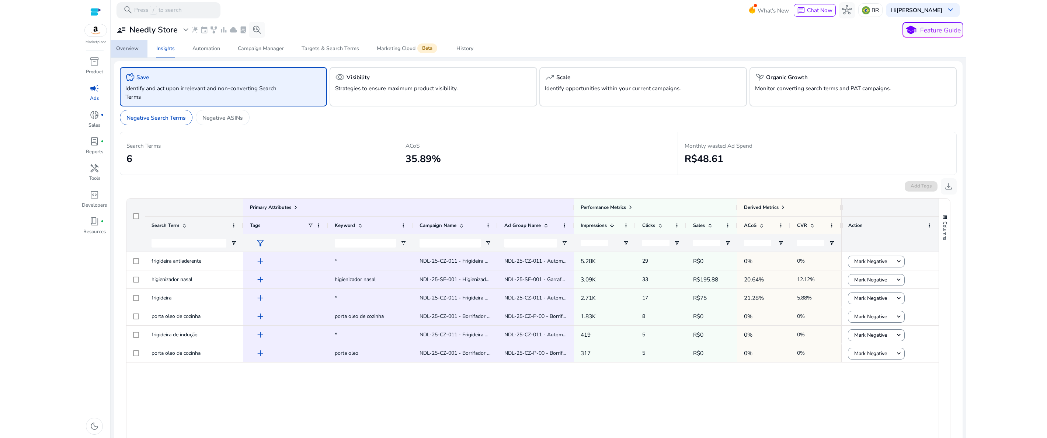
click at [128, 51] on div "Overview" at bounding box center [127, 48] width 22 height 5
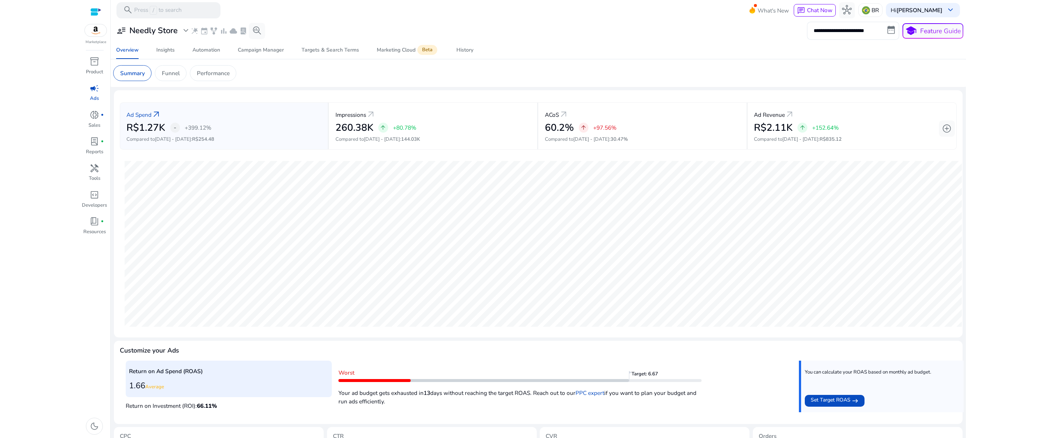
click at [98, 10] on div at bounding box center [95, 12] width 11 height 8
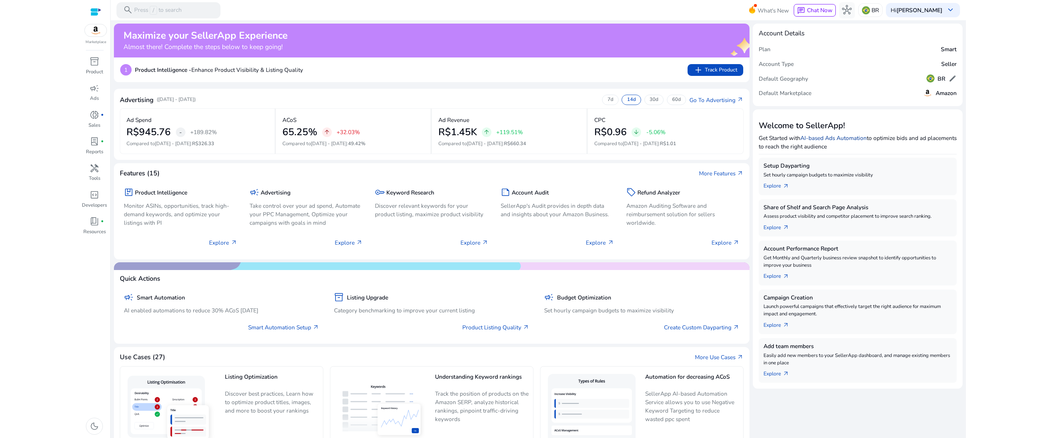
click at [828, 135] on link "AI-based Ads Automation" at bounding box center [833, 138] width 66 height 8
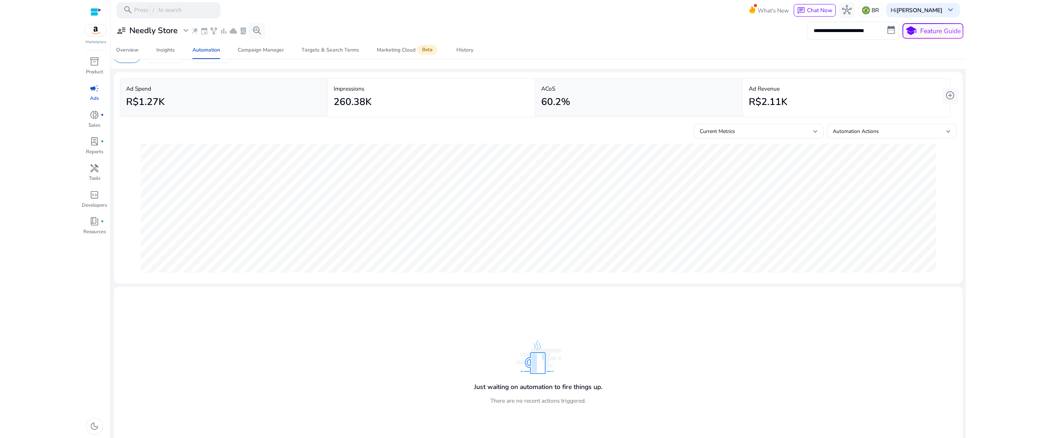
scroll to position [29, 0]
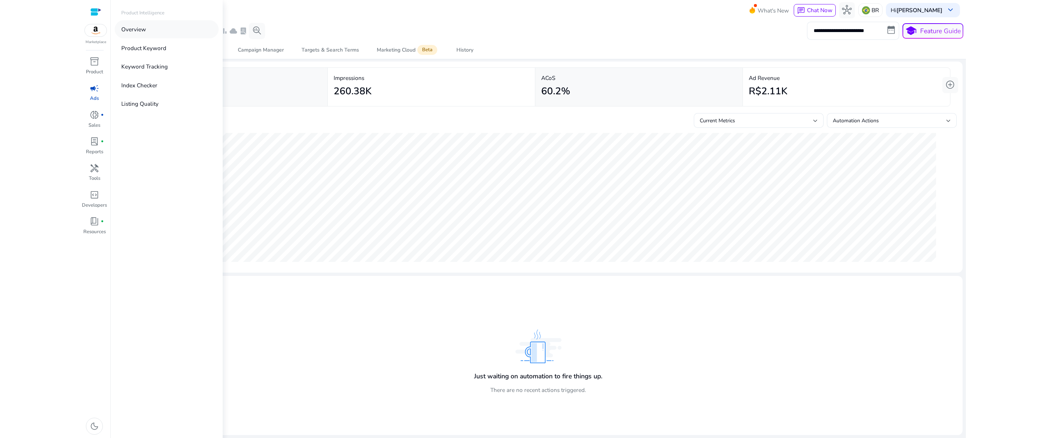
click at [141, 32] on p "Overview" at bounding box center [133, 29] width 25 height 8
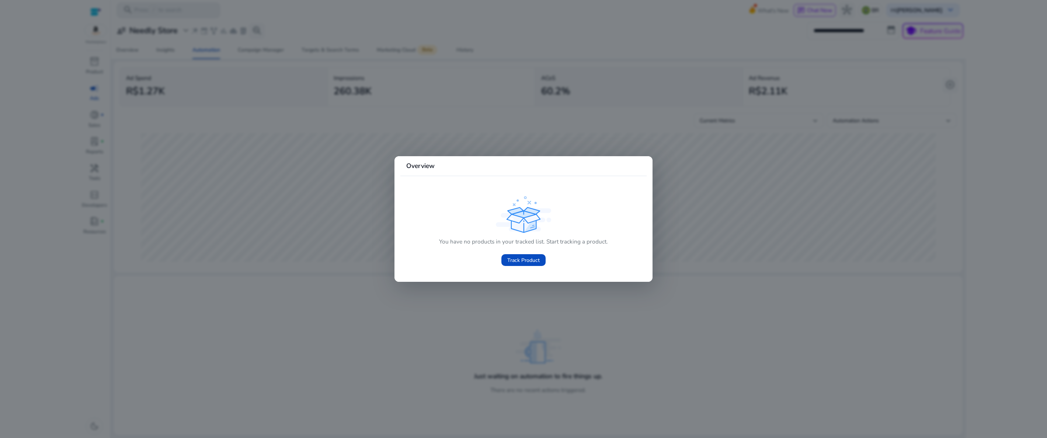
click at [490, 255] on div "You have no products in your tracked list. Start tracking a product. Track Prod…" at bounding box center [523, 252] width 169 height 34
click at [411, 386] on div at bounding box center [523, 219] width 1047 height 438
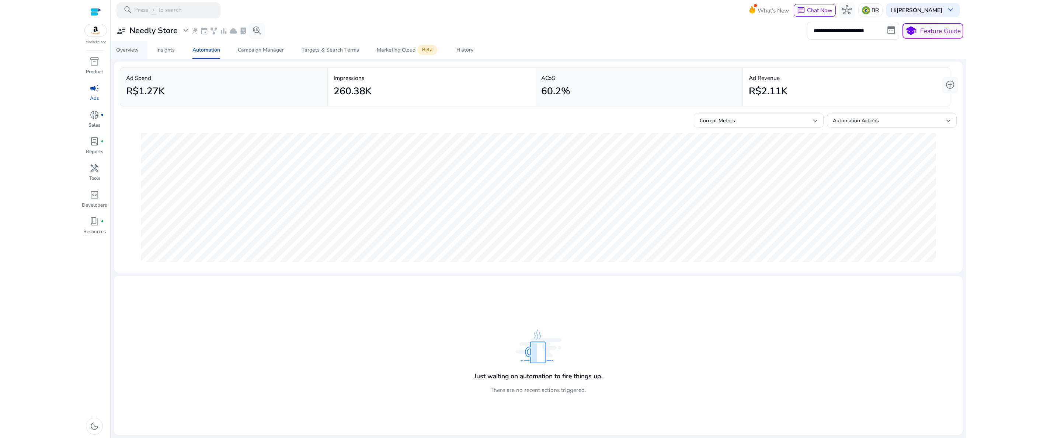
click at [137, 46] on span "Overview" at bounding box center [127, 50] width 22 height 18
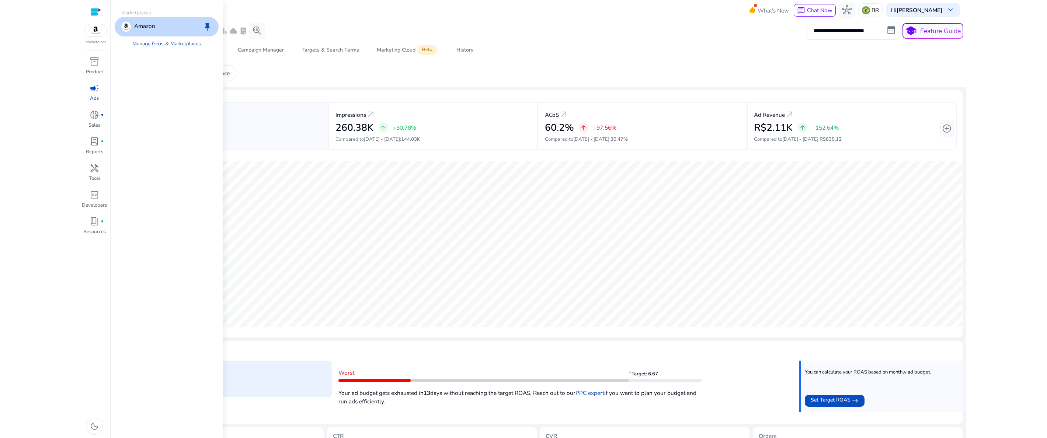
click at [159, 31] on div "Amazon keep" at bounding box center [167, 27] width 104 height 20
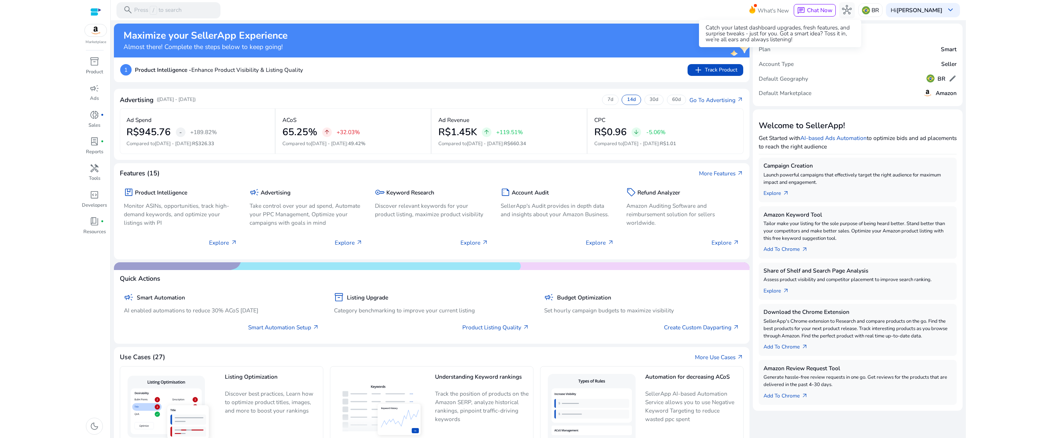
click at [781, 14] on span "What's New" at bounding box center [772, 10] width 31 height 13
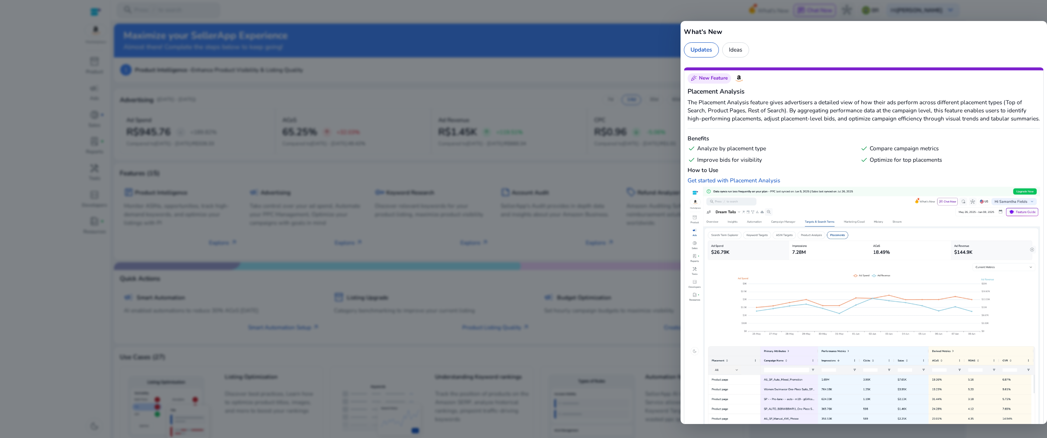
click at [598, 31] on div at bounding box center [523, 219] width 1047 height 438
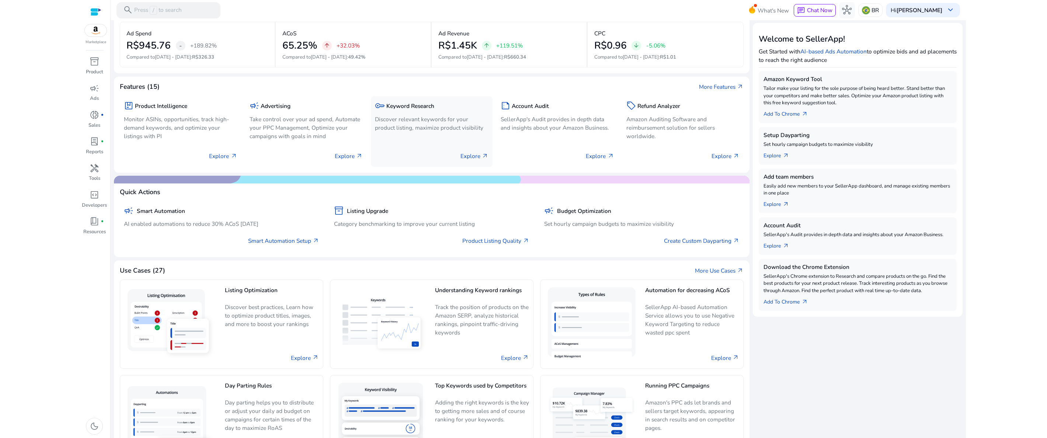
scroll to position [121, 0]
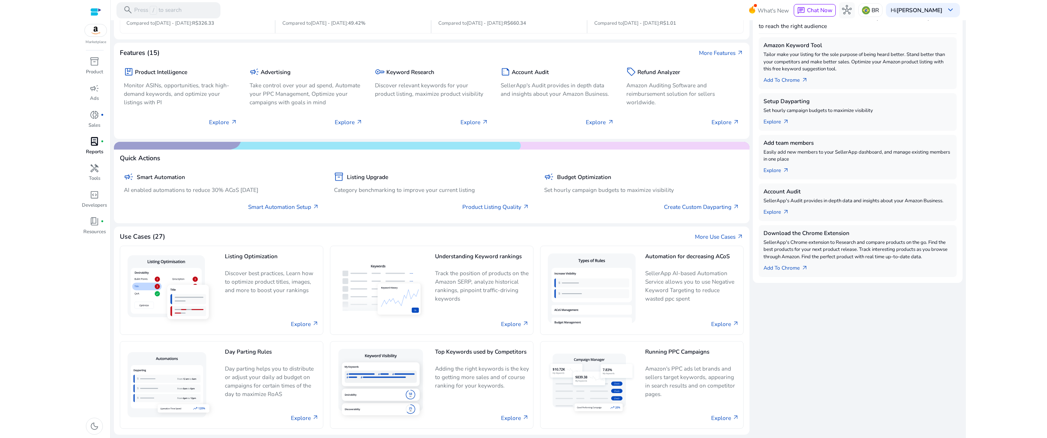
click at [95, 146] on span "lab_profile" at bounding box center [95, 142] width 10 height 10
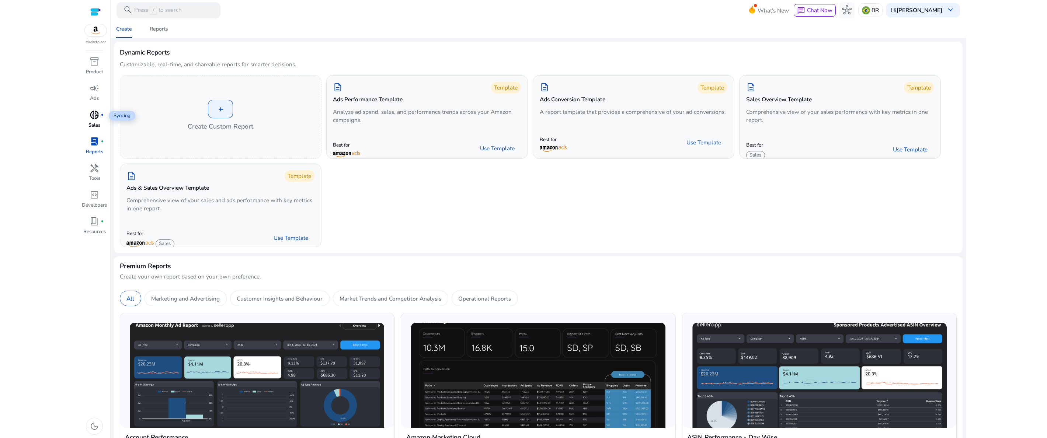
click at [96, 120] on span "donut_small" at bounding box center [95, 115] width 10 height 10
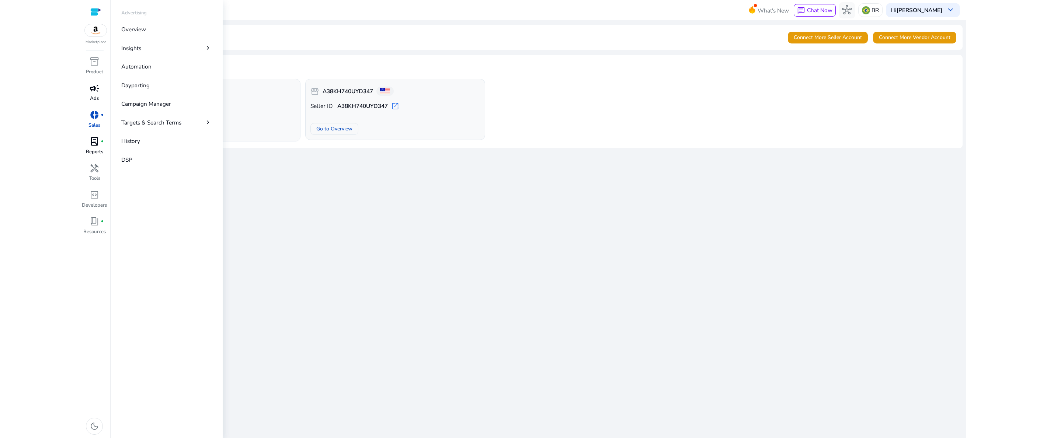
click at [95, 94] on div "campaign" at bounding box center [94, 88] width 22 height 13
click at [143, 69] on p "Automation" at bounding box center [136, 66] width 30 height 8
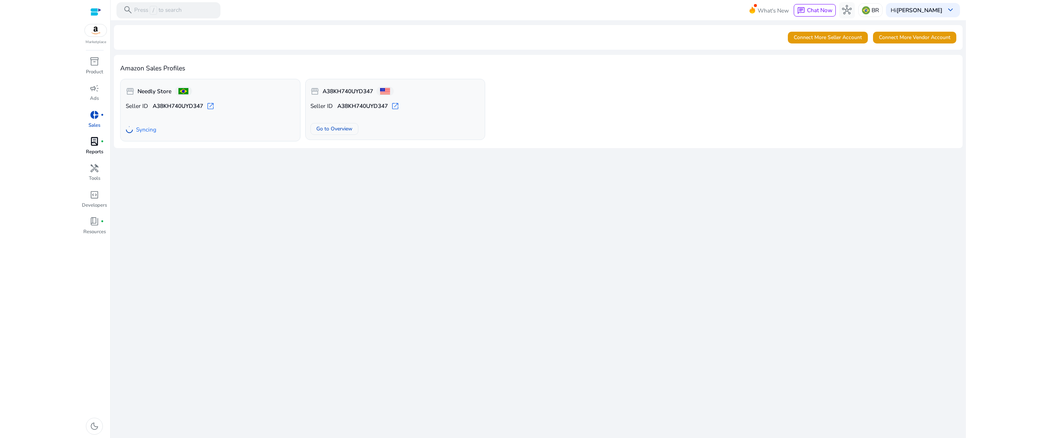
click at [93, 27] on img at bounding box center [96, 30] width 22 height 12
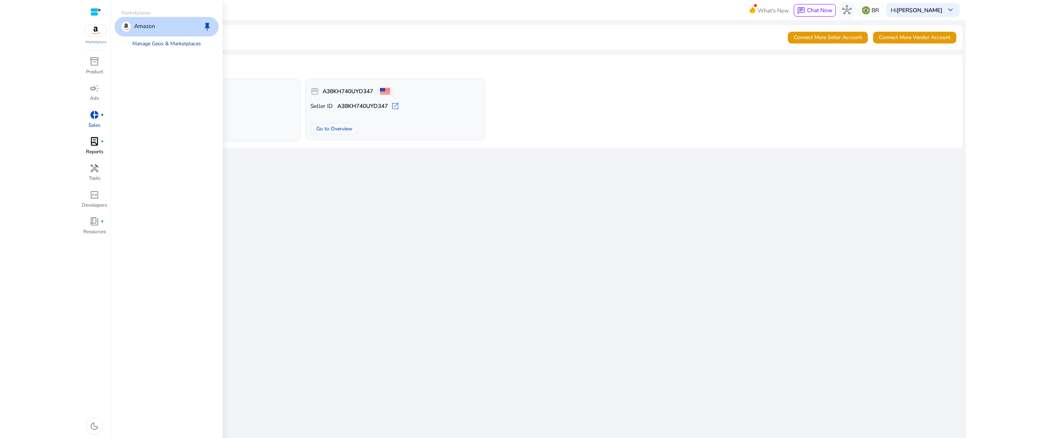
click at [139, 46] on link "Manage Geos & Marketplaces" at bounding box center [166, 43] width 81 height 15
click at [96, 12] on div at bounding box center [95, 12] width 11 height 8
